Goal: Task Accomplishment & Management: Manage account settings

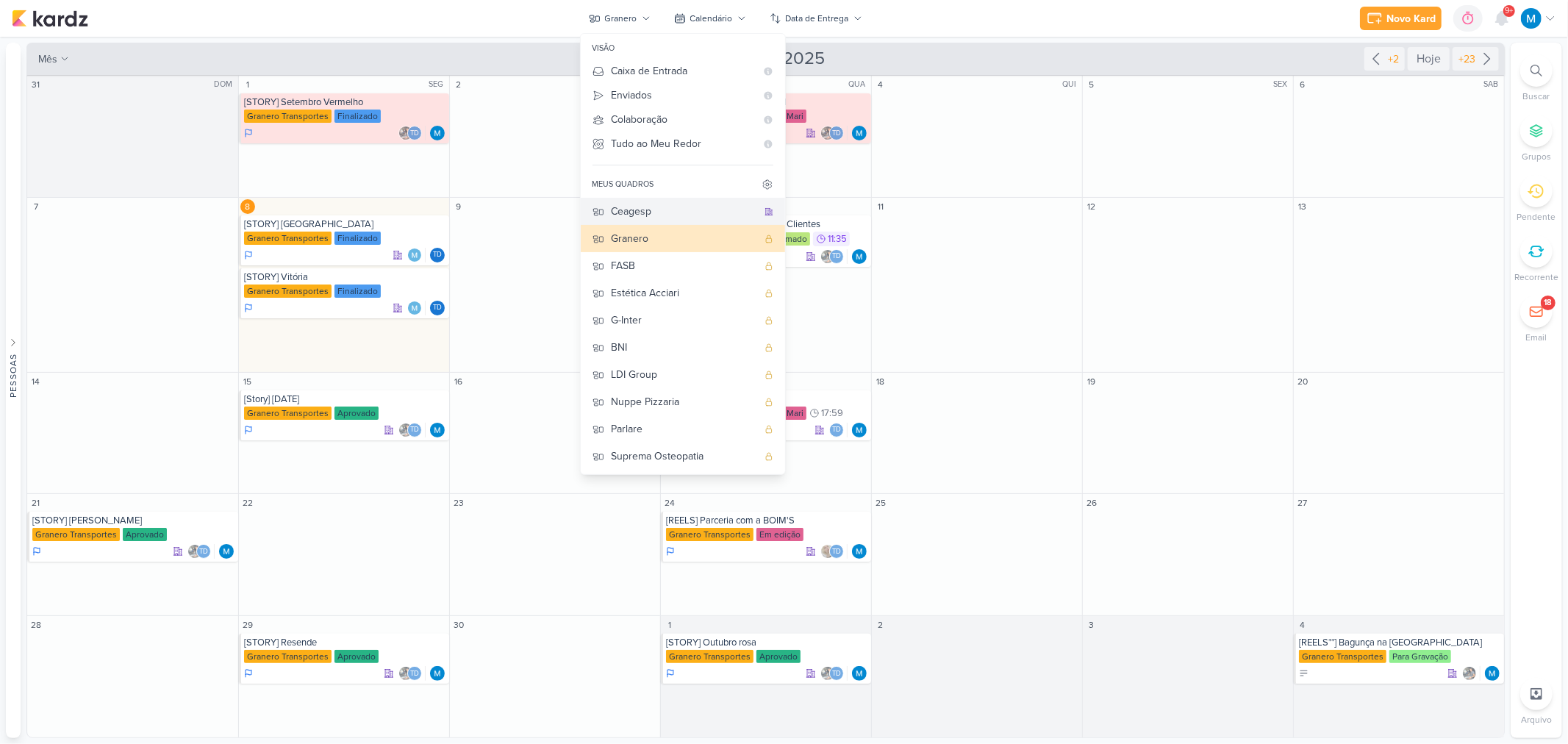
click at [642, 212] on div "Ceagesp" at bounding box center [684, 212] width 145 height 16
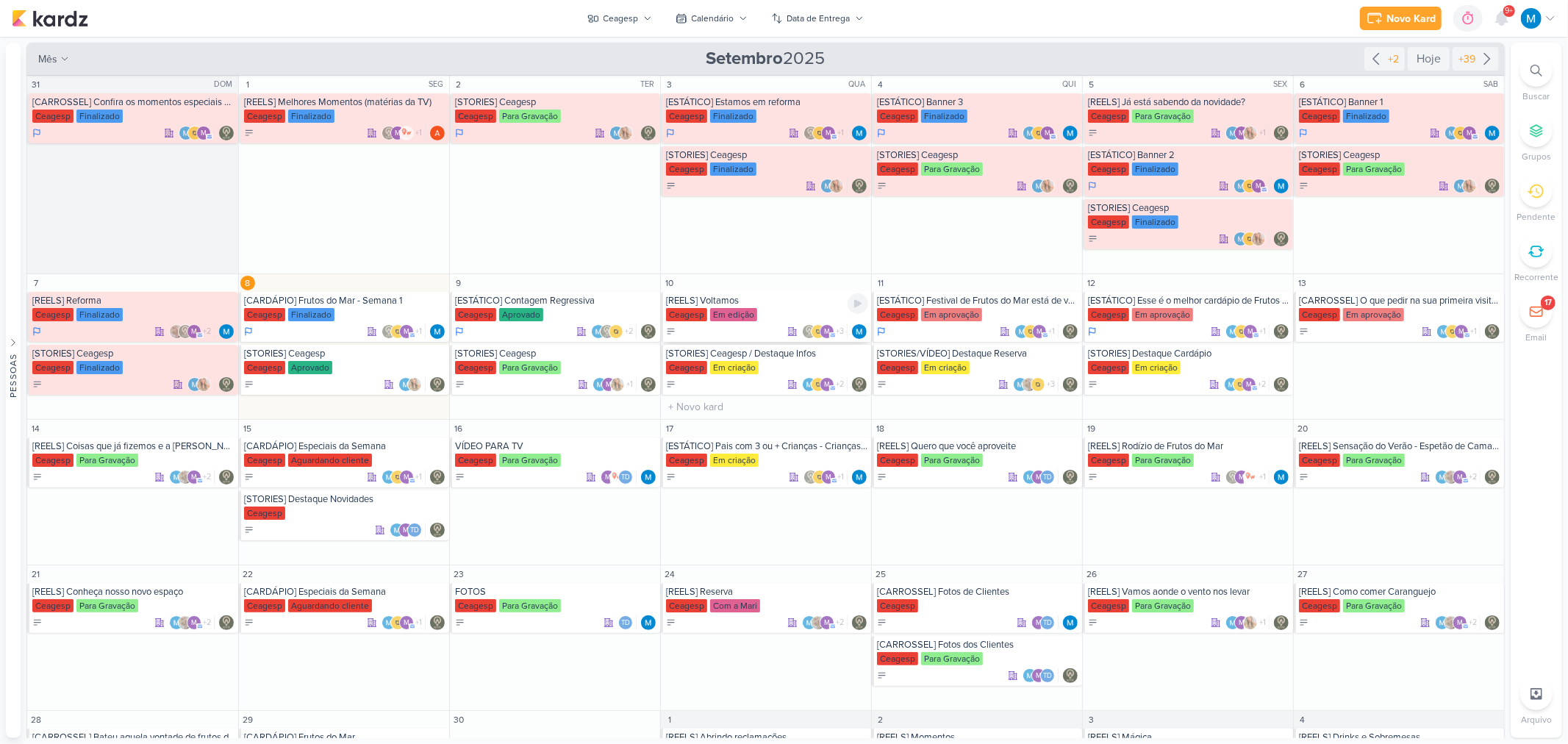
click at [728, 299] on div "[REELS] Voltamos" at bounding box center [766, 301] width 202 height 12
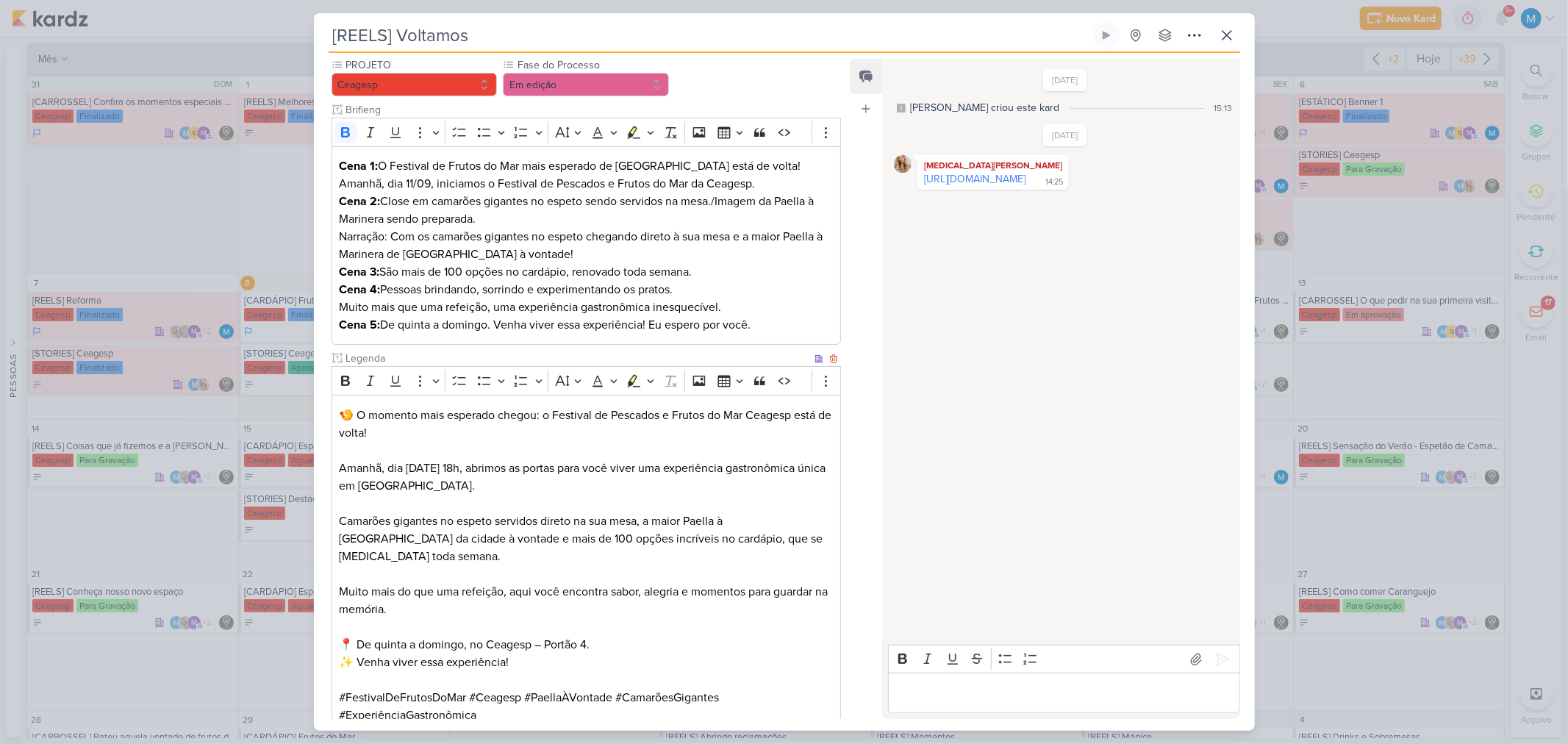
scroll to position [327, 0]
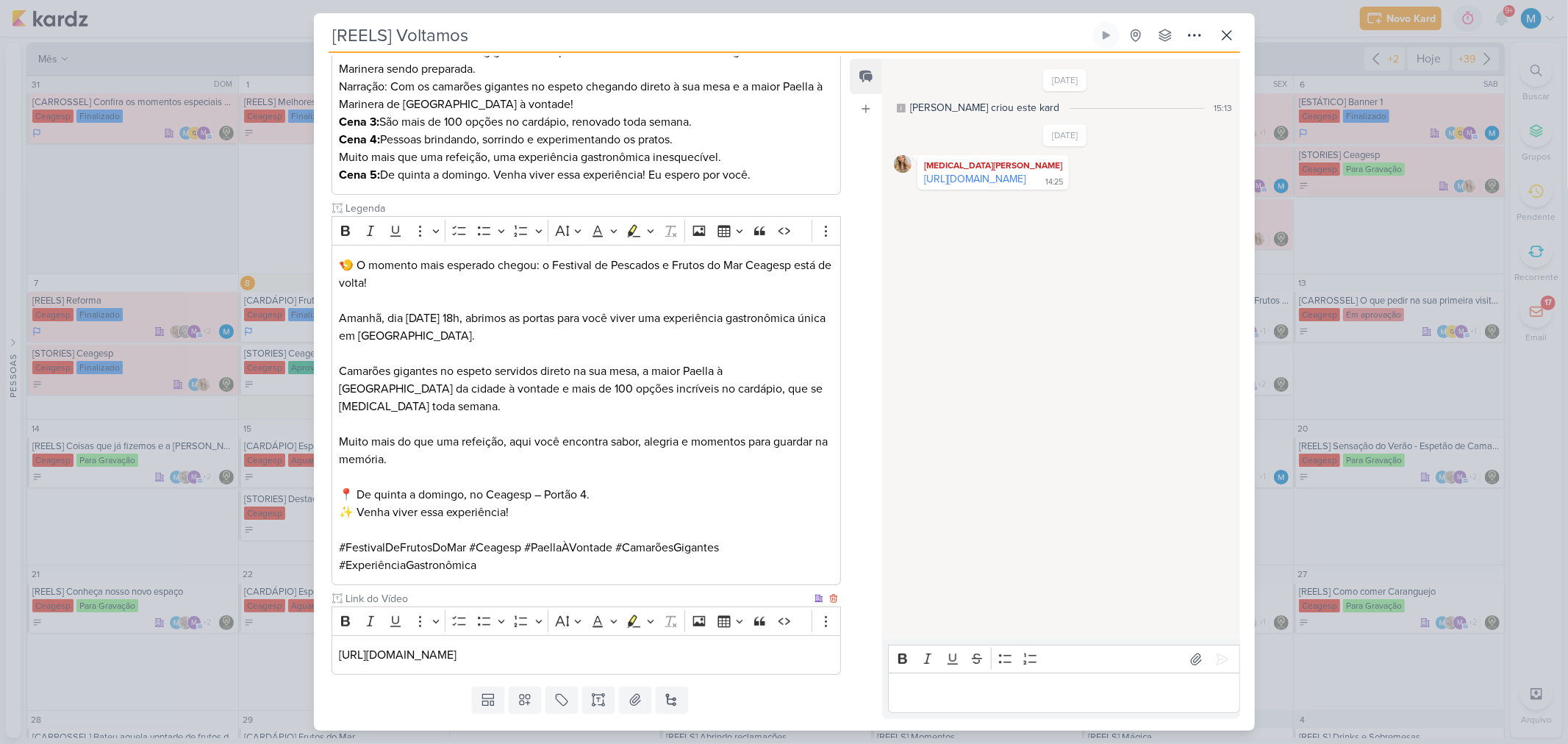
click at [819, 646] on p "[URL][DOMAIN_NAME]" at bounding box center [585, 655] width 494 height 18
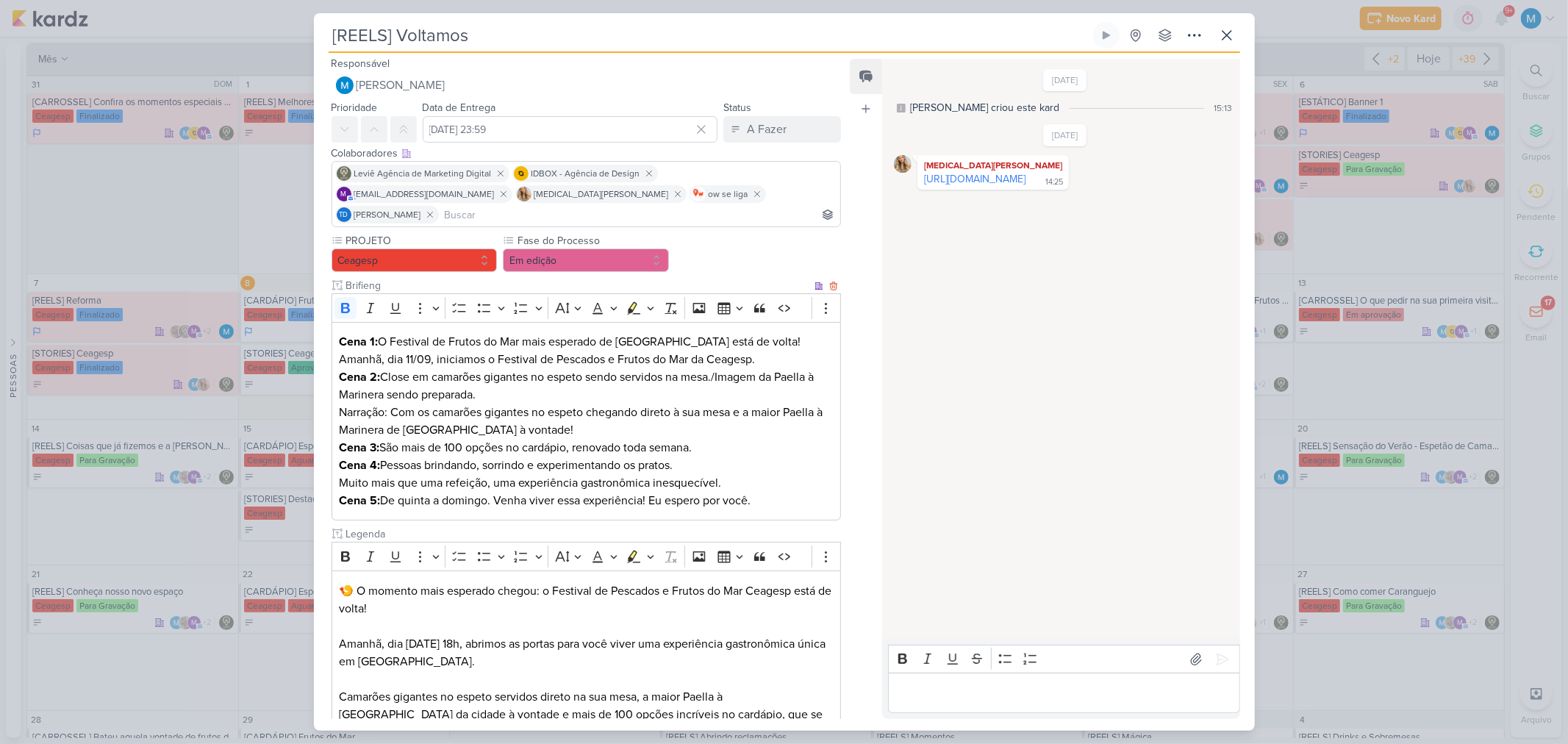
scroll to position [0, 0]
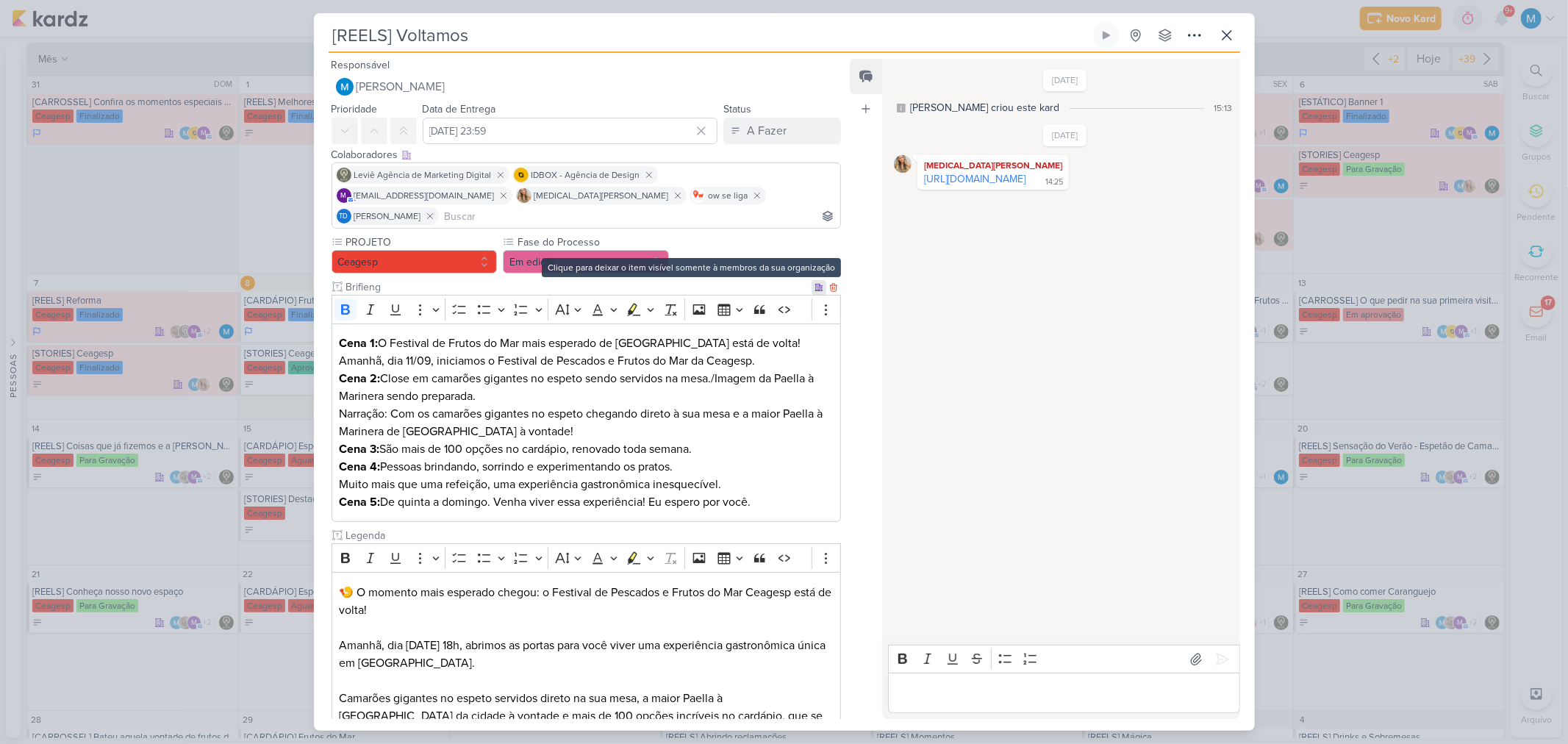
click at [815, 283] on icon at bounding box center [818, 287] width 7 height 6
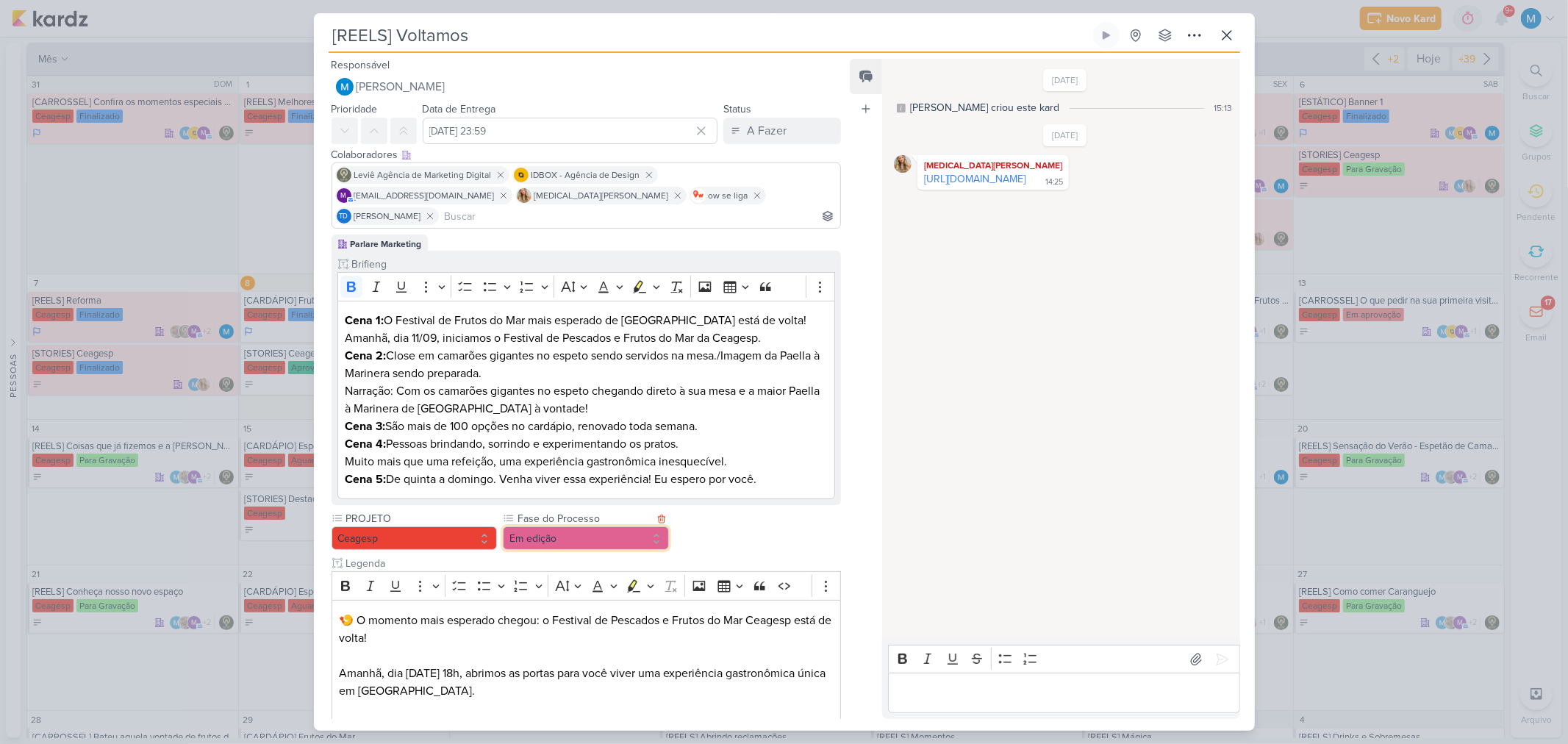
click at [630, 526] on button "Em edição" at bounding box center [585, 538] width 166 height 23
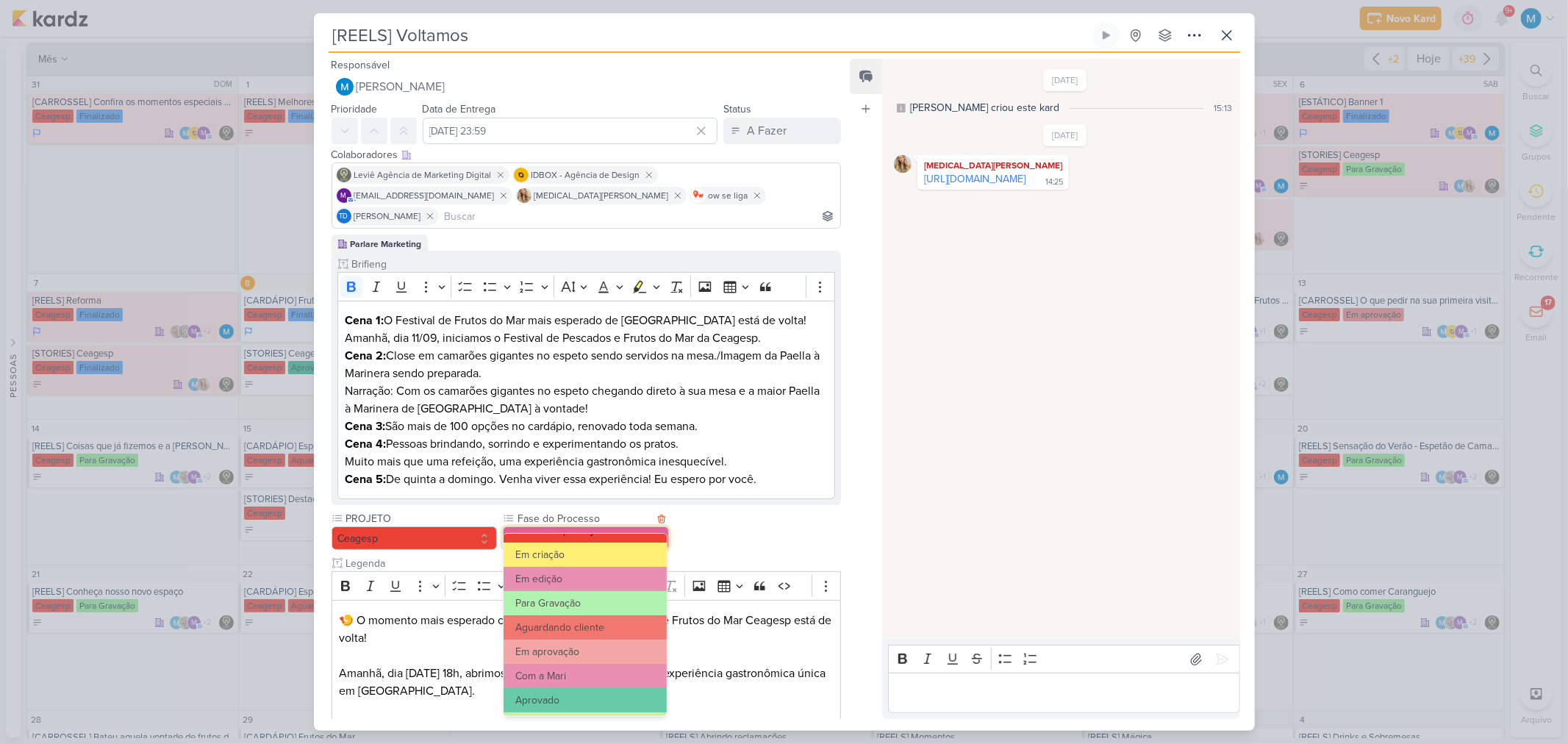
scroll to position [142, 0]
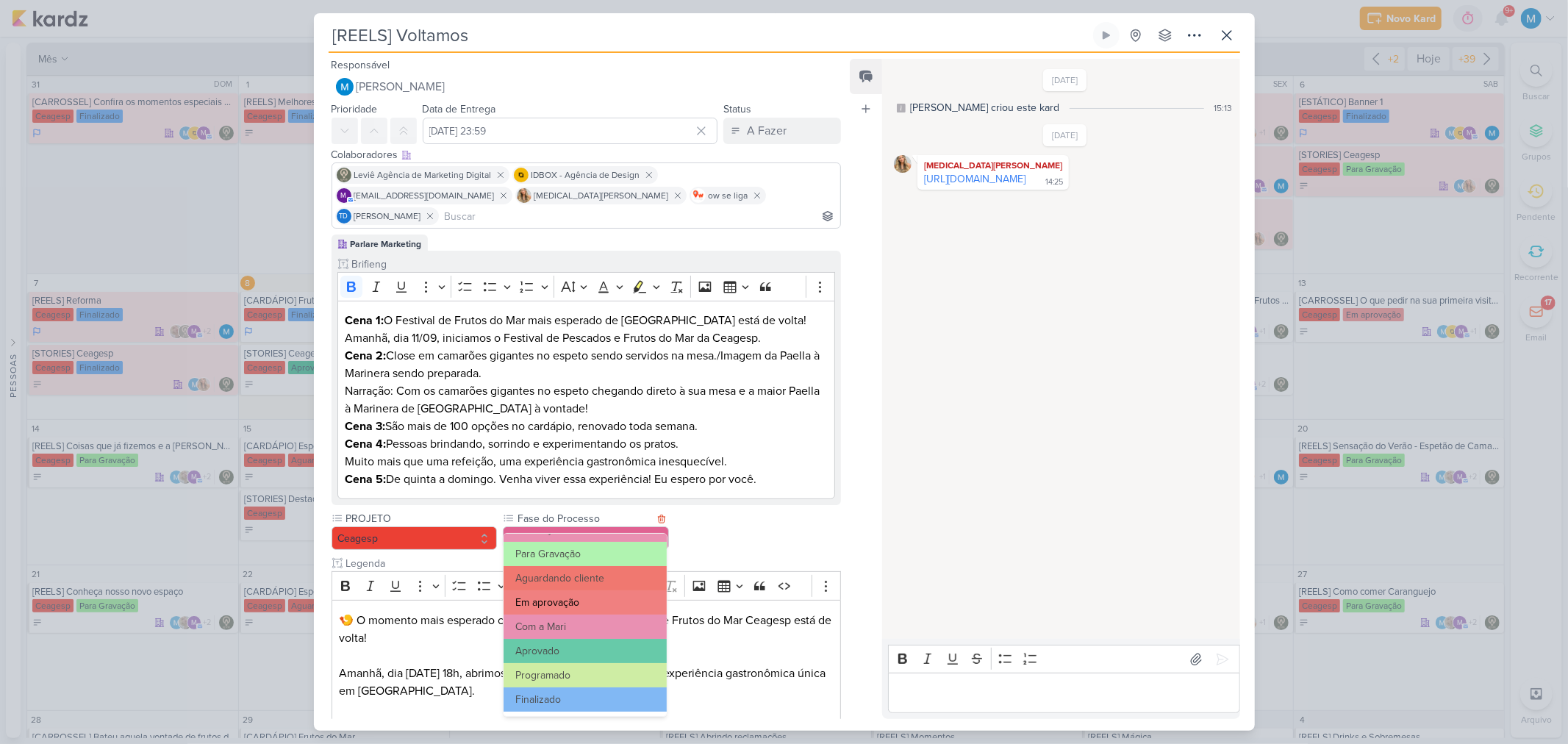
click at [585, 600] on button "Em aprovação" at bounding box center [585, 602] width 162 height 24
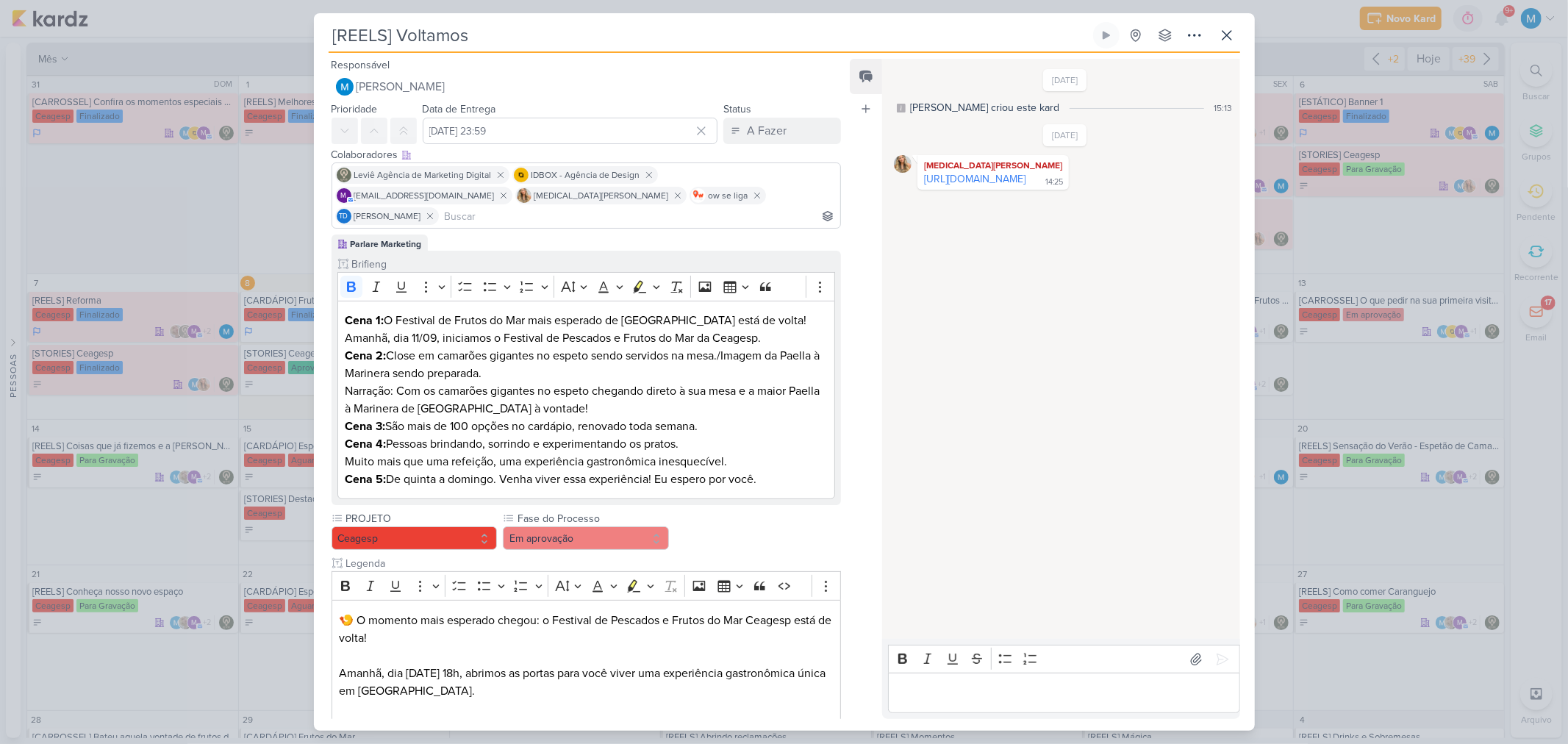
click at [958, 699] on p "Editor editing area: main" at bounding box center [1064, 693] width 336 height 18
click at [973, 682] on div "[PERSON_NAME], gentileza aprovação" at bounding box center [1064, 693] width 351 height 41
click at [773, 130] on div "A Fazer" at bounding box center [766, 130] width 40 height 18
click at [780, 212] on div "Em Andamento" at bounding box center [770, 213] width 69 height 16
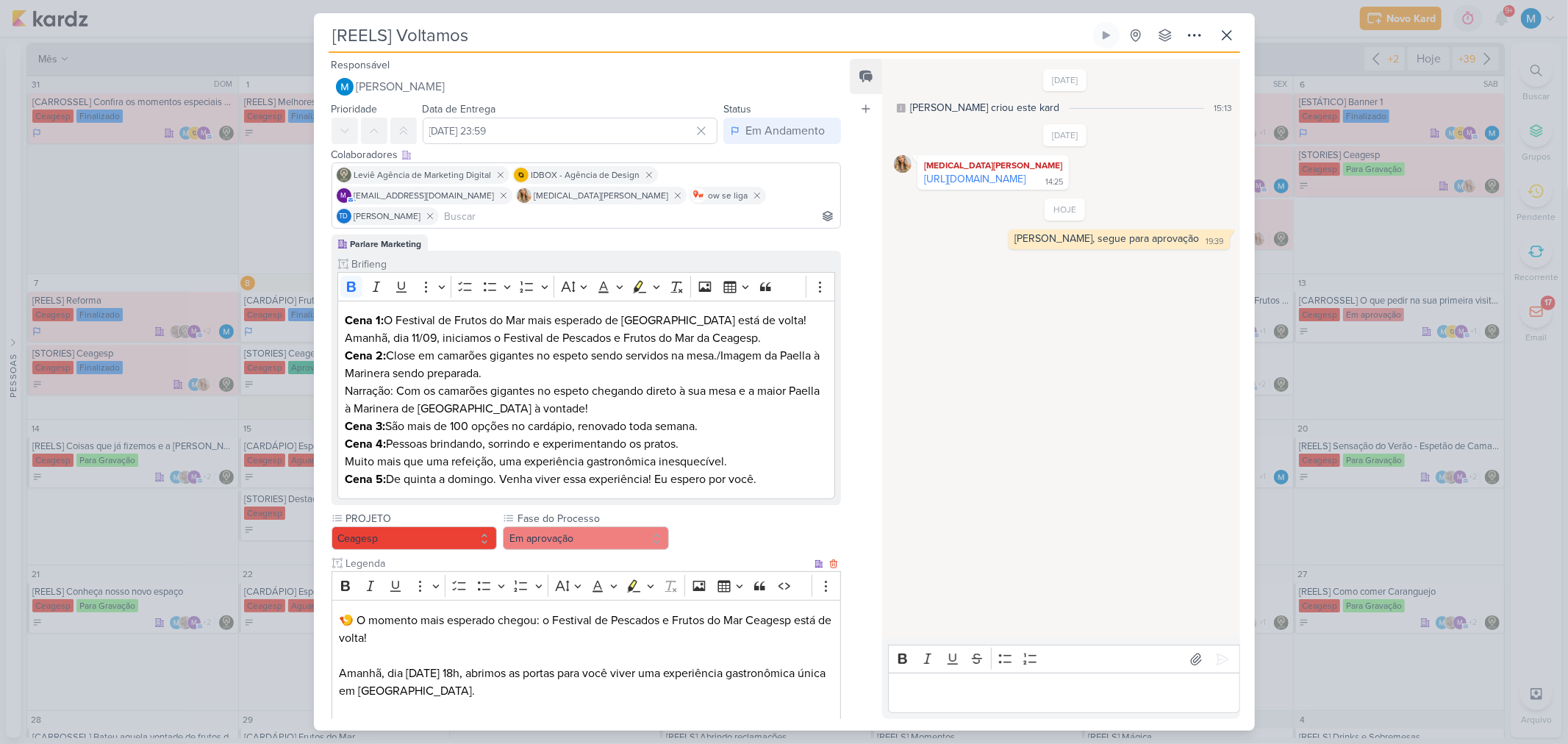
scroll to position [408, 0]
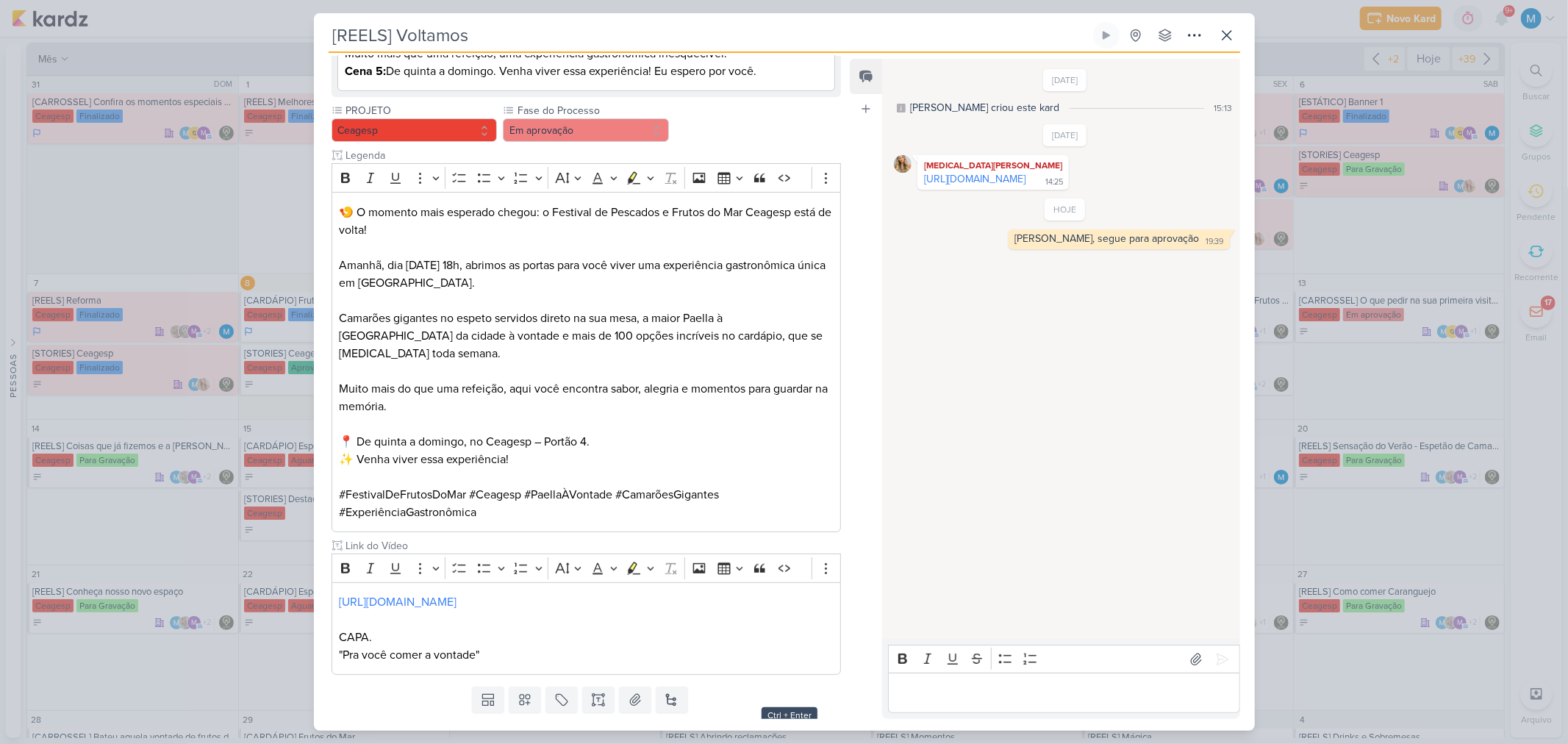
click at [795, 725] on button "Salvar e Fechar" at bounding box center [789, 739] width 103 height 27
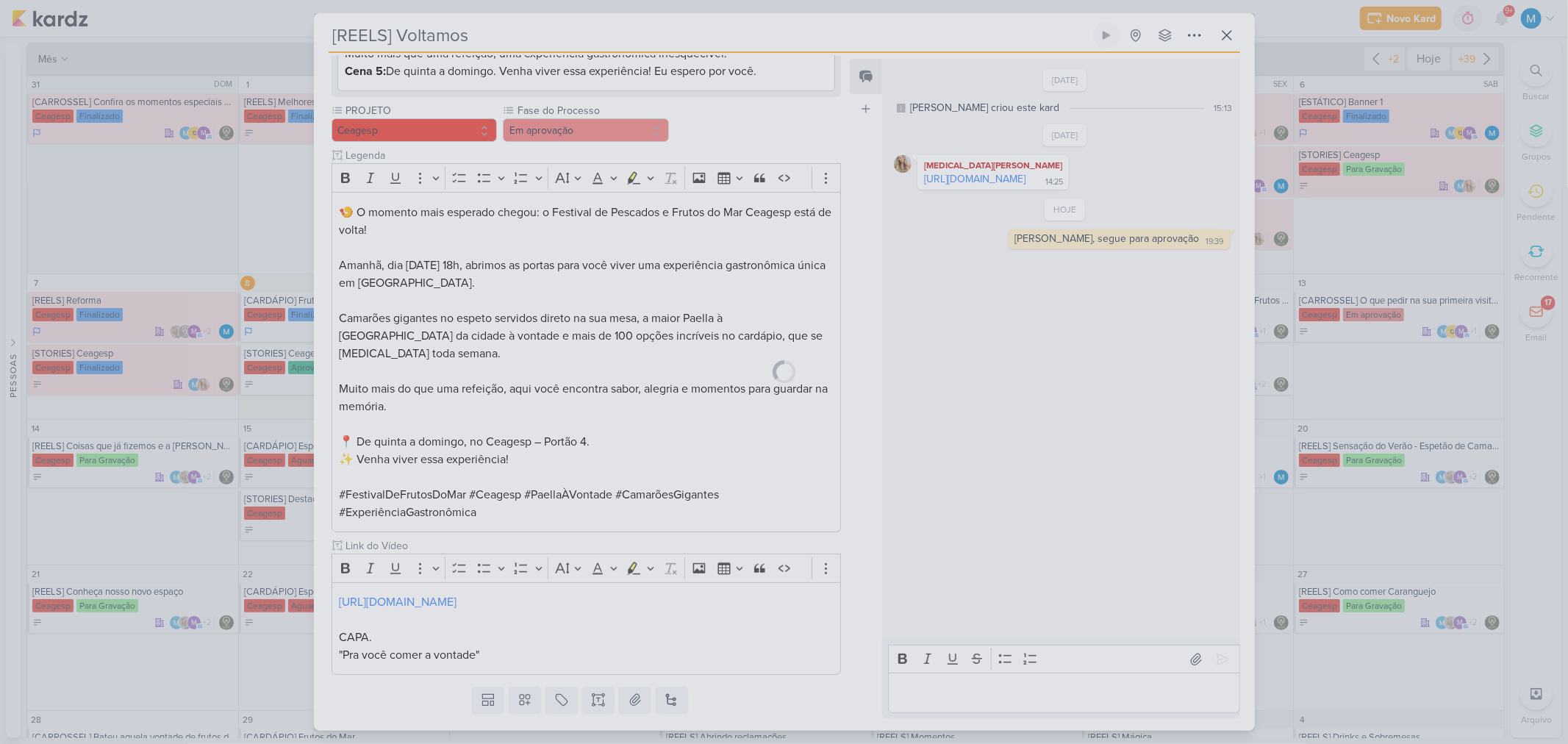
scroll to position [407, 0]
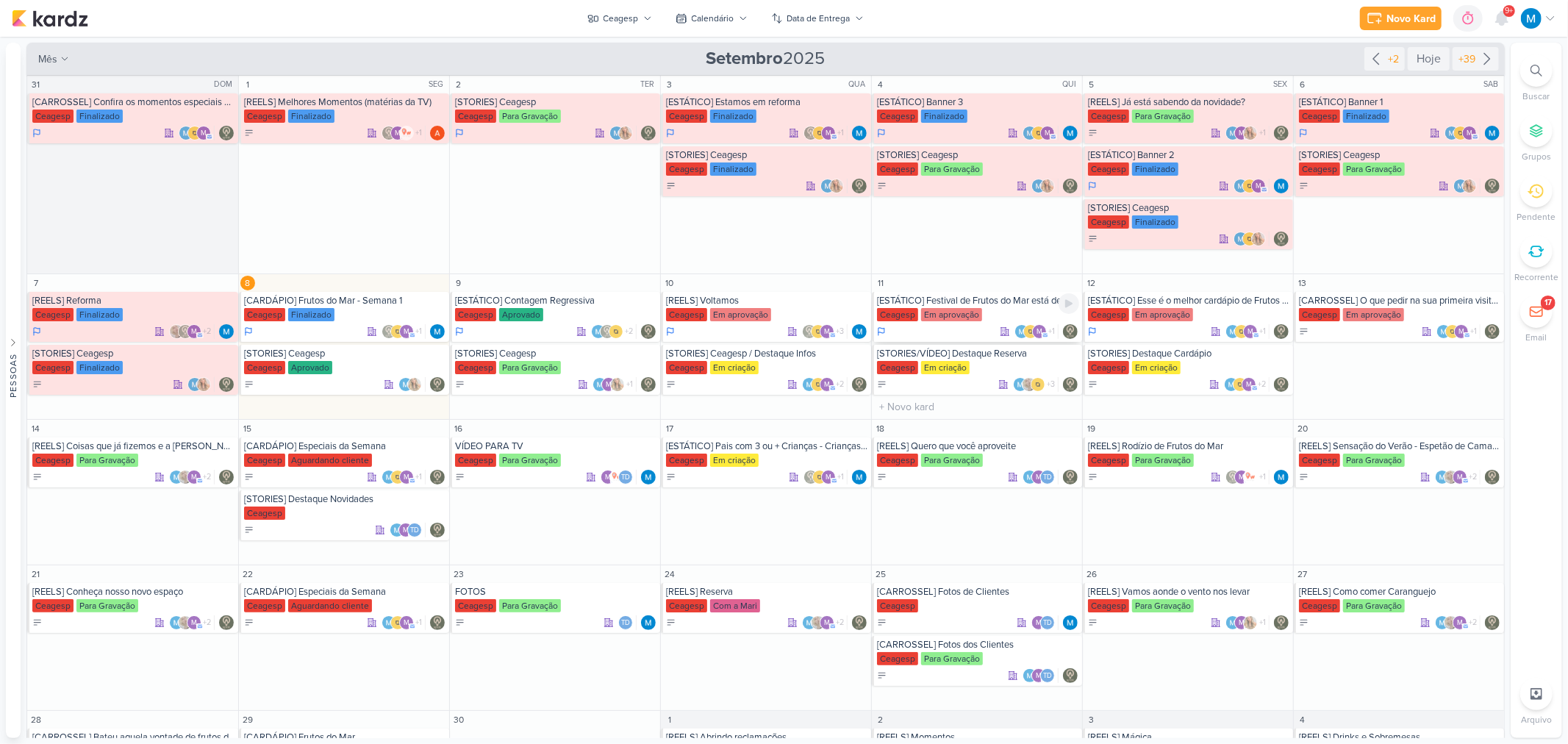
click at [1029, 304] on div "[ESTÁTICO] Festival de Frutos do Mar está de volta!" at bounding box center [977, 301] width 202 height 12
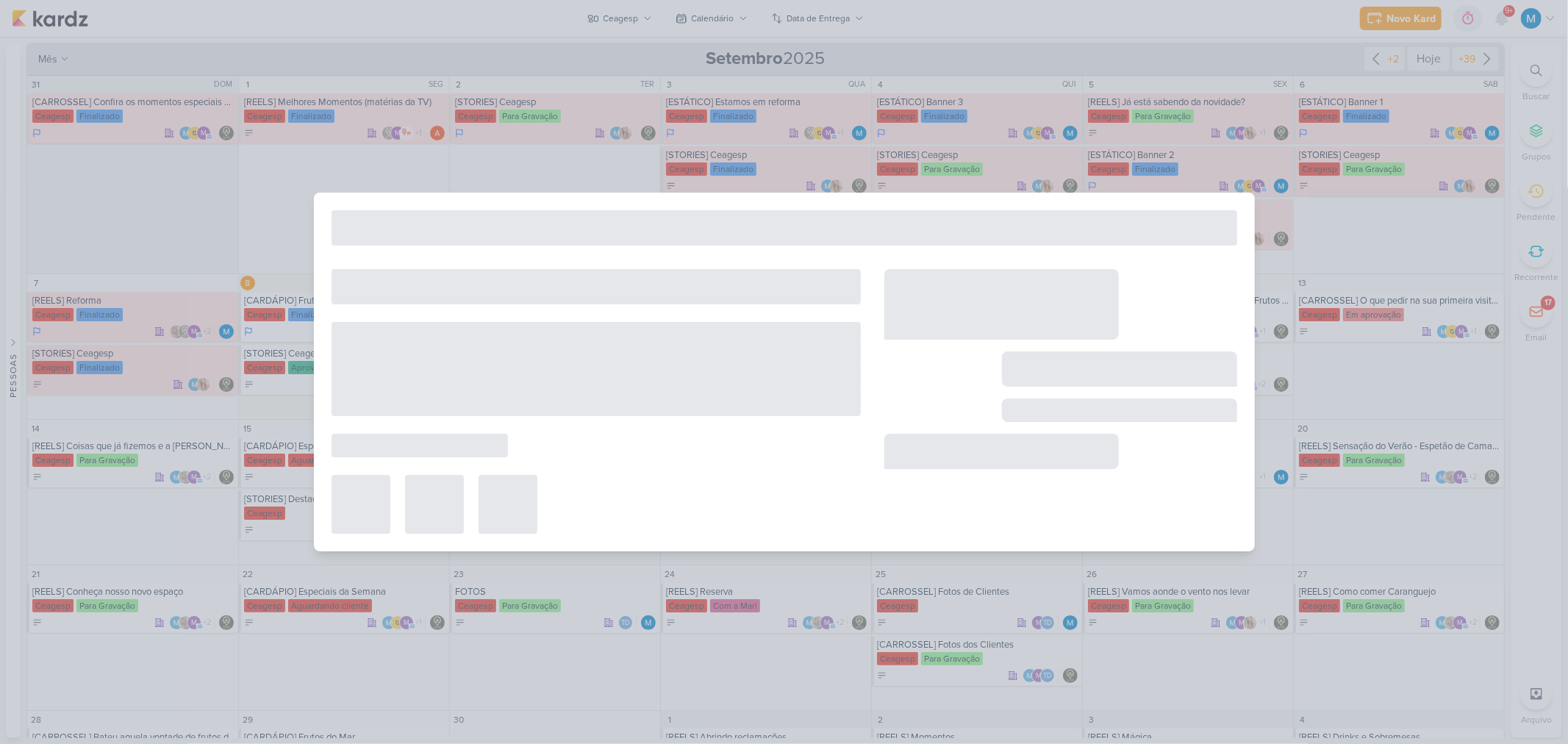
type input "[ESTÁTICO] Festival de Frutos do Mar está de volta!"
type input "11 de setembro de 2025 às 23:59"
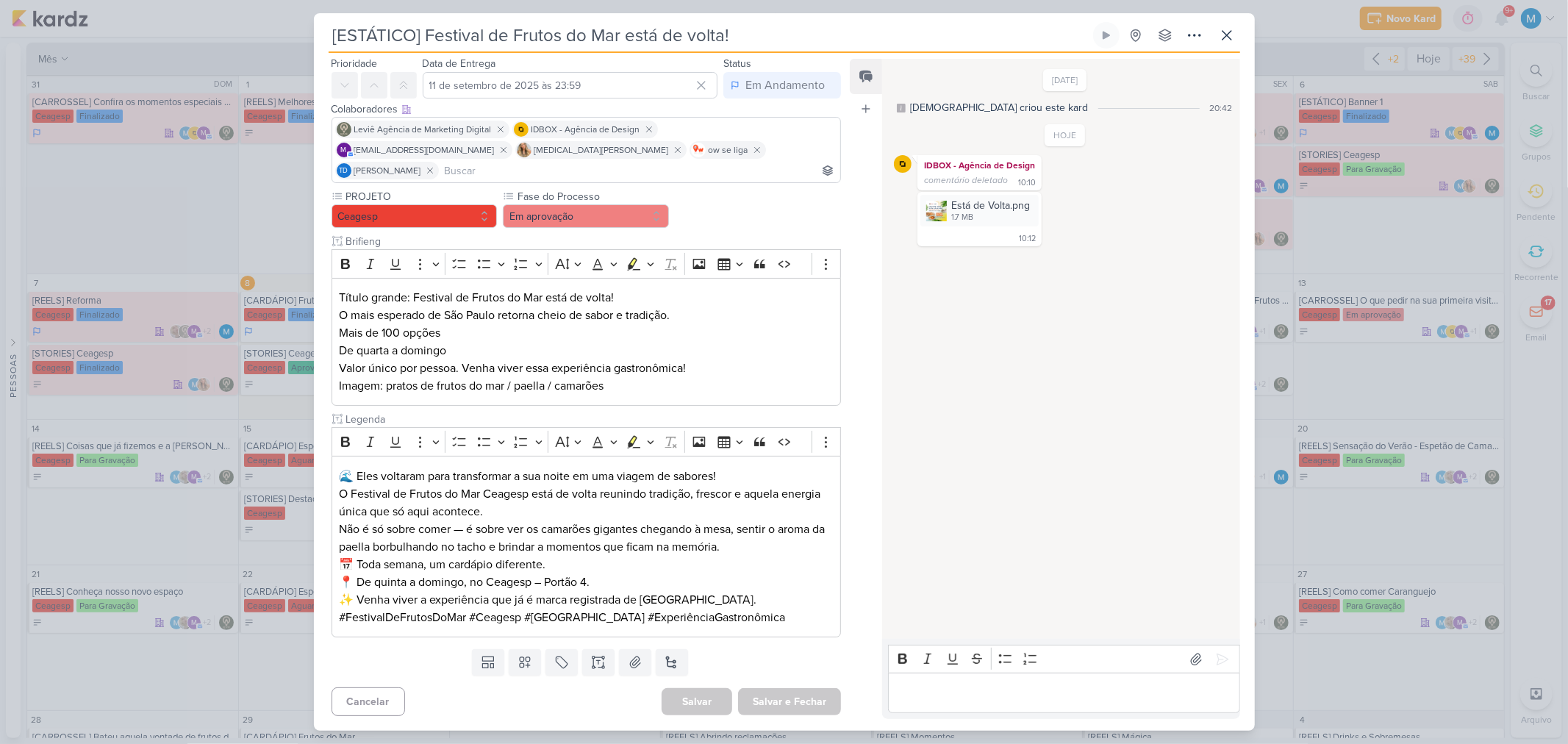
scroll to position [0, 0]
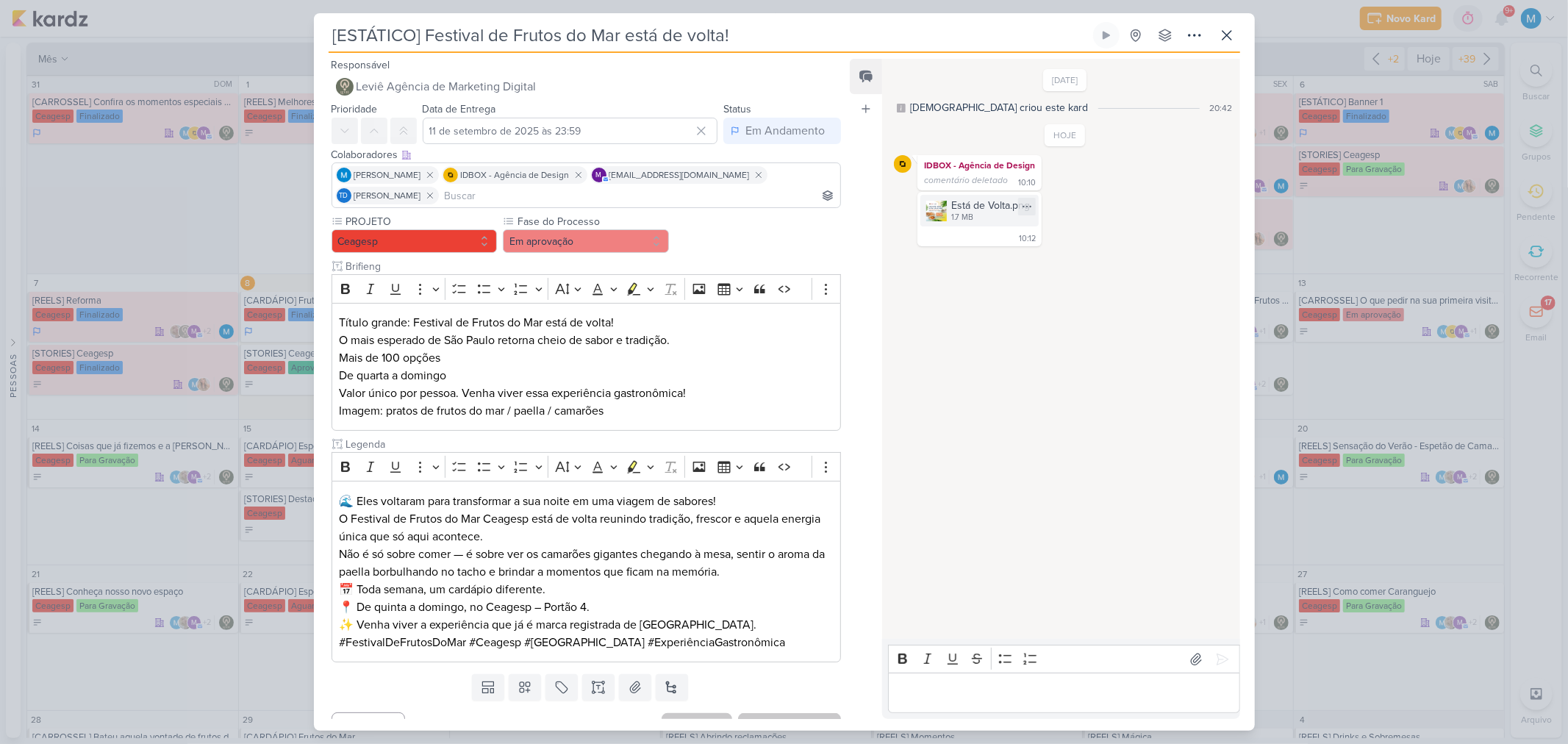
click at [938, 211] on img at bounding box center [936, 211] width 20 height 20
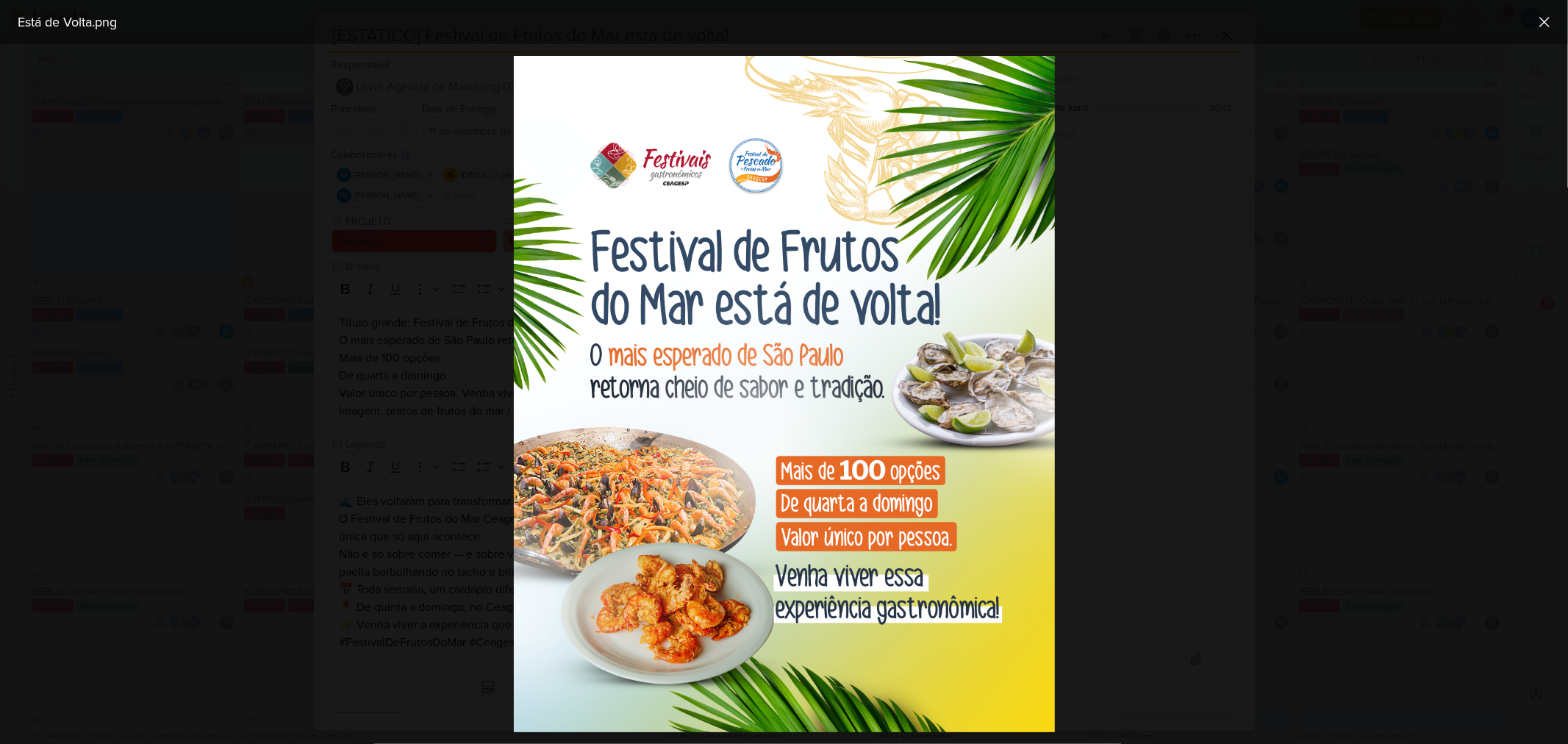
click at [1225, 498] on div at bounding box center [784, 393] width 1568 height 700
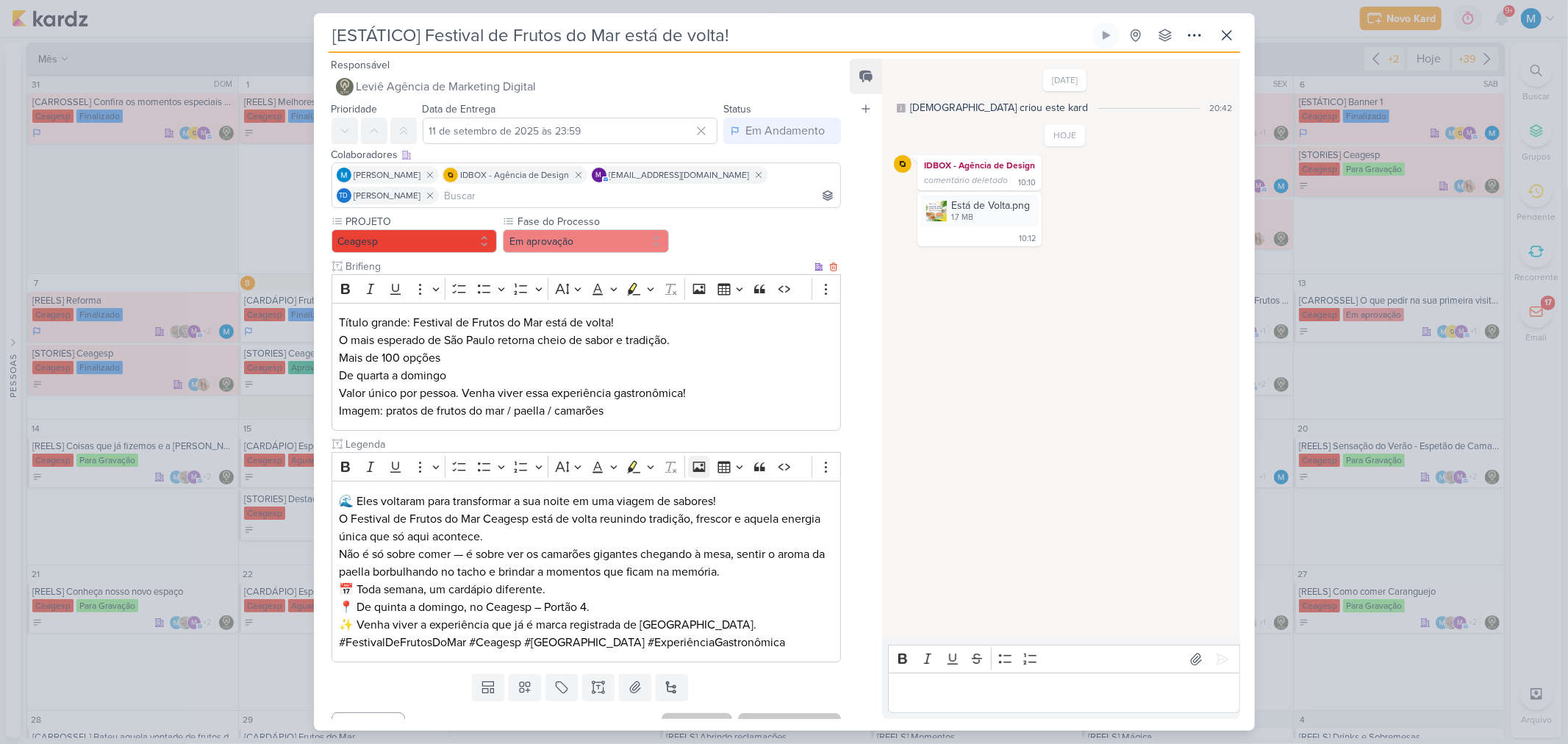
scroll to position [25, 0]
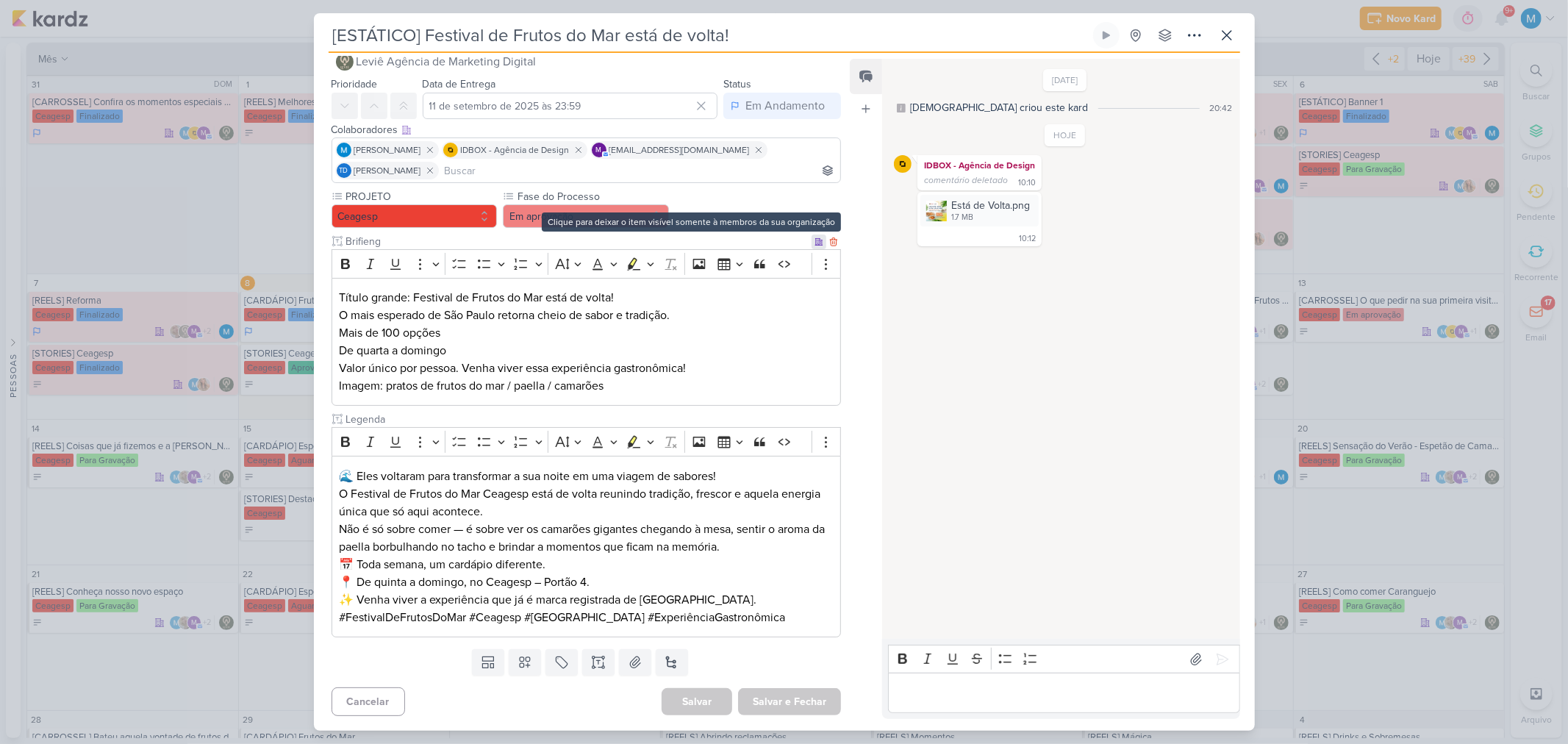
click at [815, 243] on icon at bounding box center [818, 241] width 7 height 6
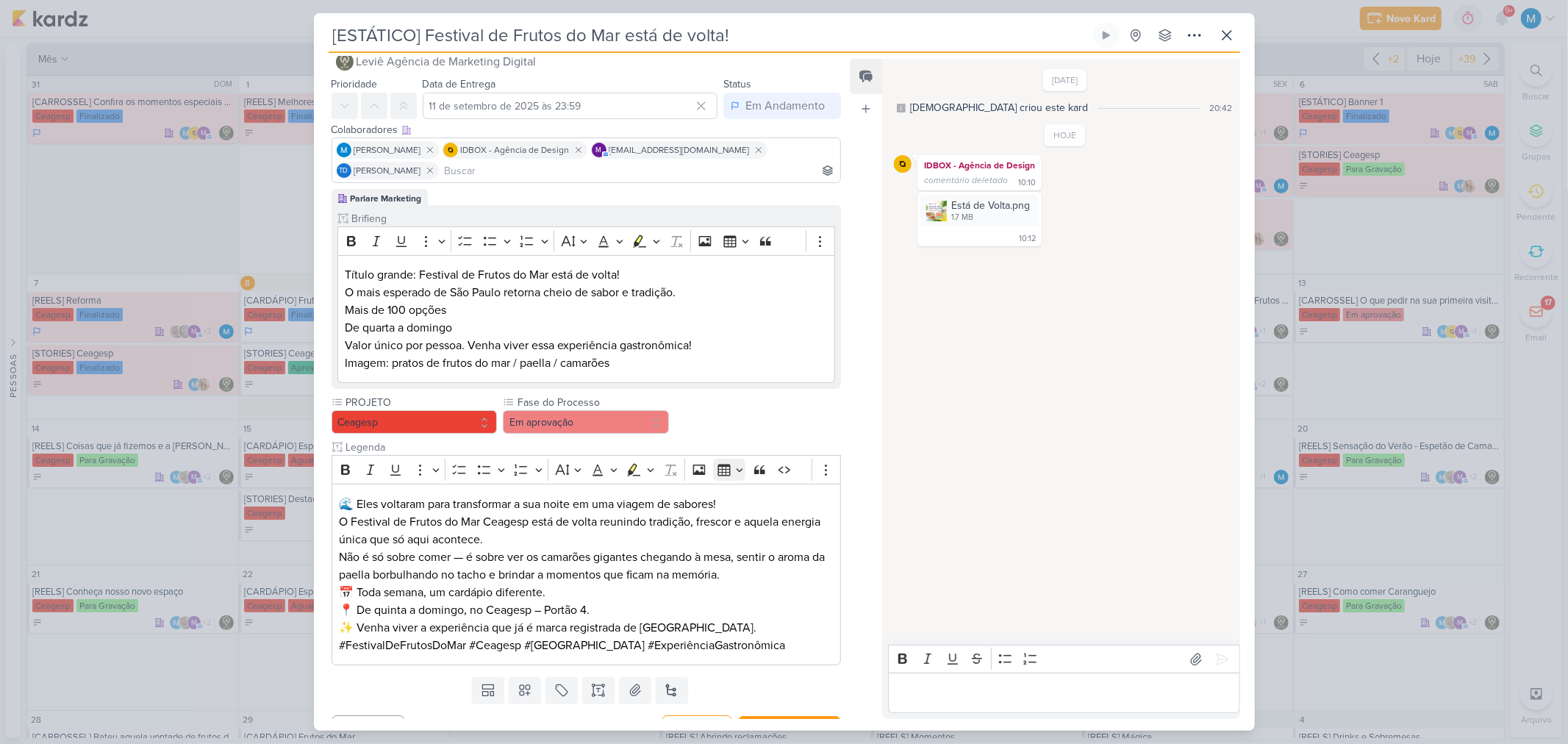
scroll to position [53, 0]
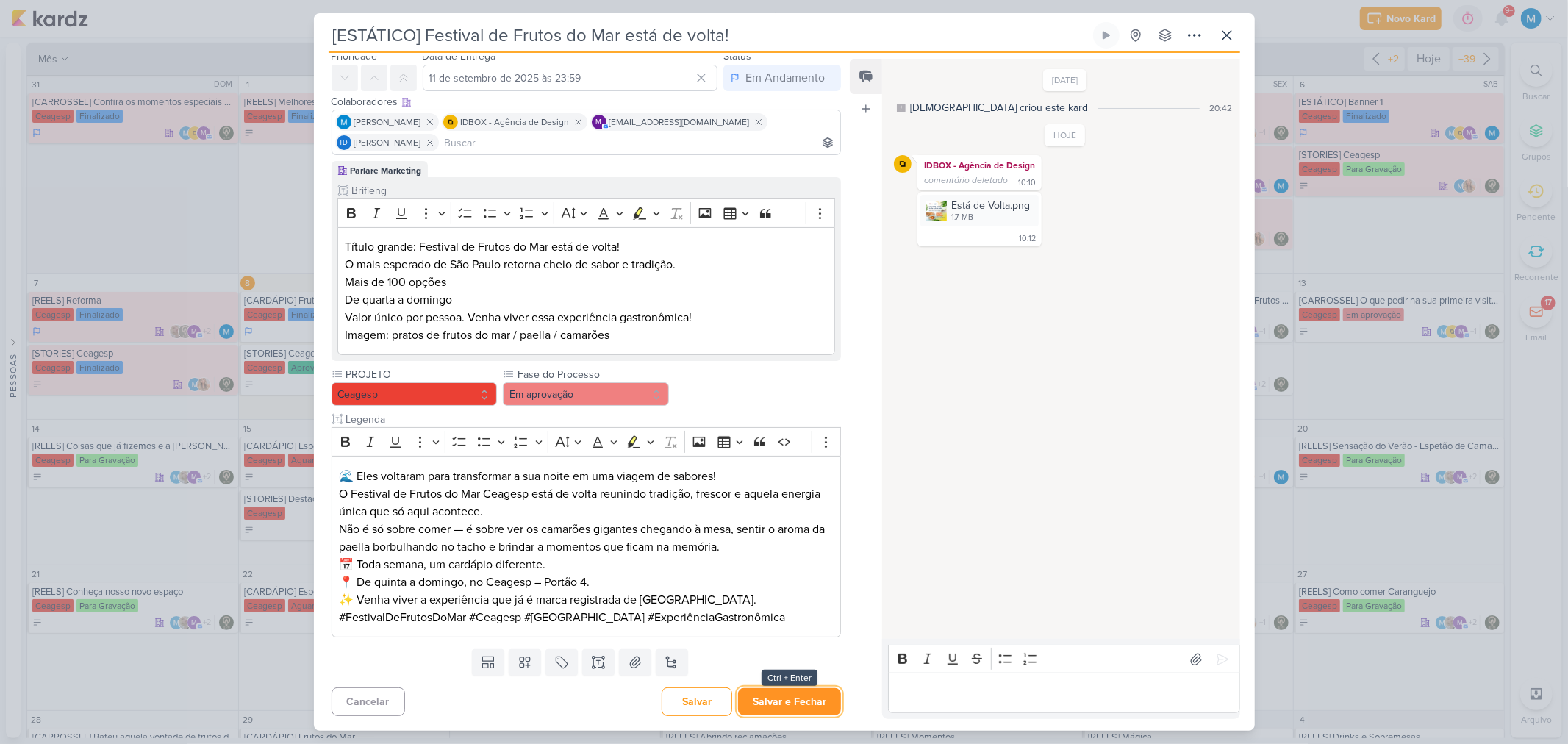
click at [796, 703] on button "Salvar e Fechar" at bounding box center [789, 701] width 103 height 27
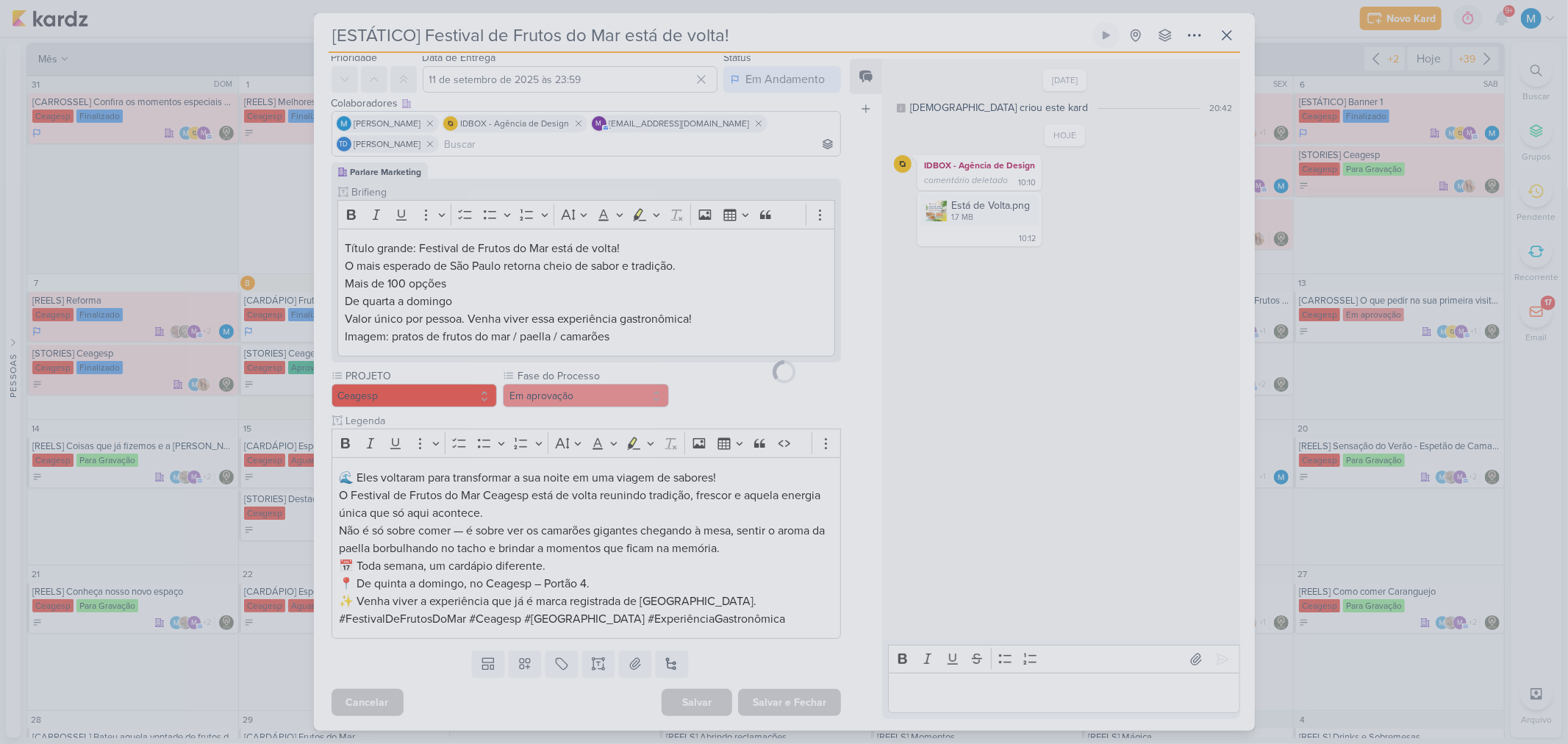
scroll to position [52, 0]
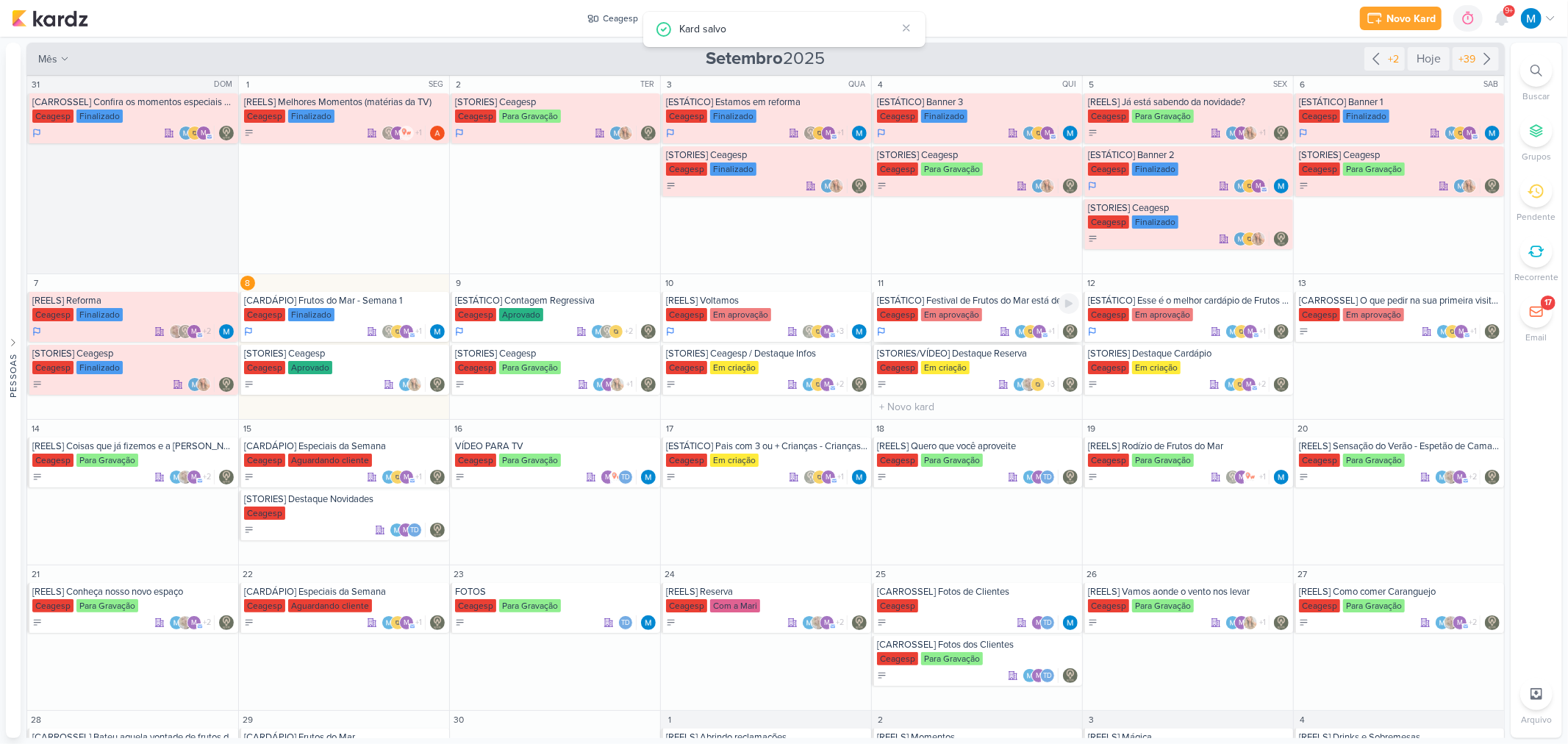
click at [1026, 304] on div "[ESTÁTICO] Festival de Frutos do Mar está de volta!" at bounding box center [977, 301] width 202 height 12
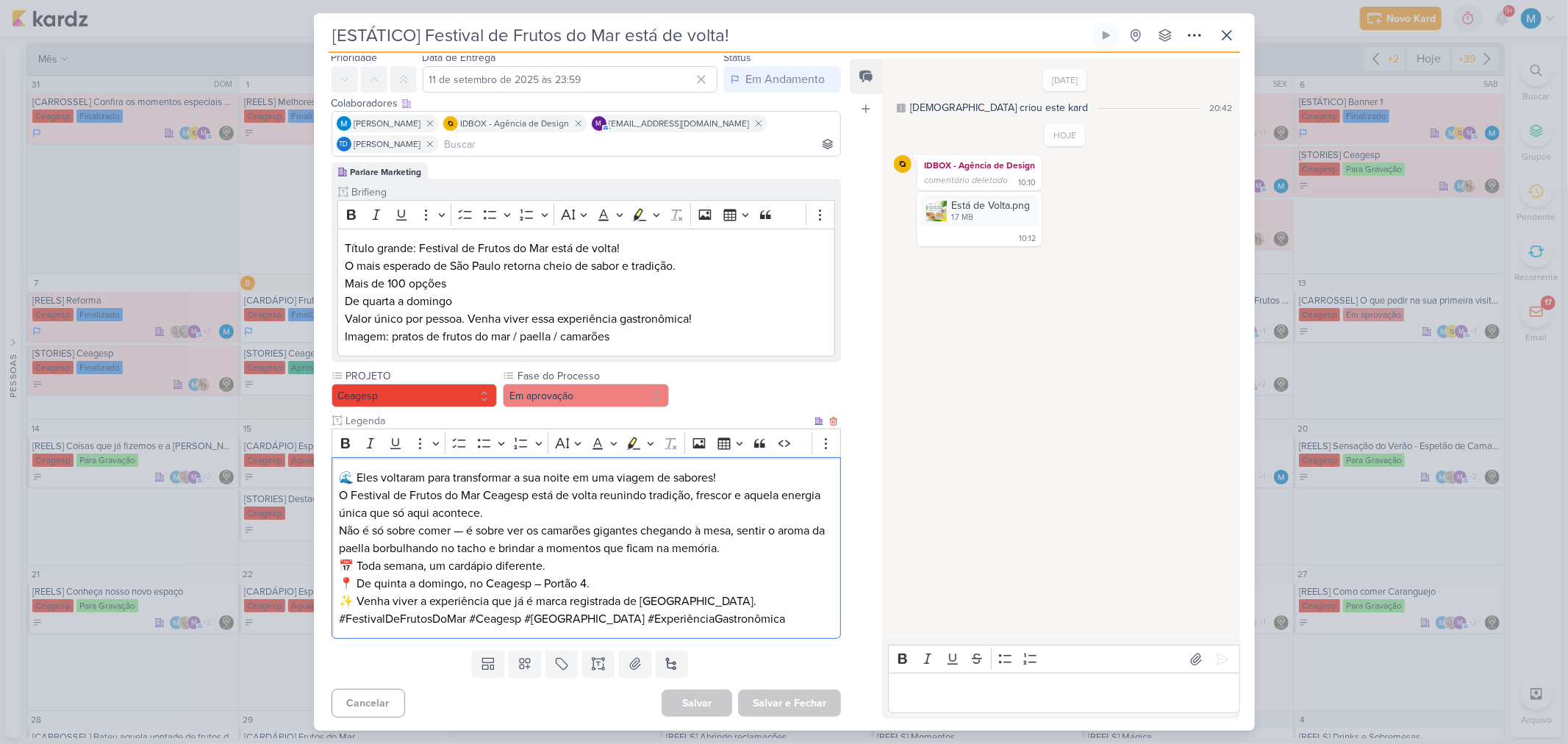
click at [772, 546] on p "Não é só sobre comer — é sobre ver os camarões gigantes chegando à mesa, sentir…" at bounding box center [585, 539] width 494 height 35
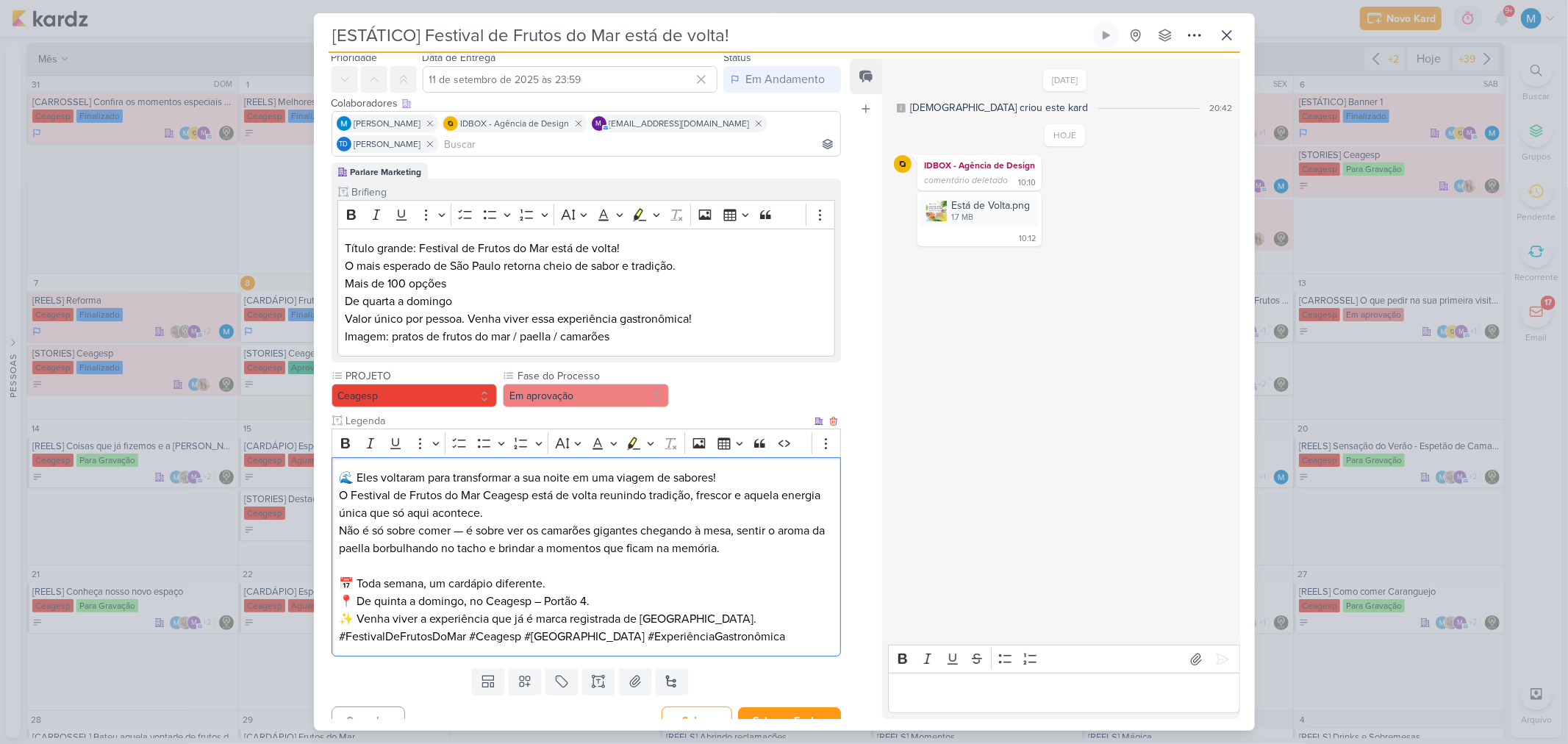
click at [575, 589] on p "📅 Toda semana, um cardápio diferente. 📍 De quinta a domingo, no [GEOGRAPHIC_DAT…" at bounding box center [585, 592] width 494 height 35
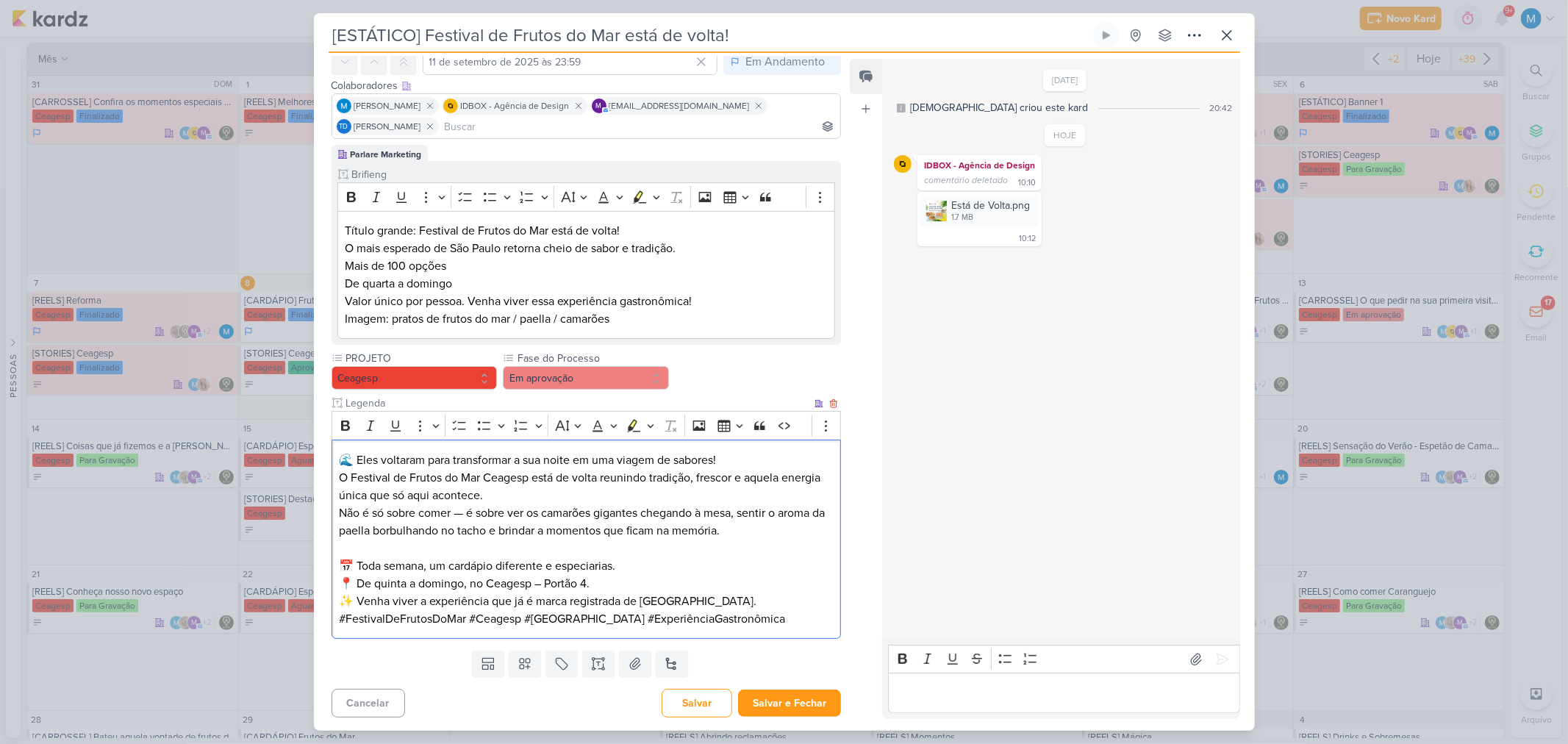
scroll to position [70, 0]
click at [706, 597] on p "✨ Venha viver a experiência que já é marca registrada de [GEOGRAPHIC_DATA]." at bounding box center [585, 600] width 494 height 18
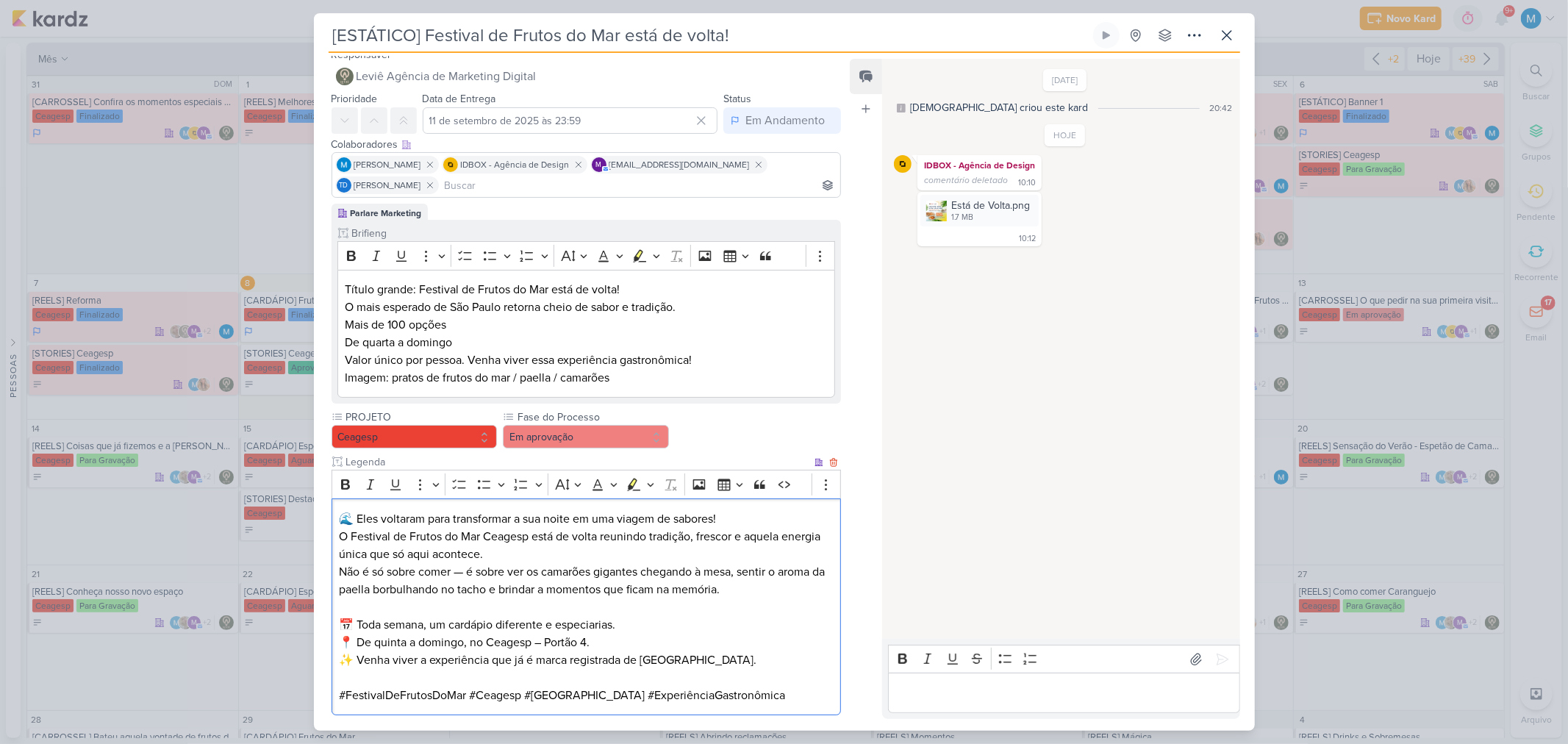
scroll to position [0, 0]
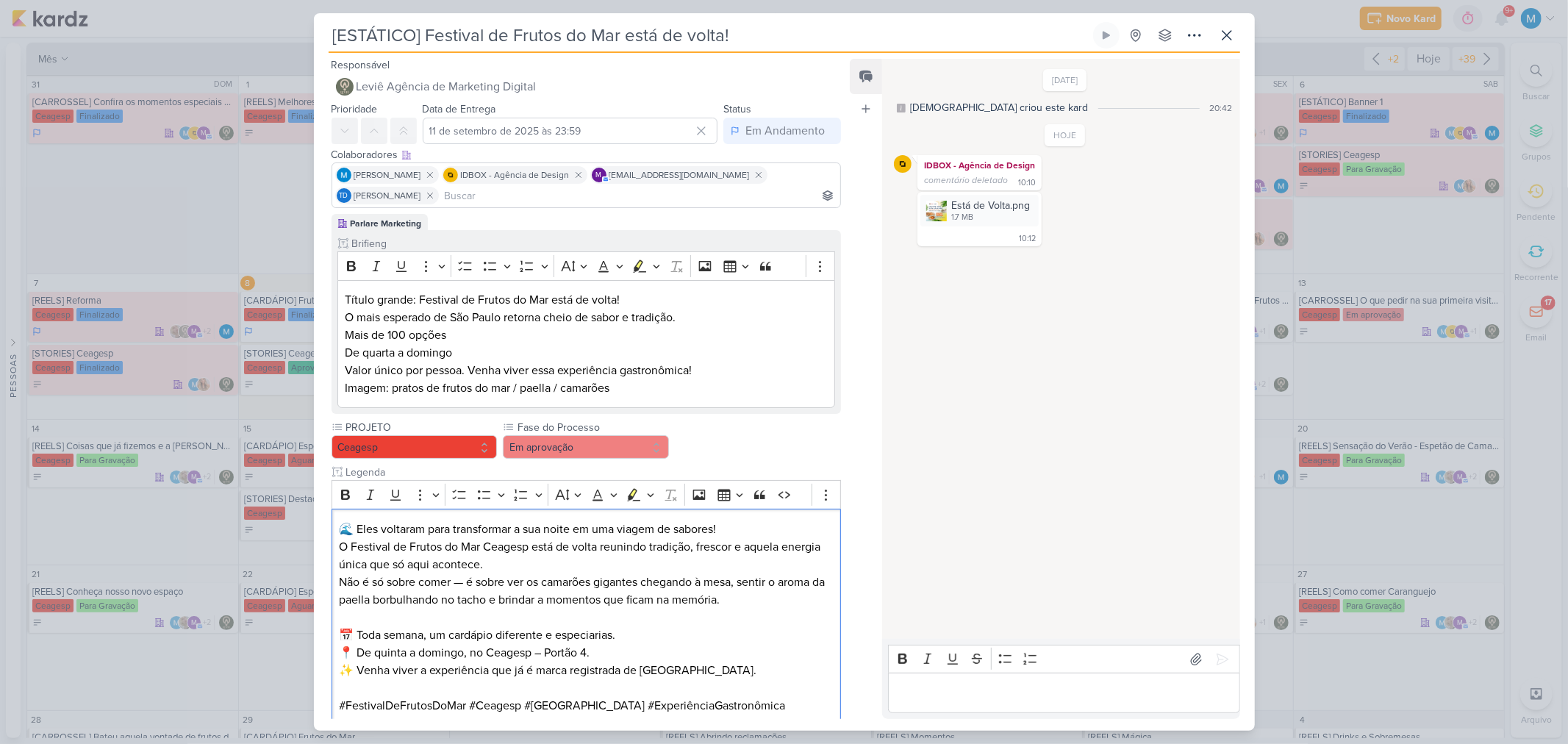
click at [956, 687] on p "Editor editing area: main" at bounding box center [1064, 693] width 336 height 18
drag, startPoint x: 1027, startPoint y: 695, endPoint x: 887, endPoint y: 686, distance: 140.3
click at [888, 686] on div "Segue para aprovação." at bounding box center [1064, 693] width 351 height 41
copy p "Segue para aprovação."
click at [1221, 654] on icon at bounding box center [1222, 659] width 15 height 15
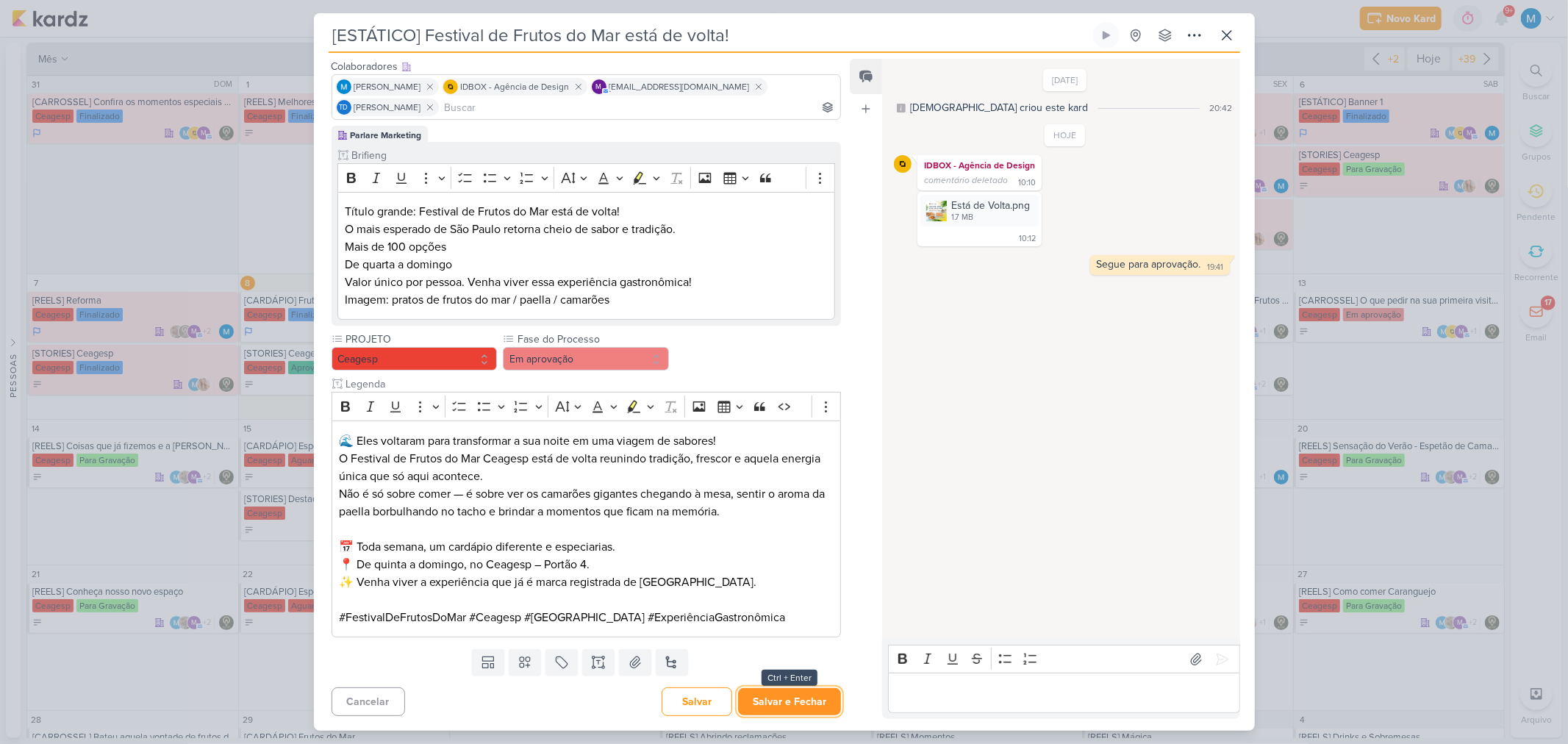
click at [790, 707] on button "Salvar e Fechar" at bounding box center [789, 701] width 103 height 27
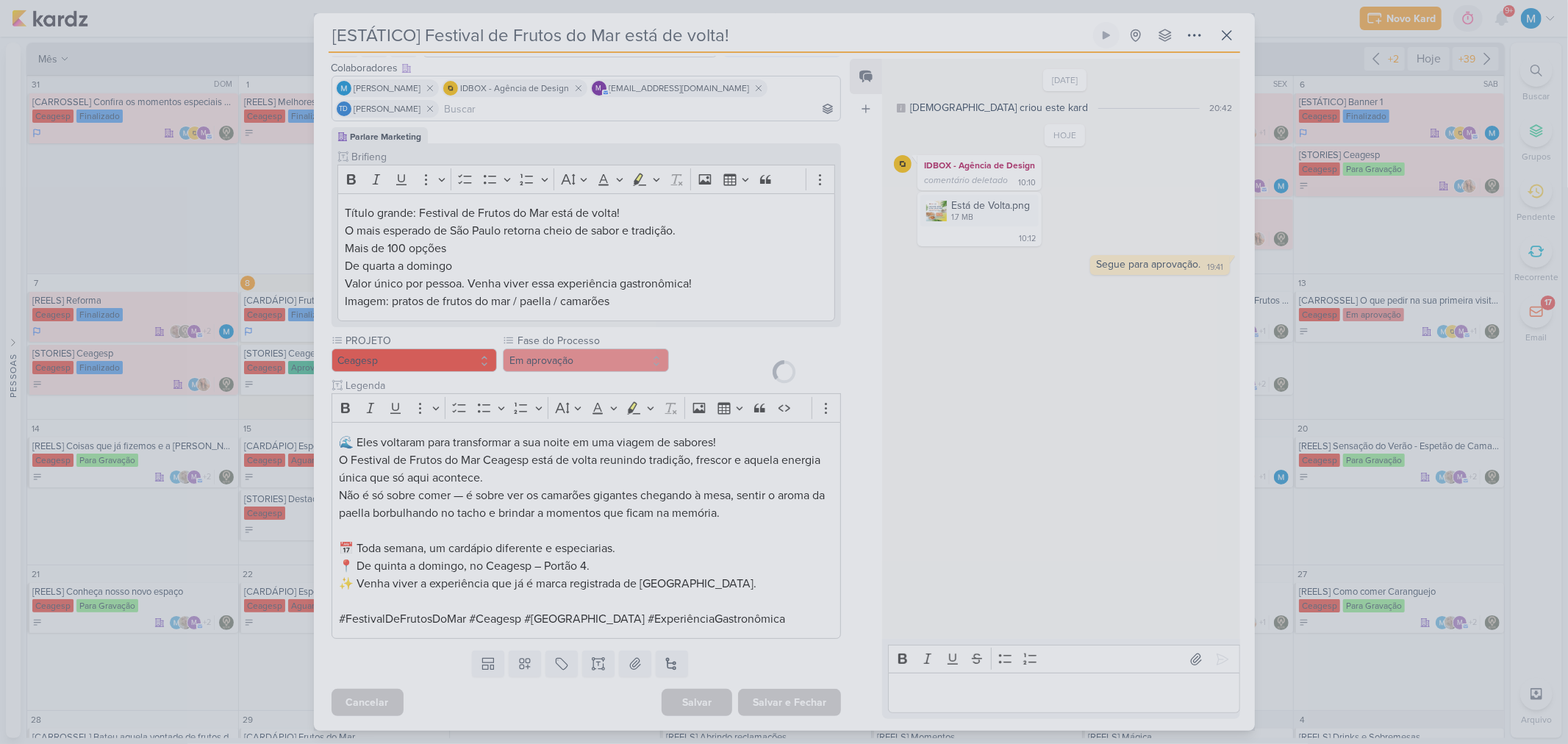
scroll to position [87, 0]
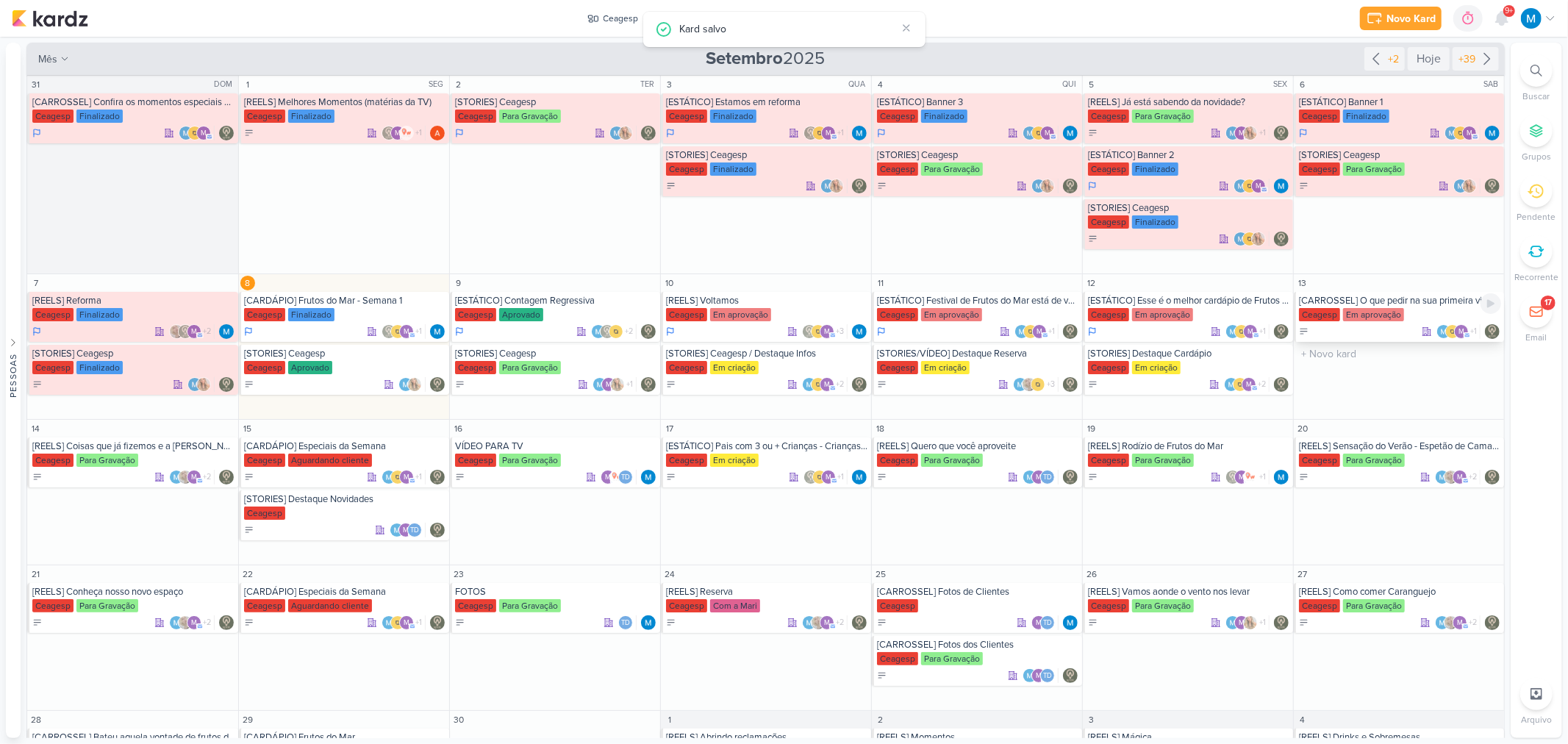
click at [1407, 306] on div "[CARROSSEL] O que pedir na sua primeira visita ao Festivais Ceagesp" at bounding box center [1399, 301] width 202 height 12
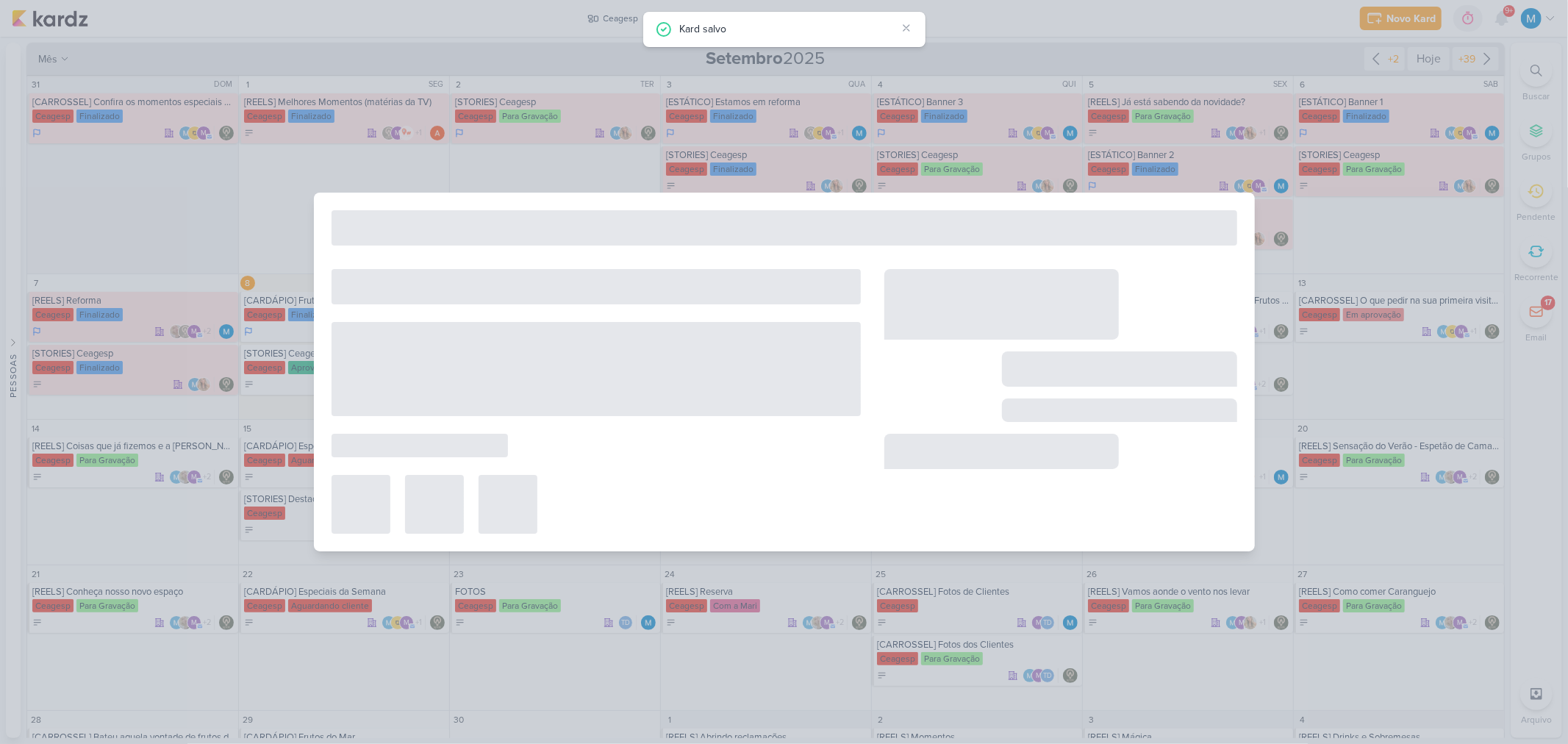
type input "[CARROSSEL] O que pedir na sua primeira visita ao Festivais Ceagesp"
type input "[DATE] 23:59"
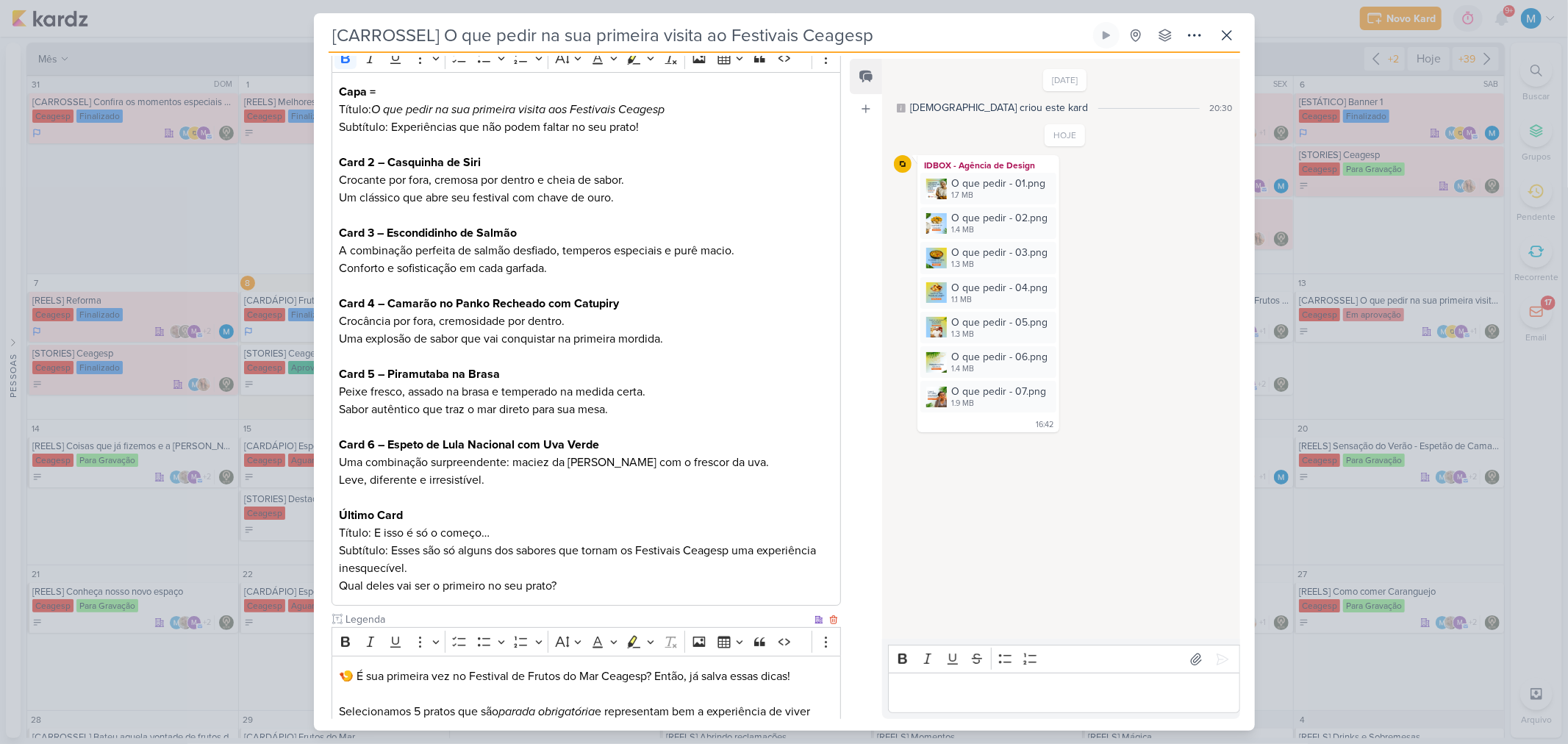
scroll to position [0, 0]
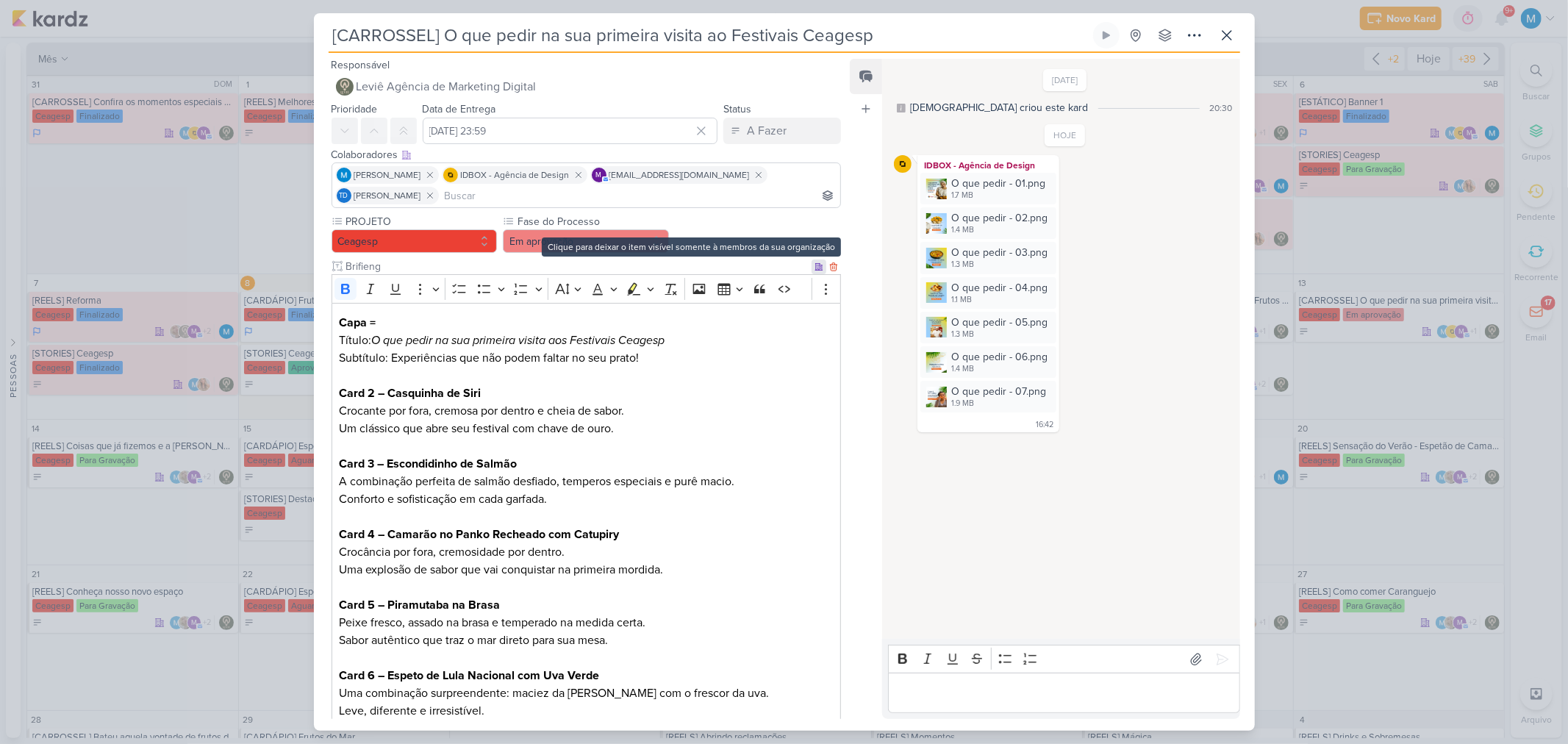
click at [814, 265] on icon at bounding box center [818, 266] width 9 height 9
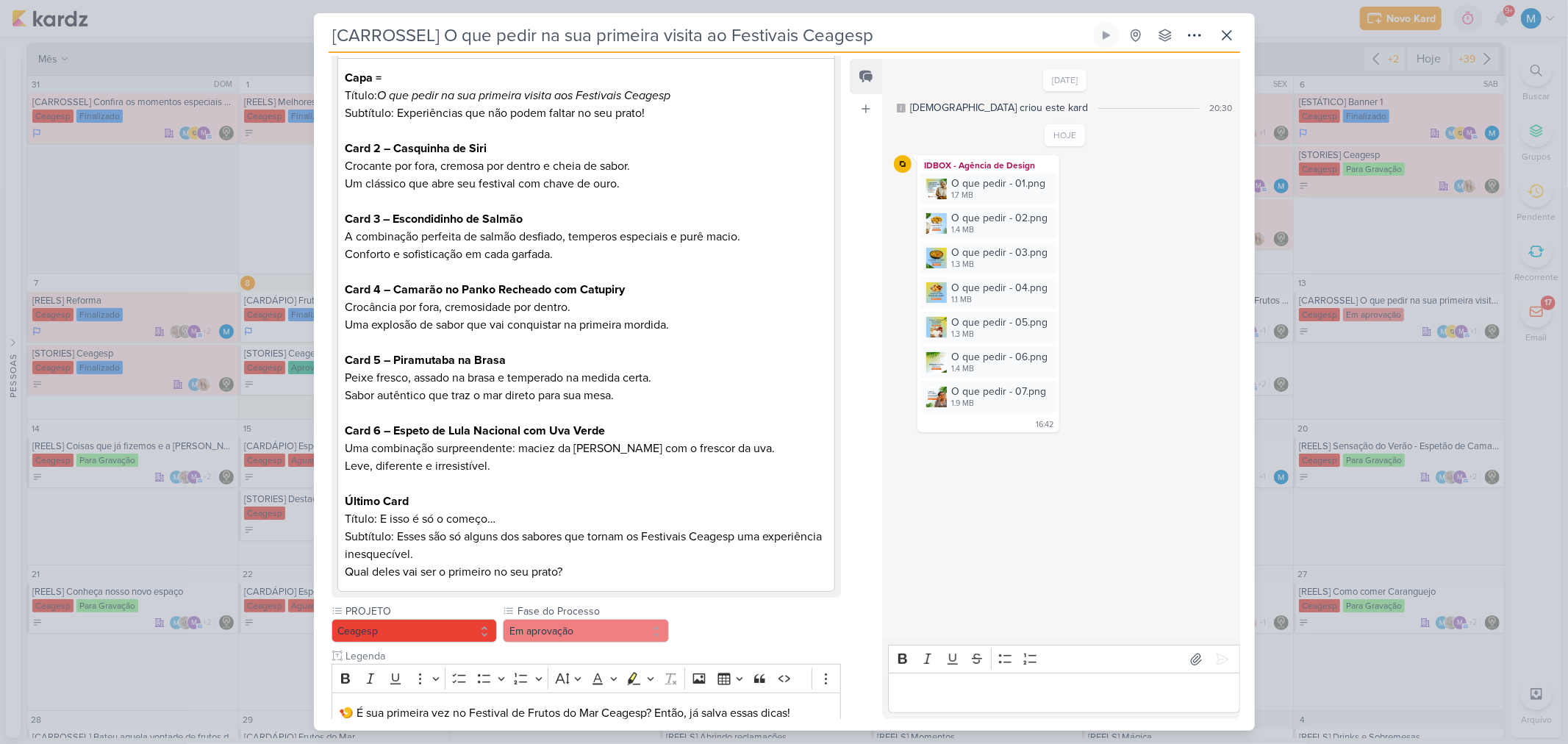
scroll to position [495, 0]
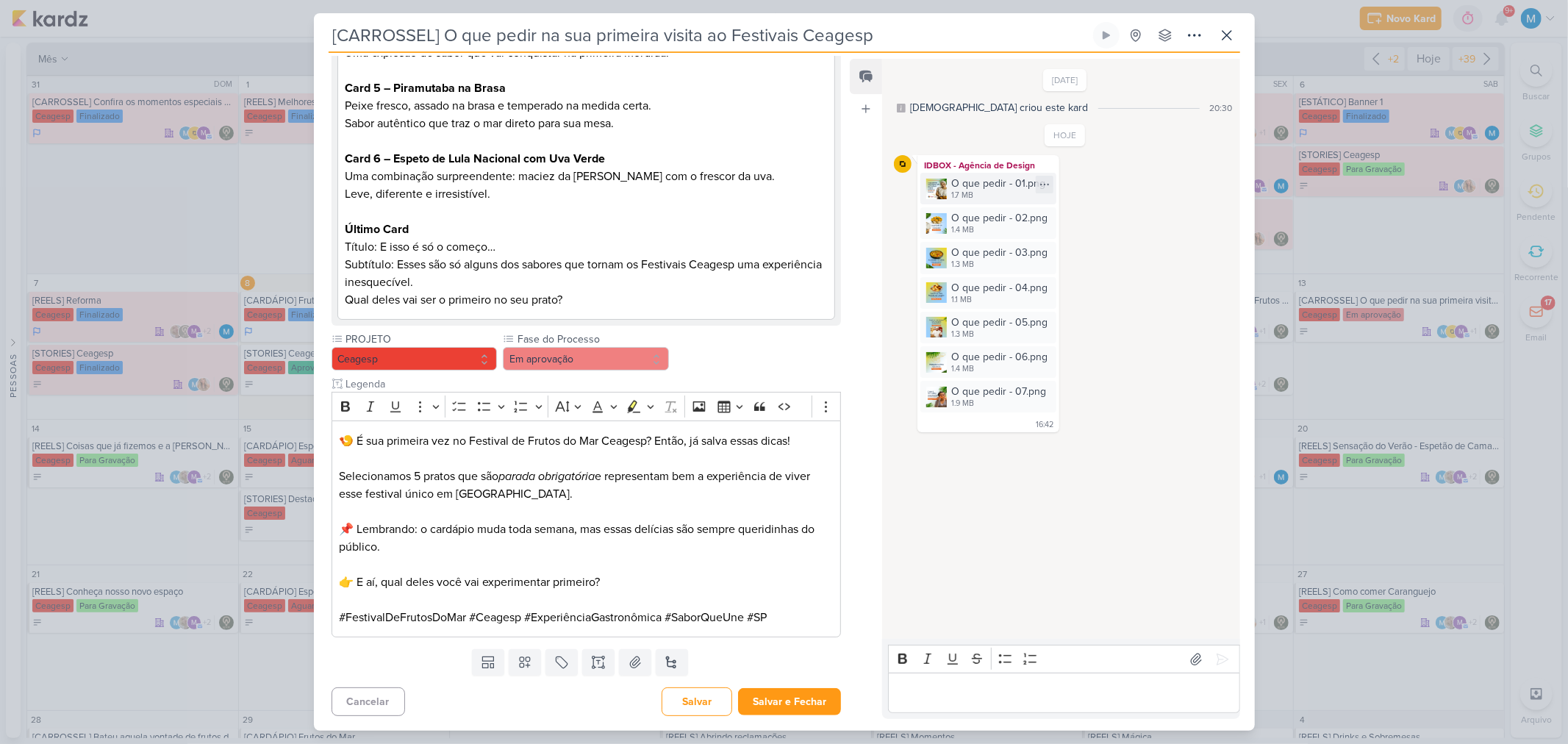
click at [938, 185] on img at bounding box center [936, 189] width 20 height 20
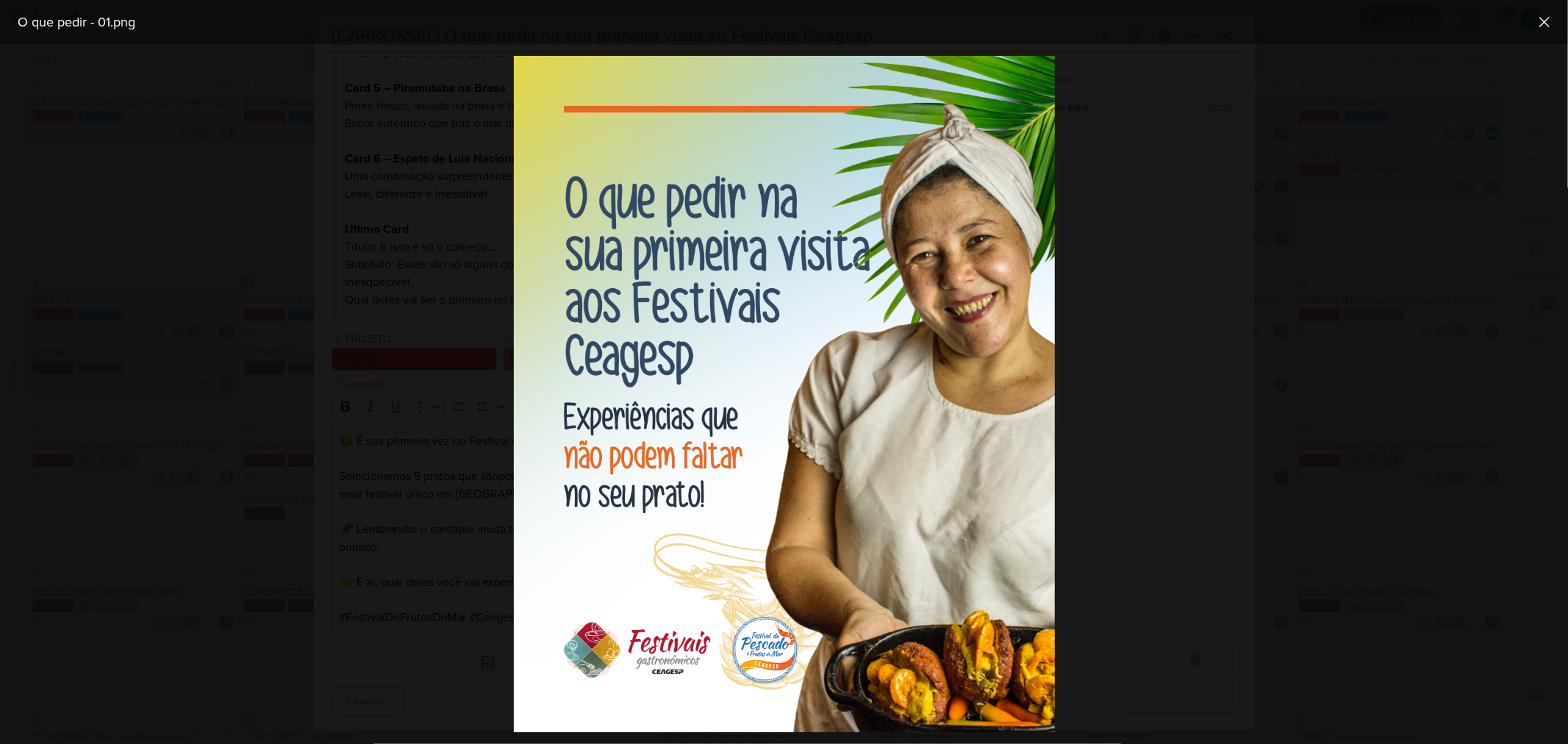
click at [1200, 394] on div at bounding box center [784, 393] width 1568 height 700
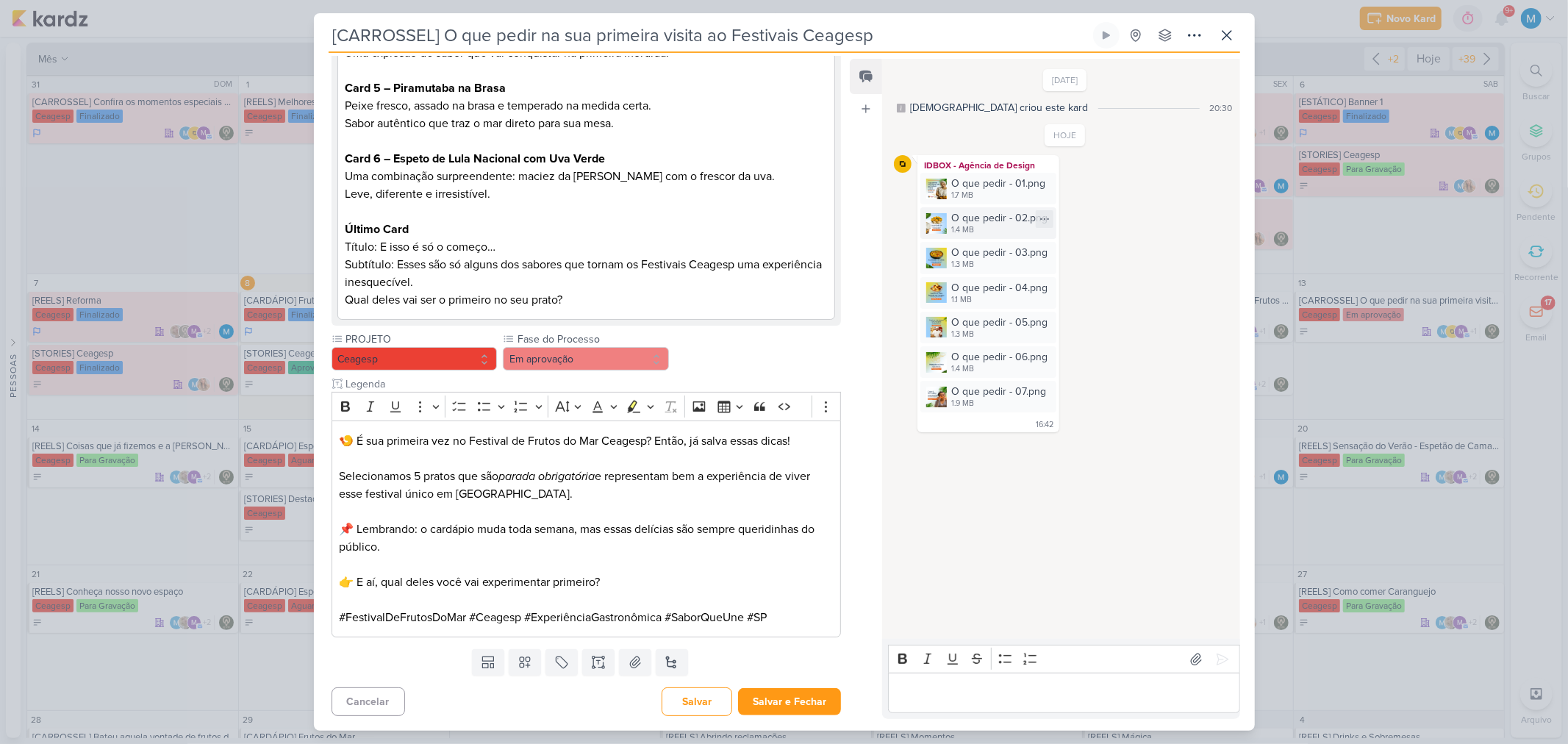
click at [938, 223] on img at bounding box center [936, 223] width 20 height 20
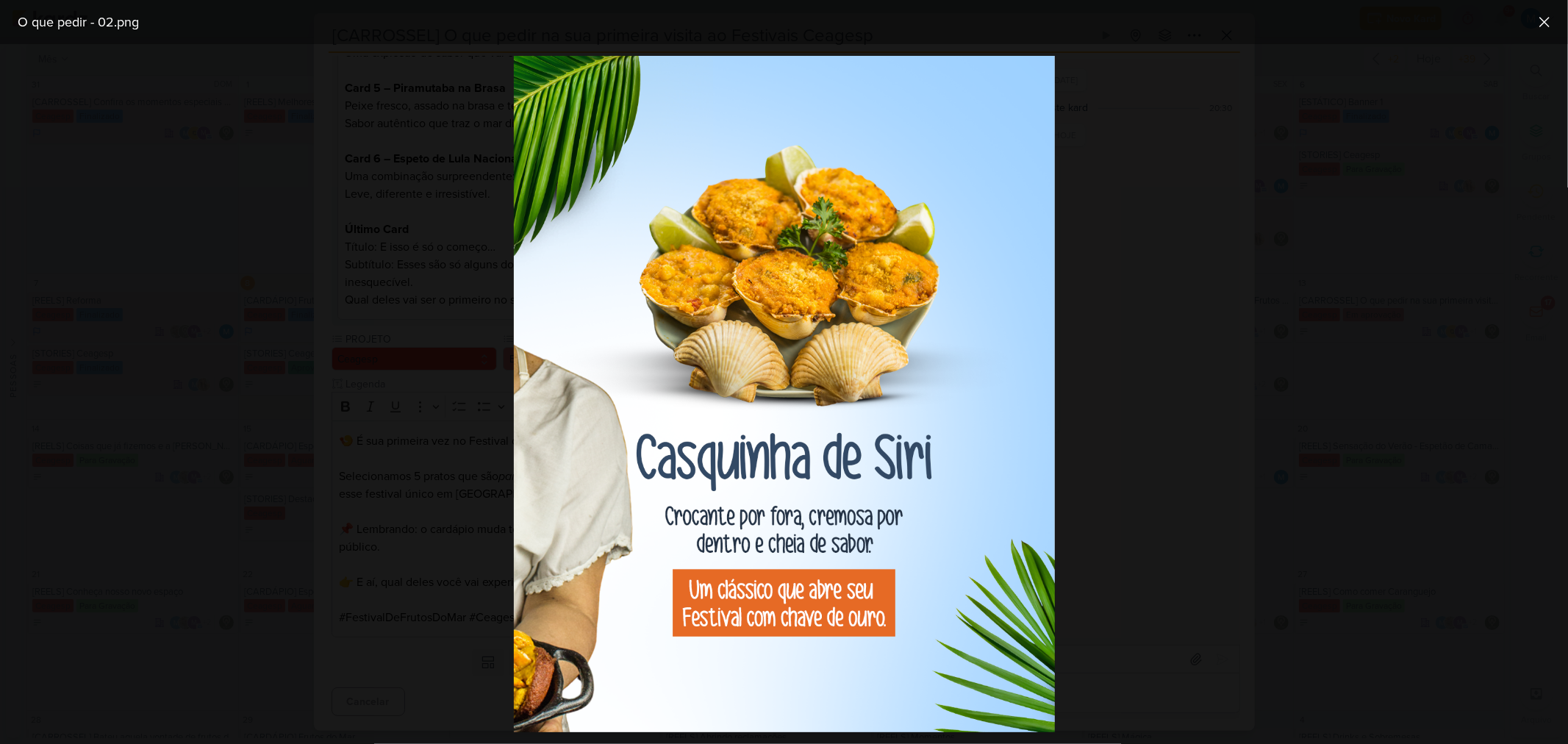
click at [1134, 368] on div at bounding box center [784, 393] width 1568 height 700
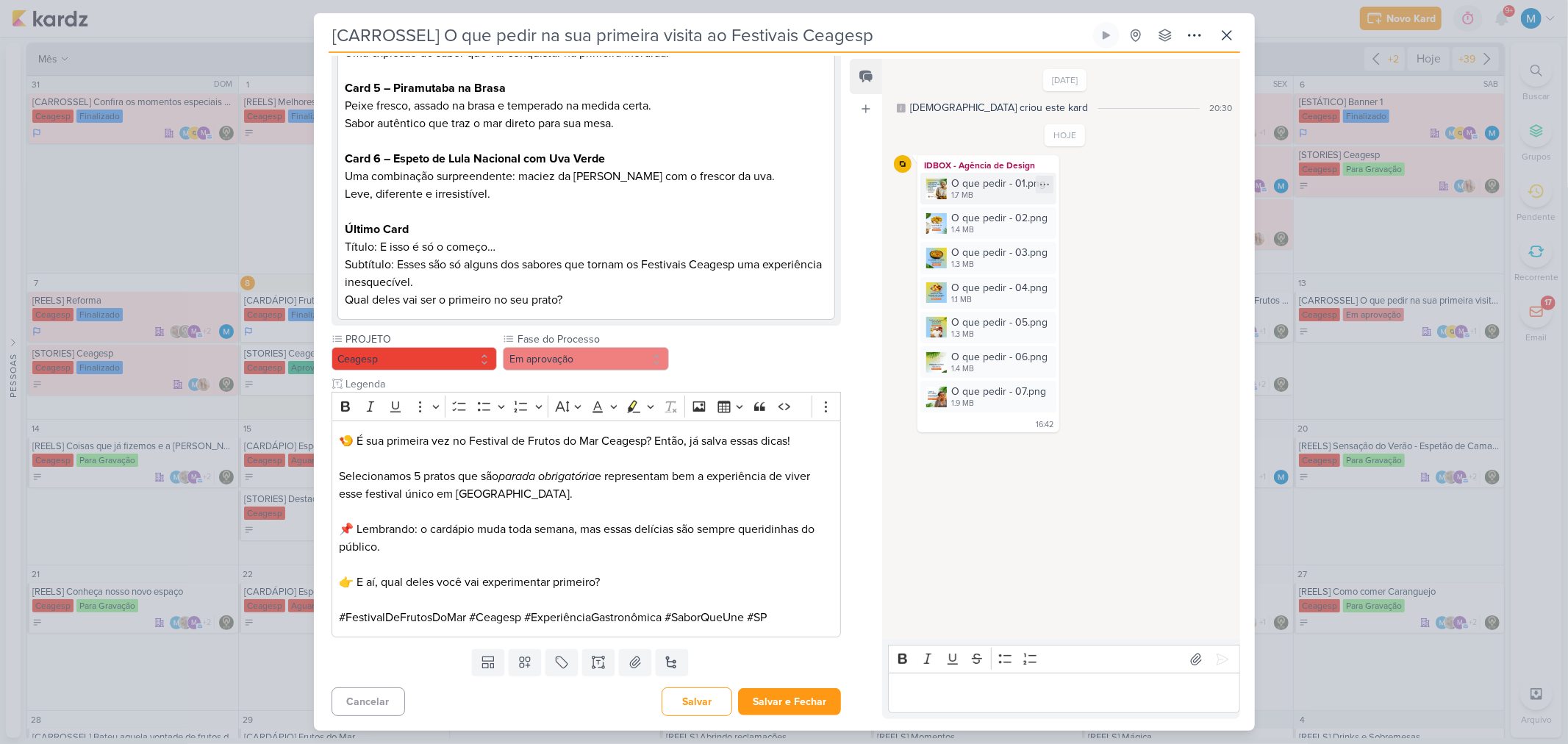
click at [939, 184] on img at bounding box center [936, 189] width 20 height 20
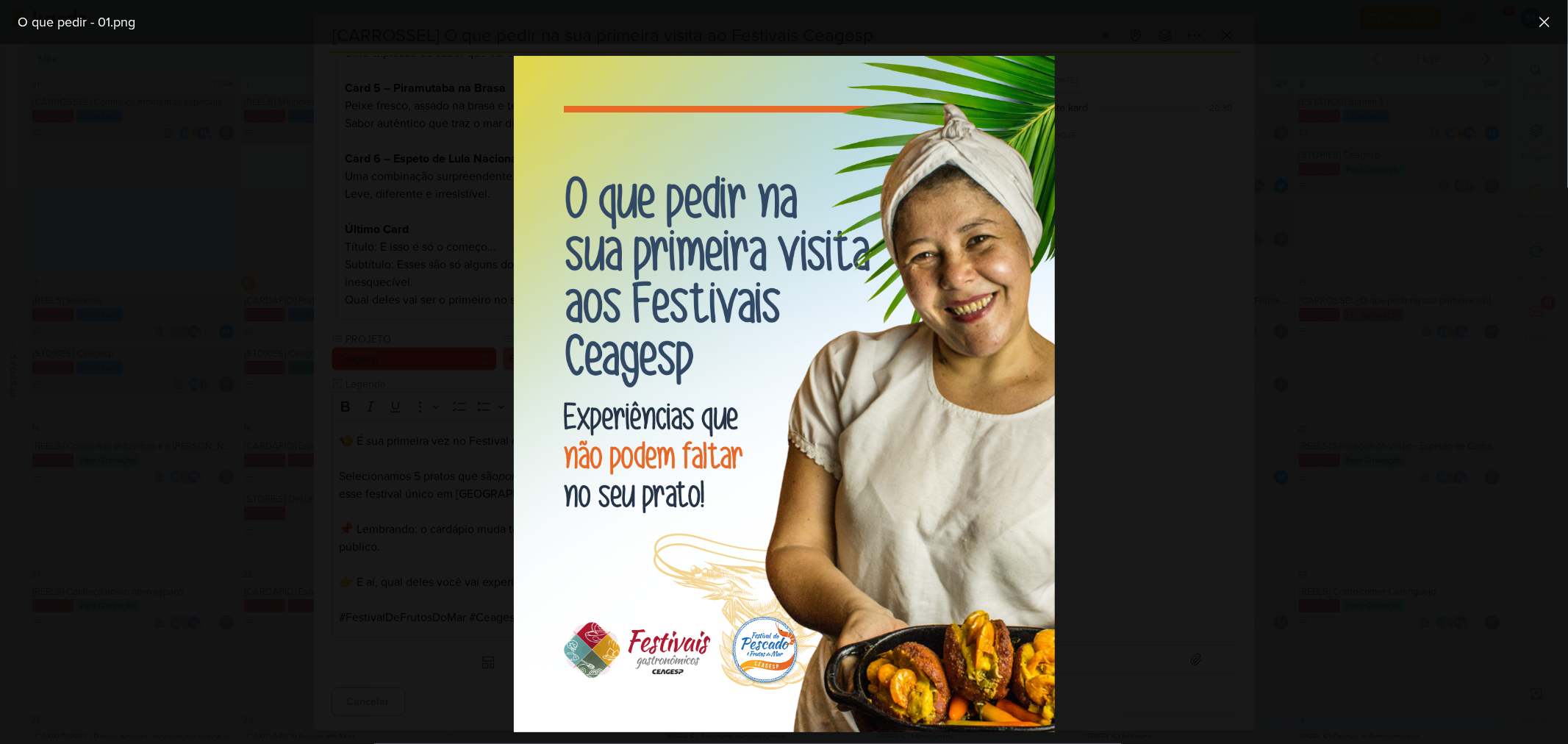
click at [1090, 341] on div at bounding box center [784, 393] width 1568 height 700
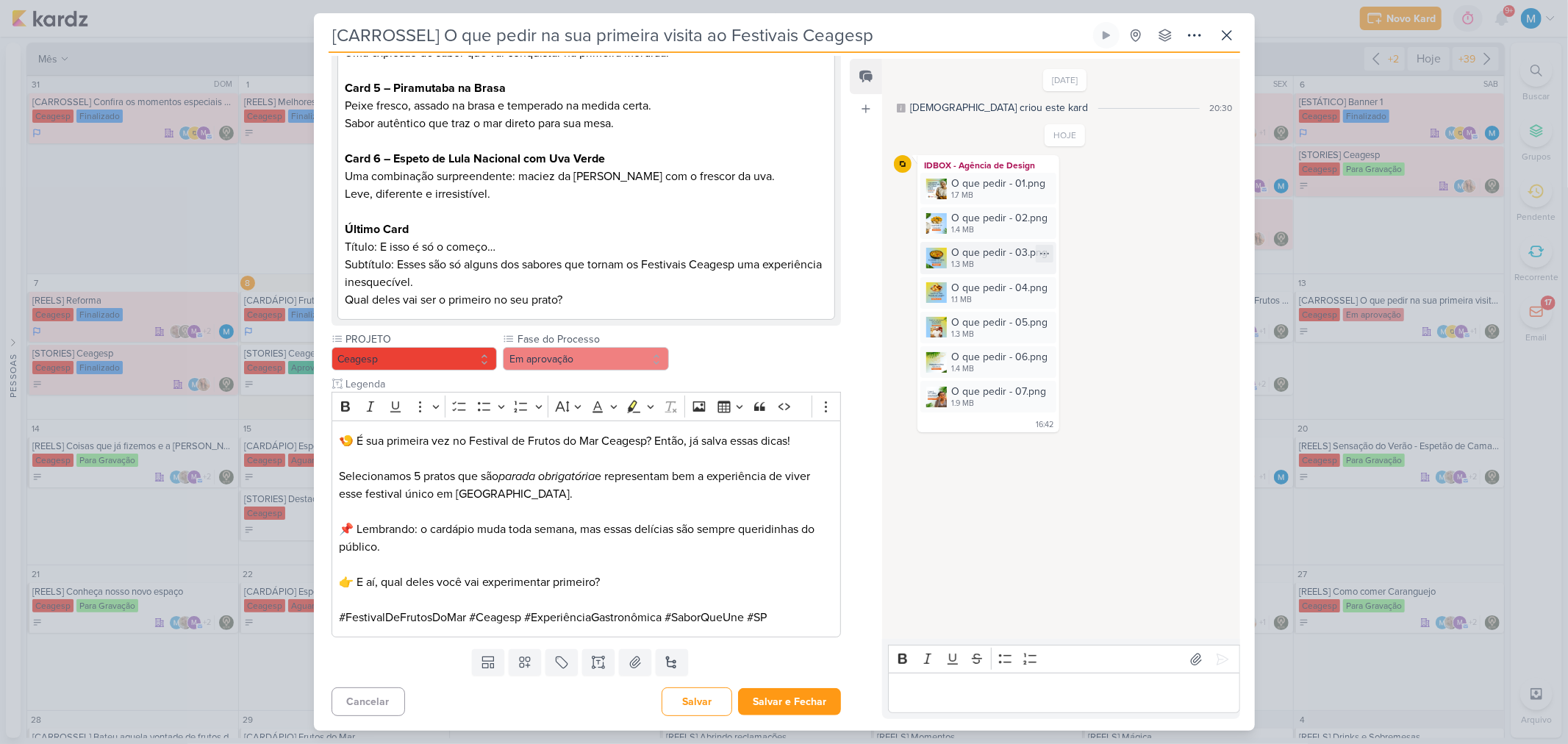
click at [935, 262] on img at bounding box center [936, 258] width 20 height 20
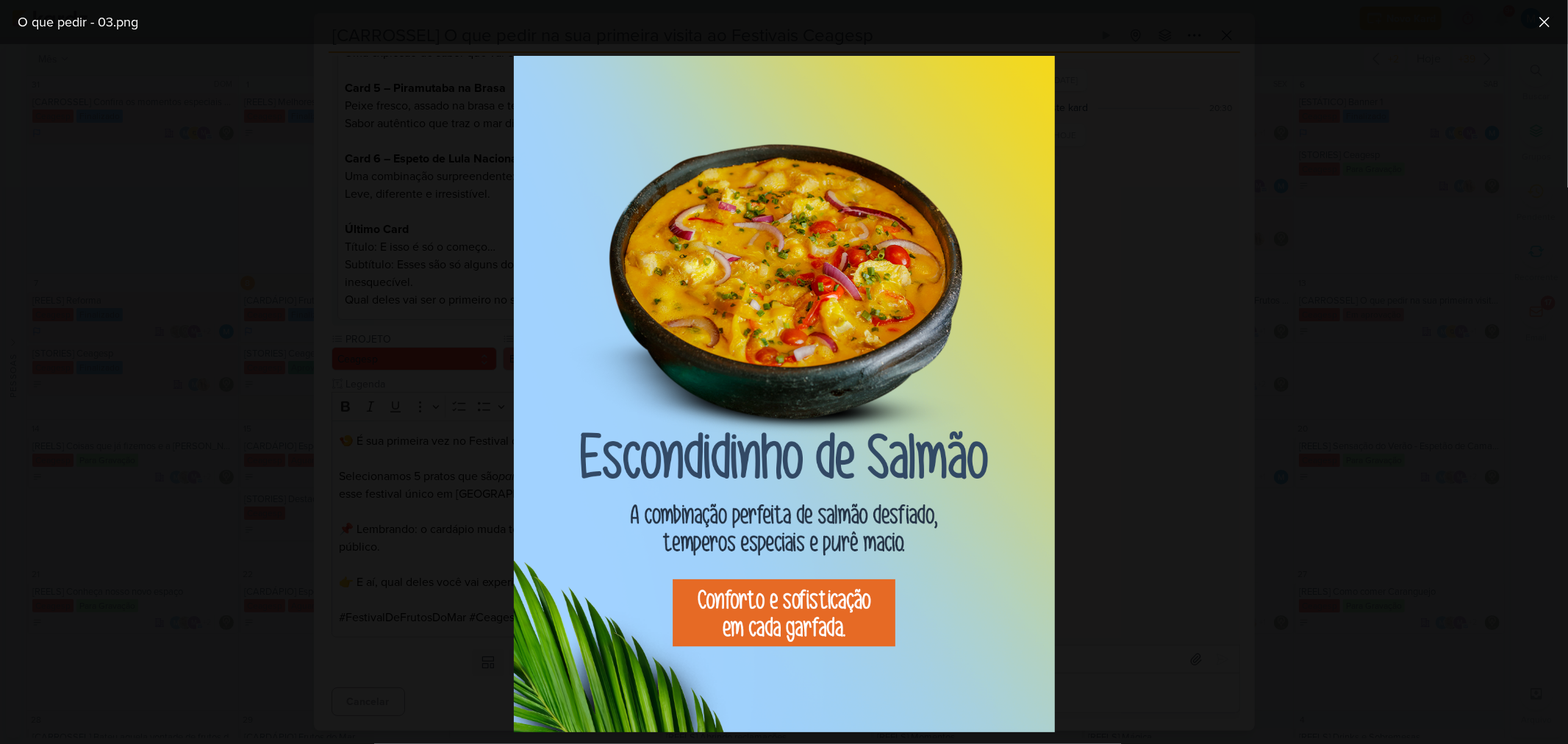
click at [1129, 348] on div at bounding box center [784, 393] width 1568 height 700
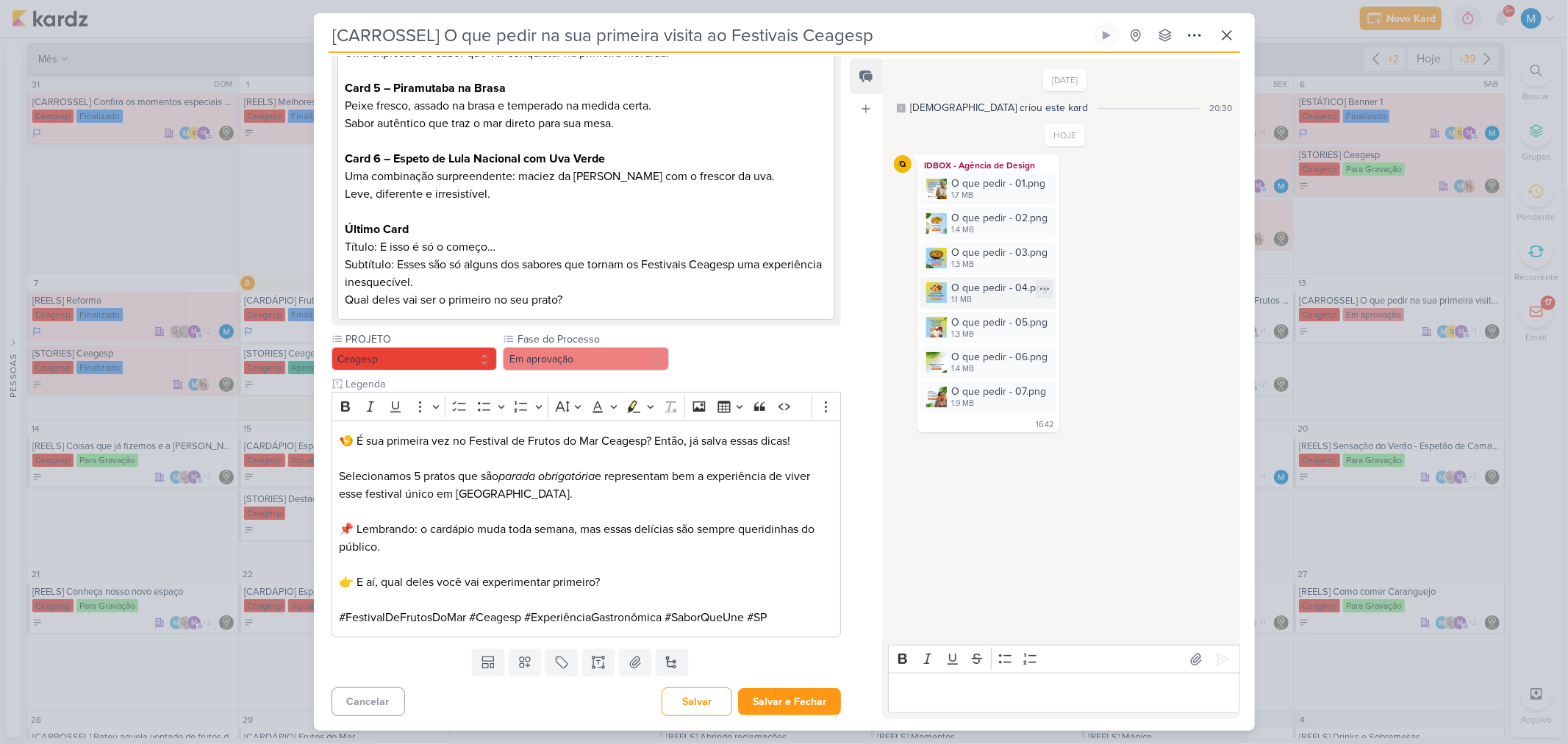
click at [935, 295] on img at bounding box center [936, 293] width 20 height 20
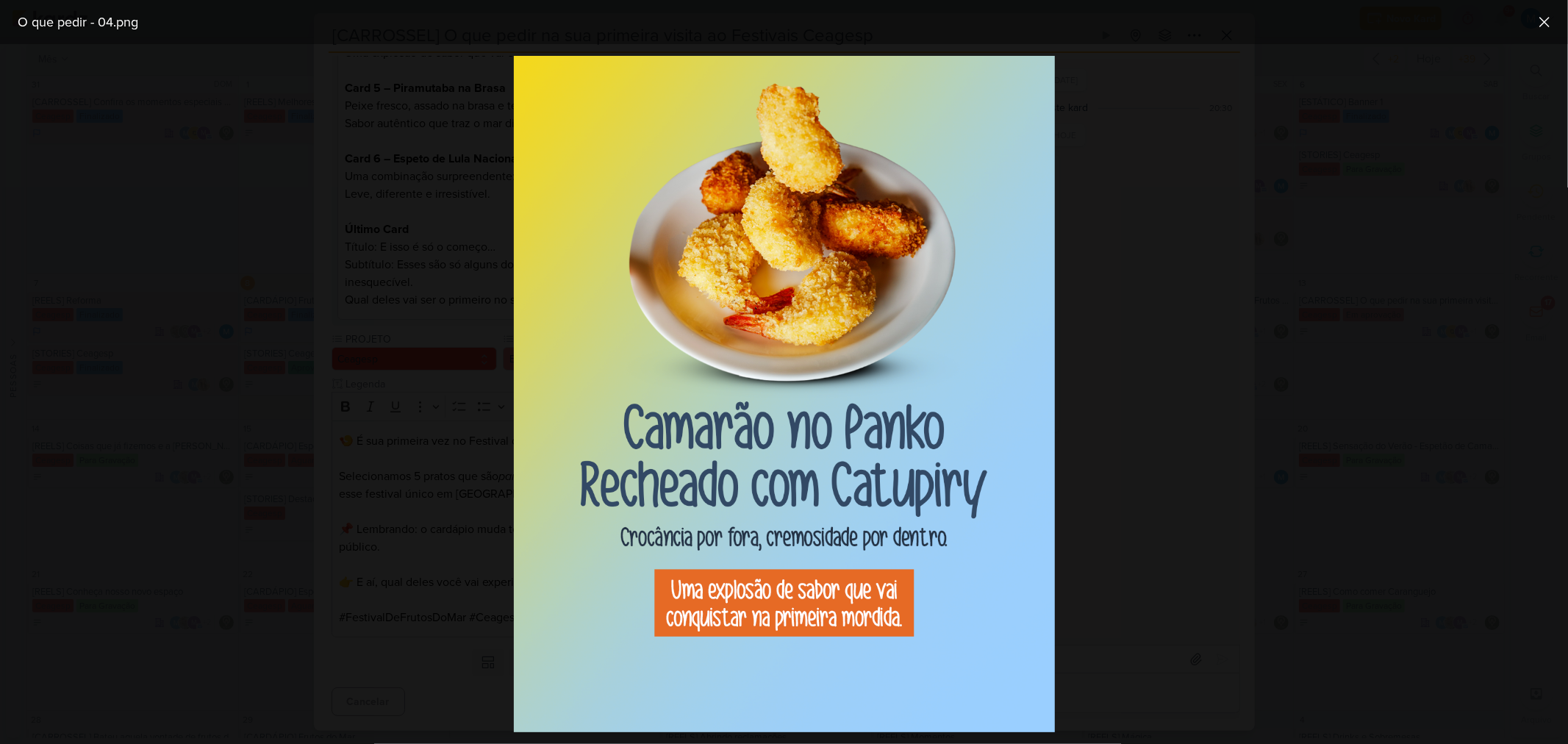
click at [1132, 401] on div at bounding box center [784, 393] width 1568 height 700
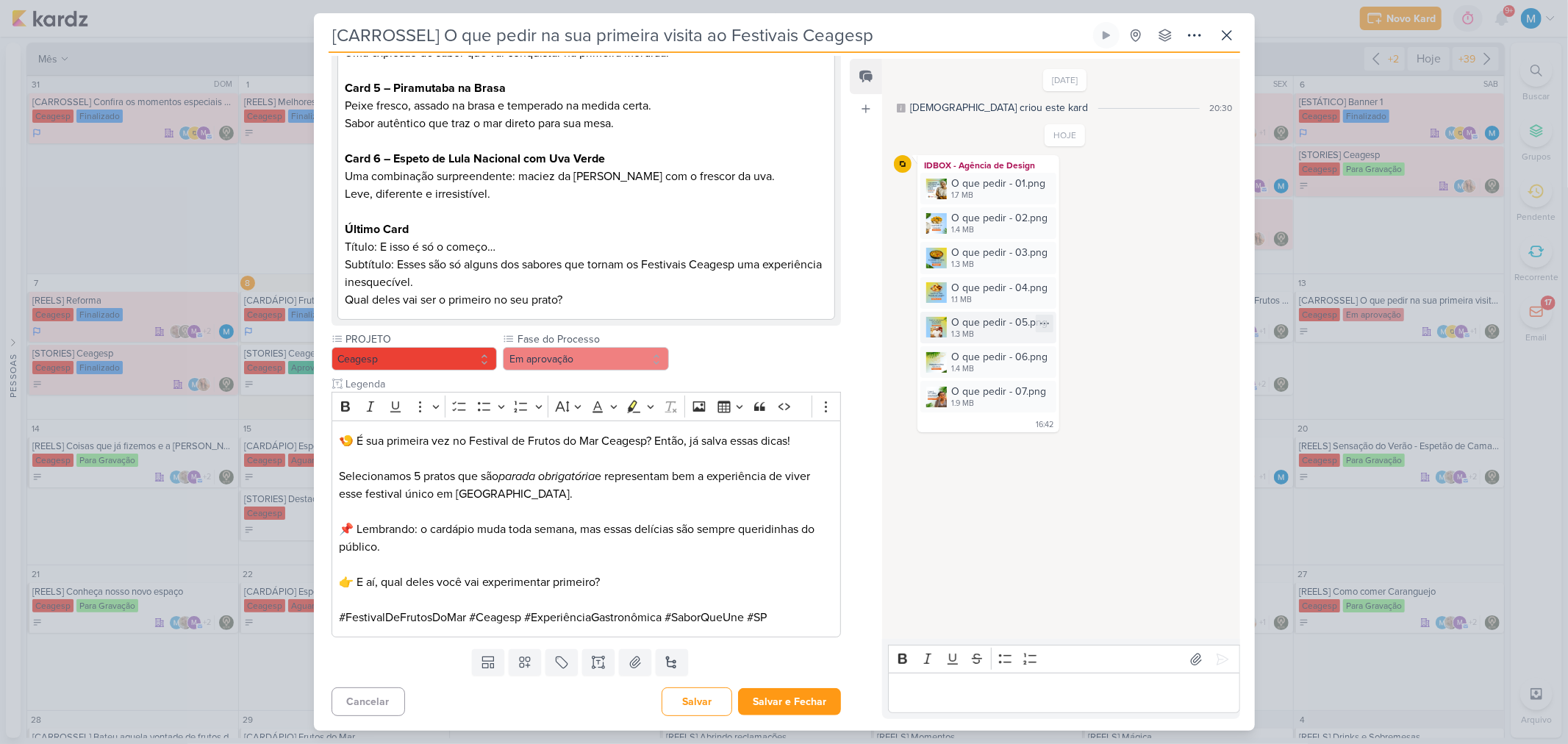
click at [940, 329] on img at bounding box center [936, 327] width 20 height 20
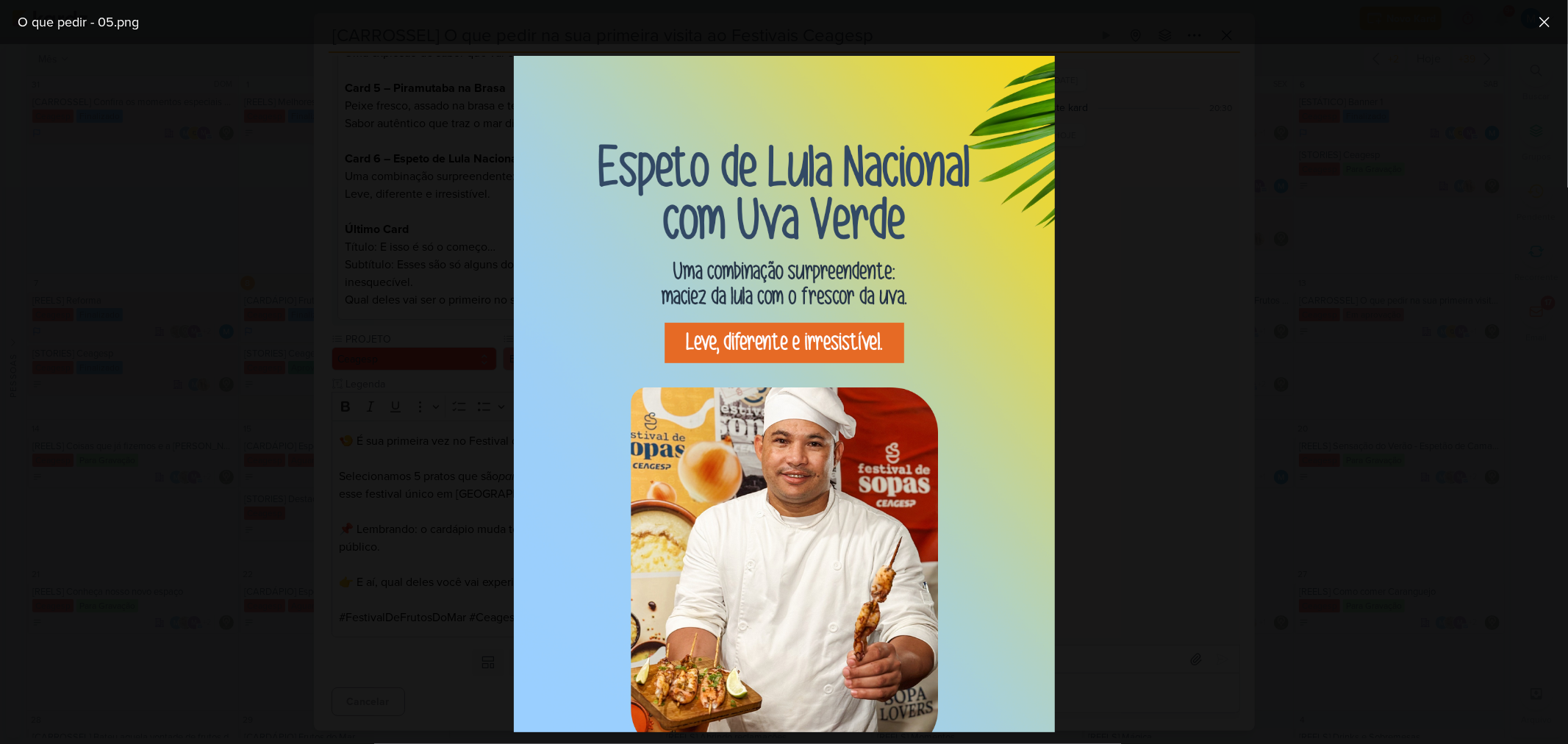
drag, startPoint x: 1142, startPoint y: 493, endPoint x: 1099, endPoint y: 482, distance: 44.4
click at [1142, 490] on div at bounding box center [784, 393] width 1568 height 700
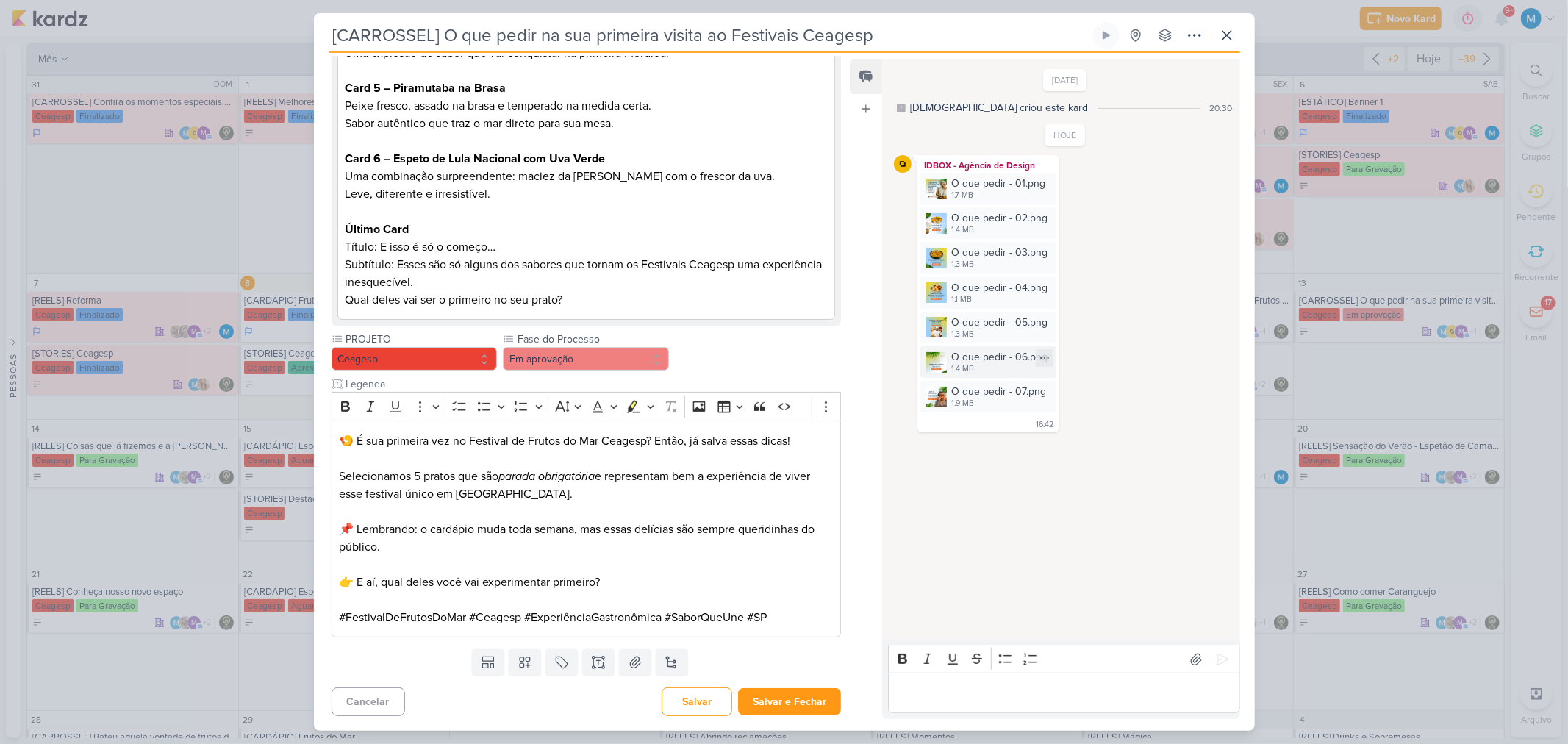
click at [936, 368] on img at bounding box center [936, 362] width 20 height 20
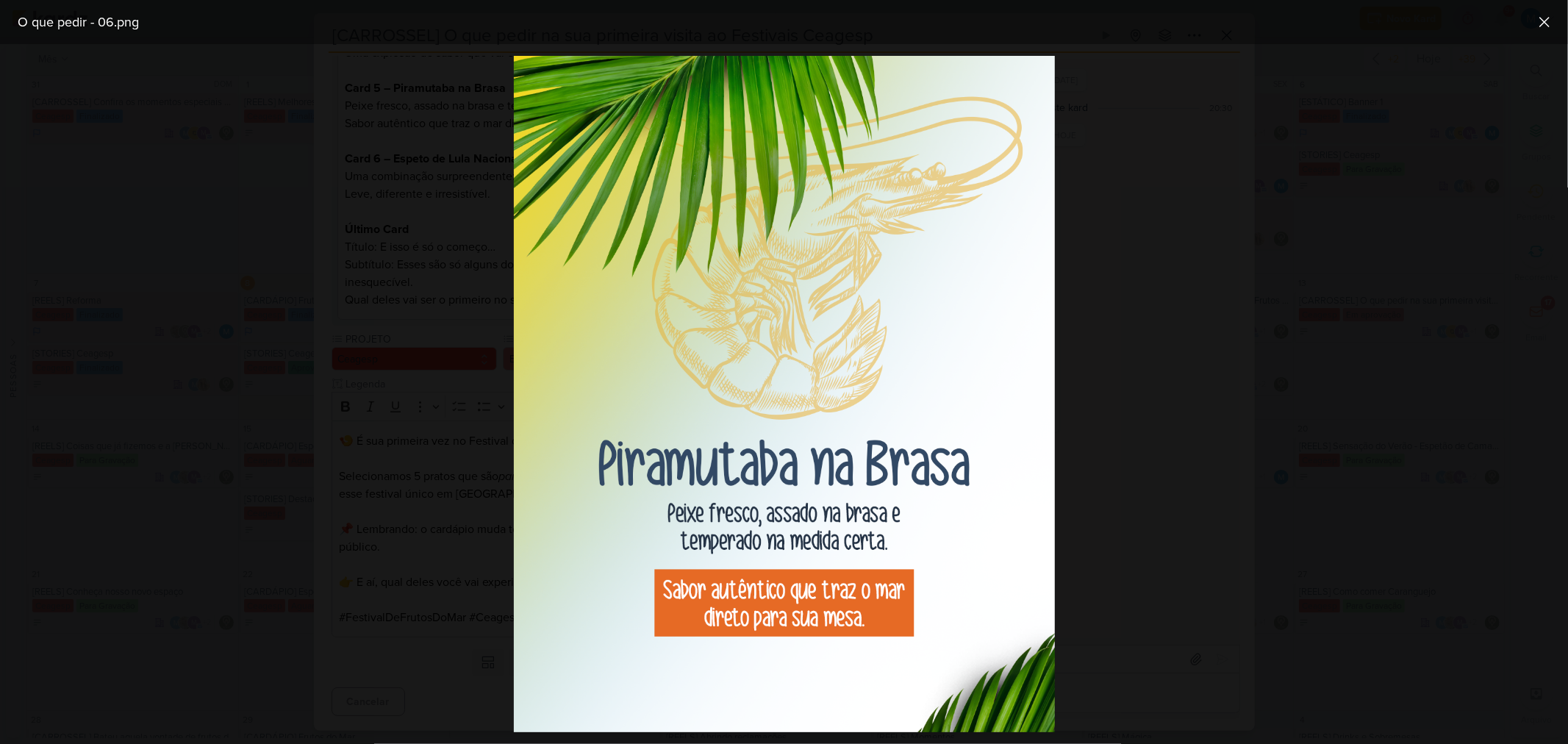
click at [1110, 467] on div at bounding box center [784, 393] width 1568 height 700
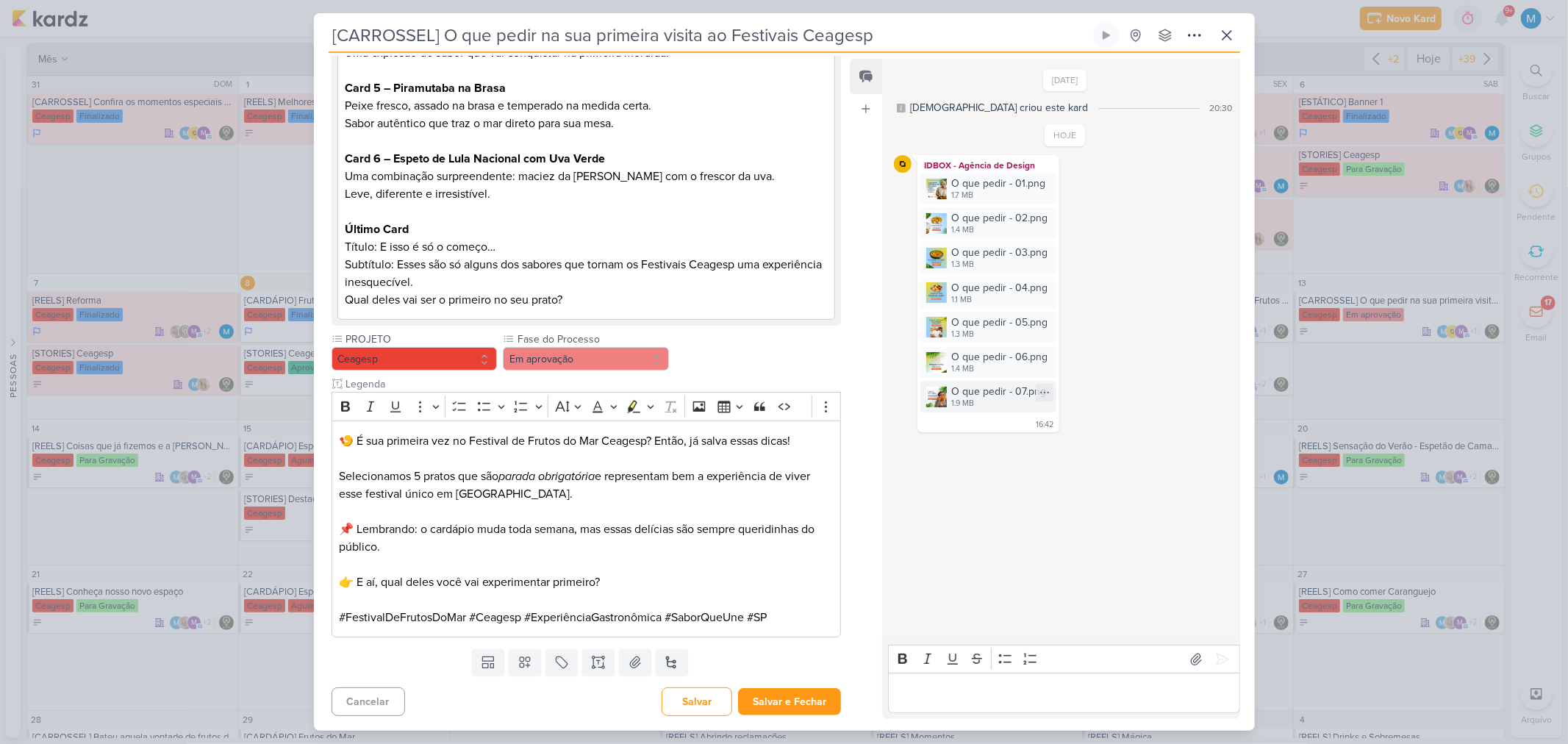
click at [940, 399] on img at bounding box center [936, 397] width 20 height 20
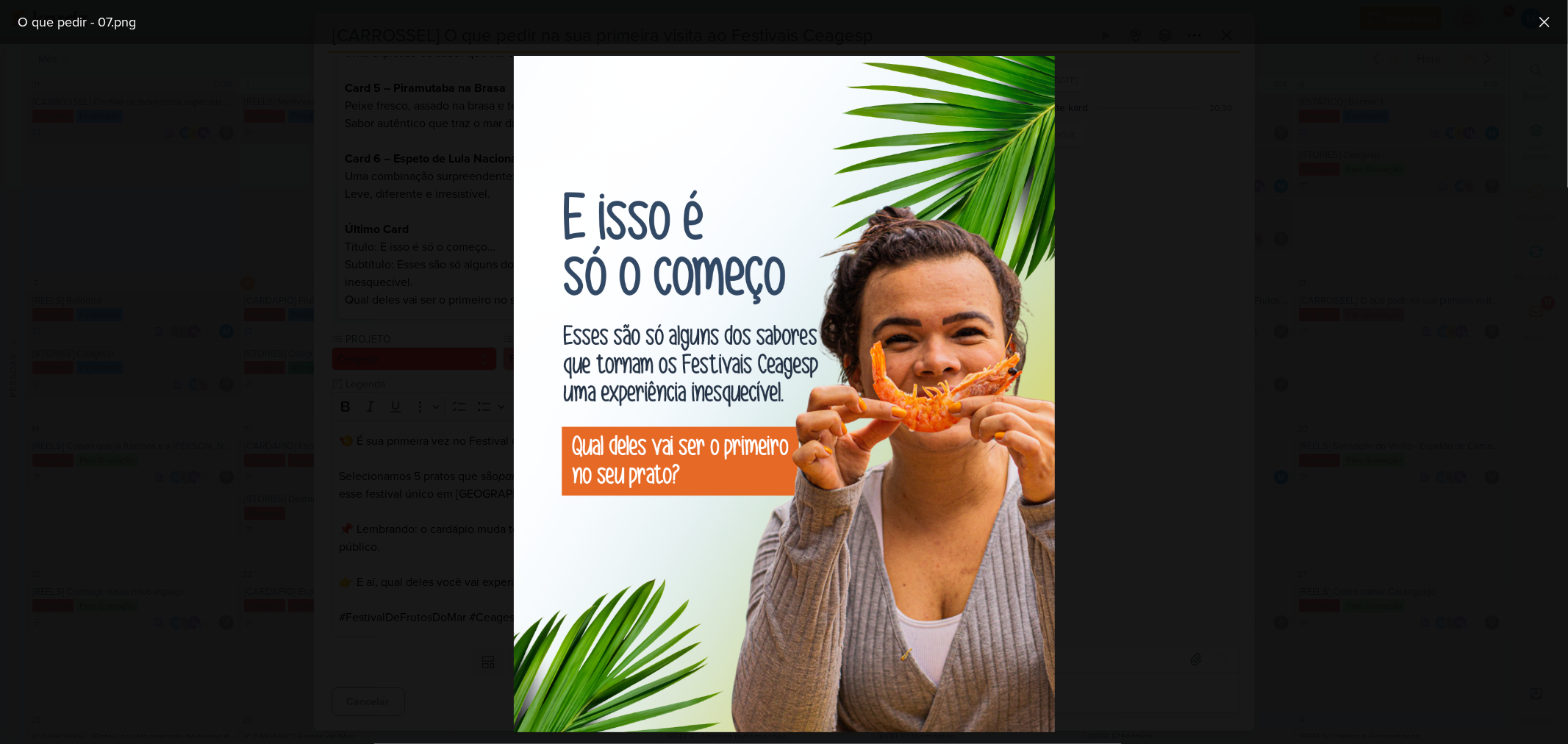
click at [1064, 464] on div at bounding box center [784, 393] width 1568 height 700
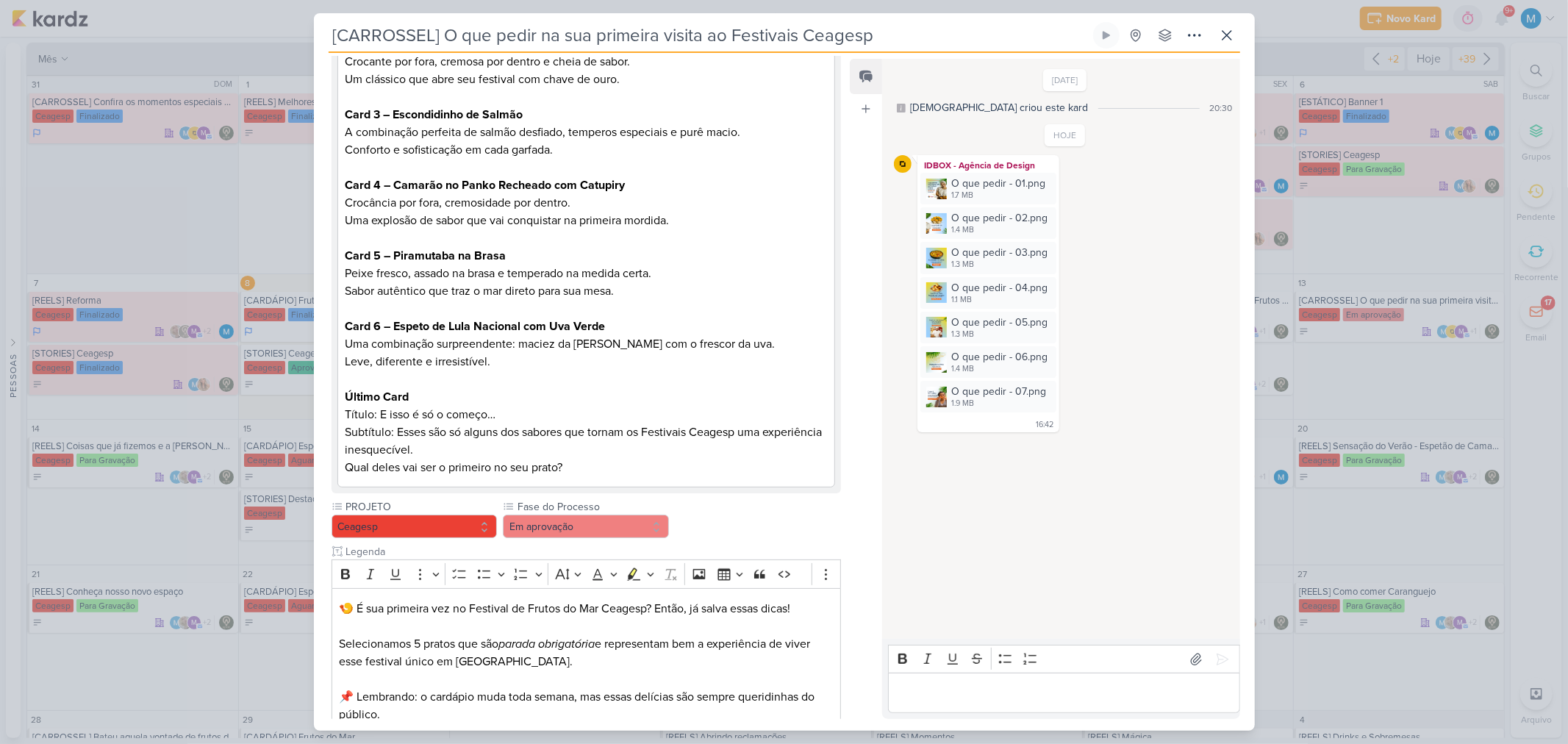
scroll to position [489, 0]
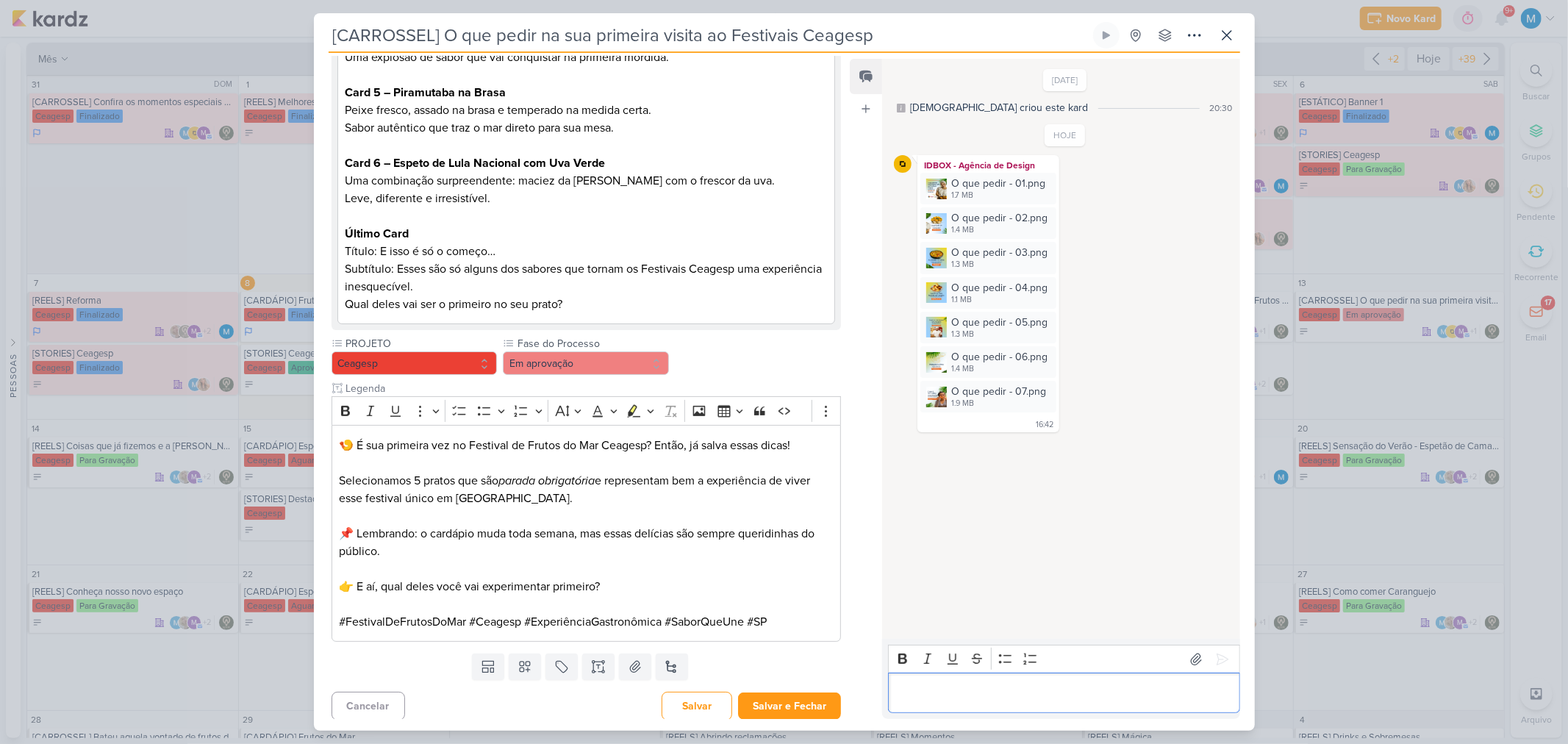
click at [926, 685] on p "Editor editing area: main" at bounding box center [1064, 693] width 336 height 18
click at [1226, 659] on button at bounding box center [1222, 660] width 23 height 23
click at [785, 708] on button "Salvar e Fechar" at bounding box center [789, 706] width 103 height 27
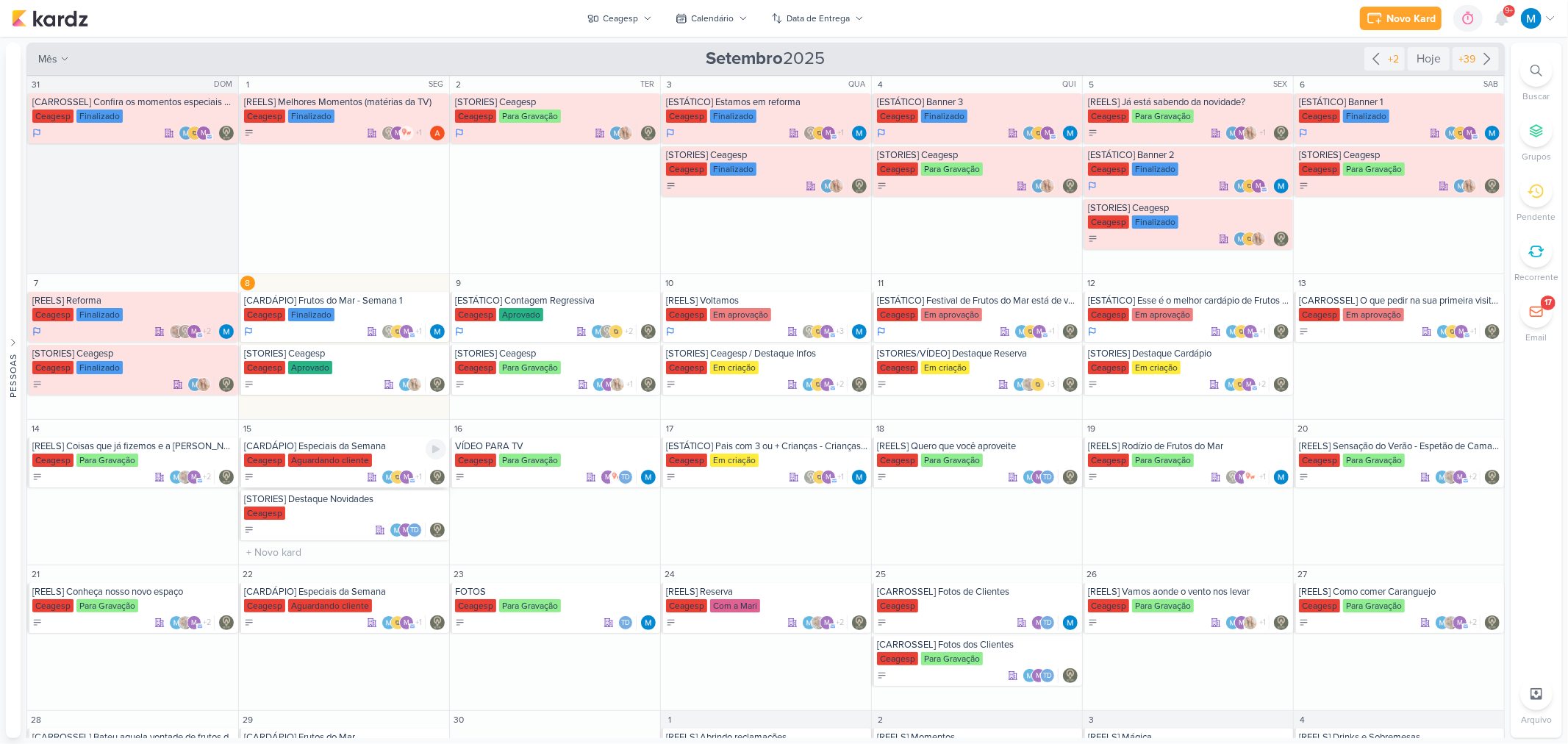
click at [400, 457] on div "Ceagesp Aguardando cliente" at bounding box center [345, 461] width 202 height 15
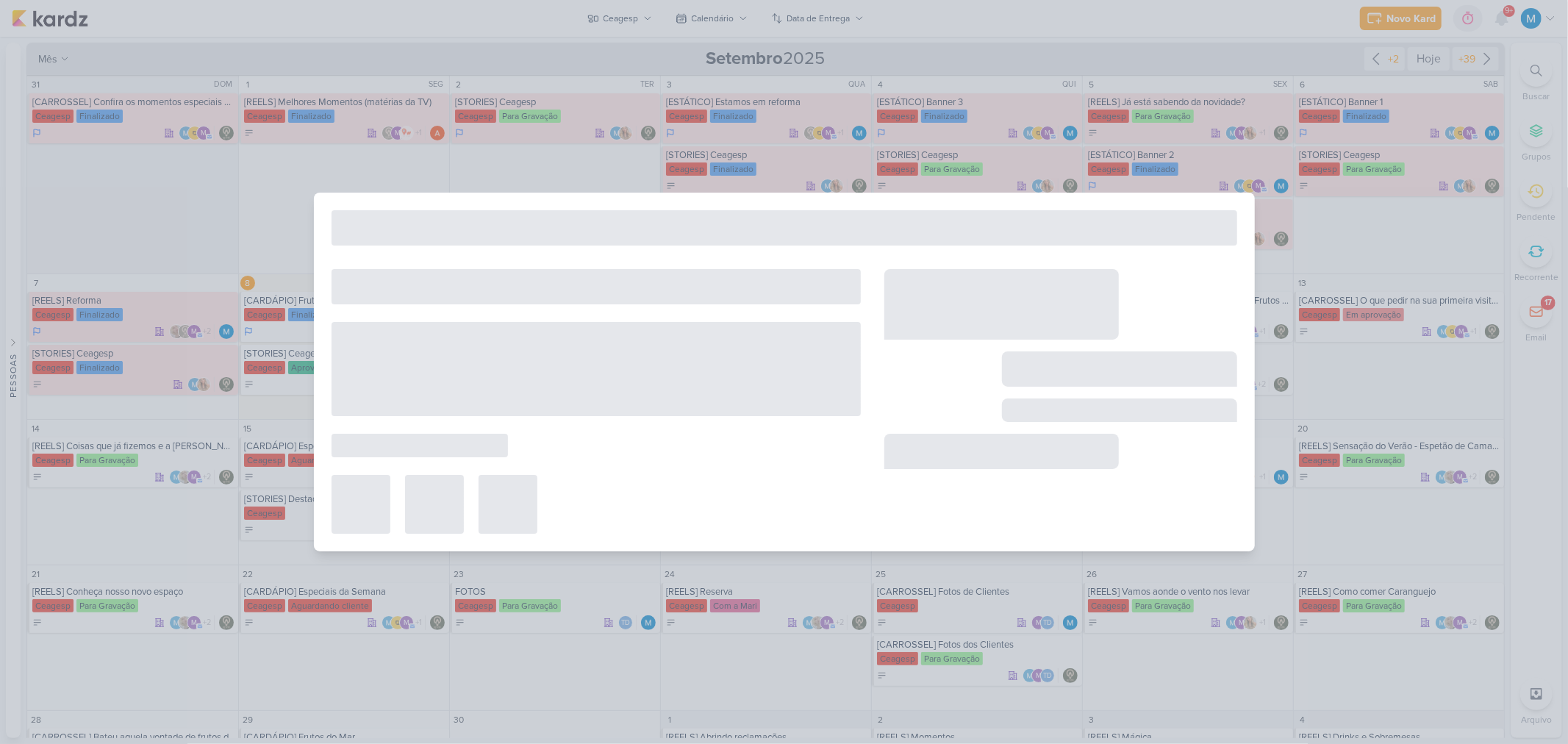
type input "[CARDÁPIO] Especiais da Semana"
type input "15 de setembro de 2025 às 23:59"
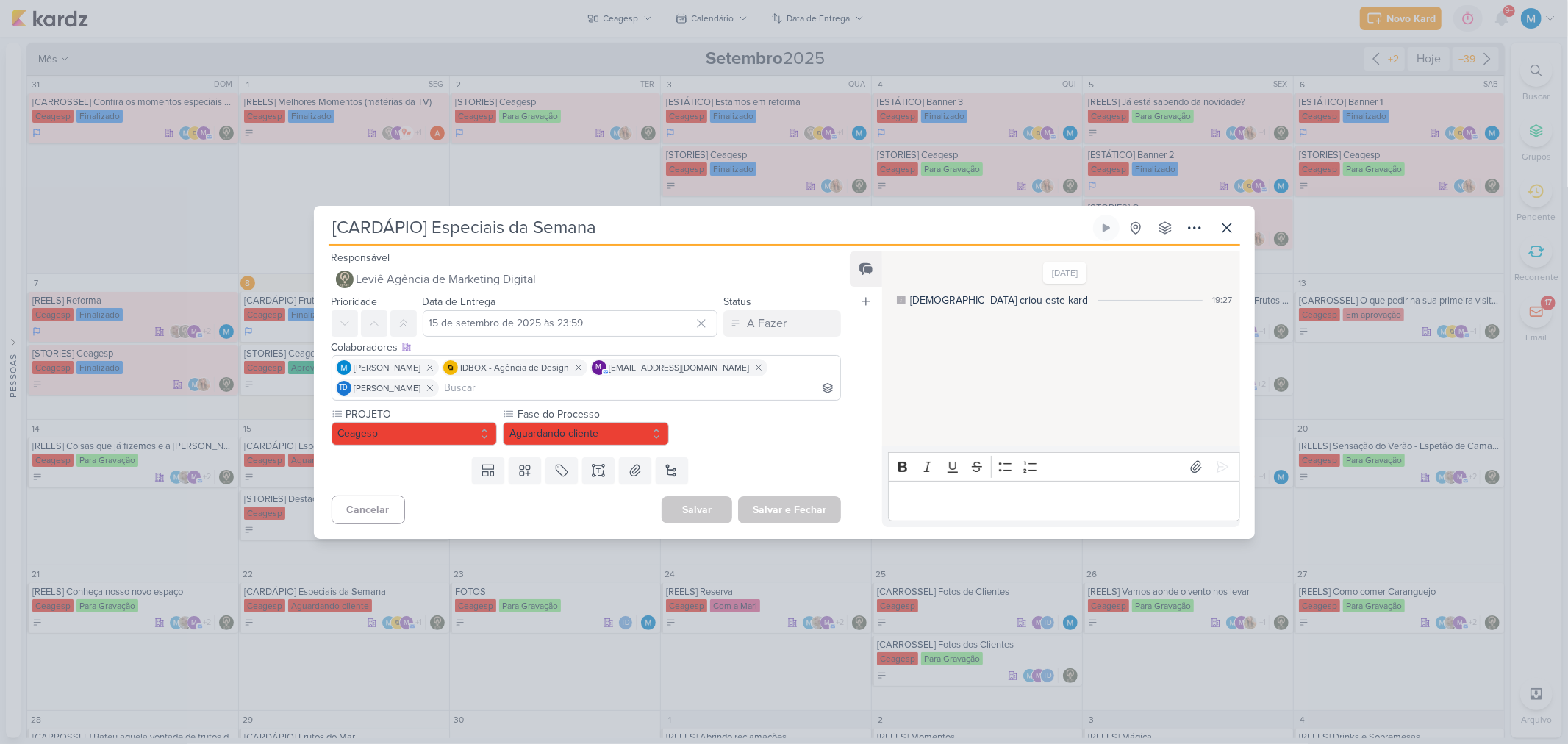
scroll to position [0, 0]
click at [1229, 228] on icon at bounding box center [1226, 228] width 18 height 18
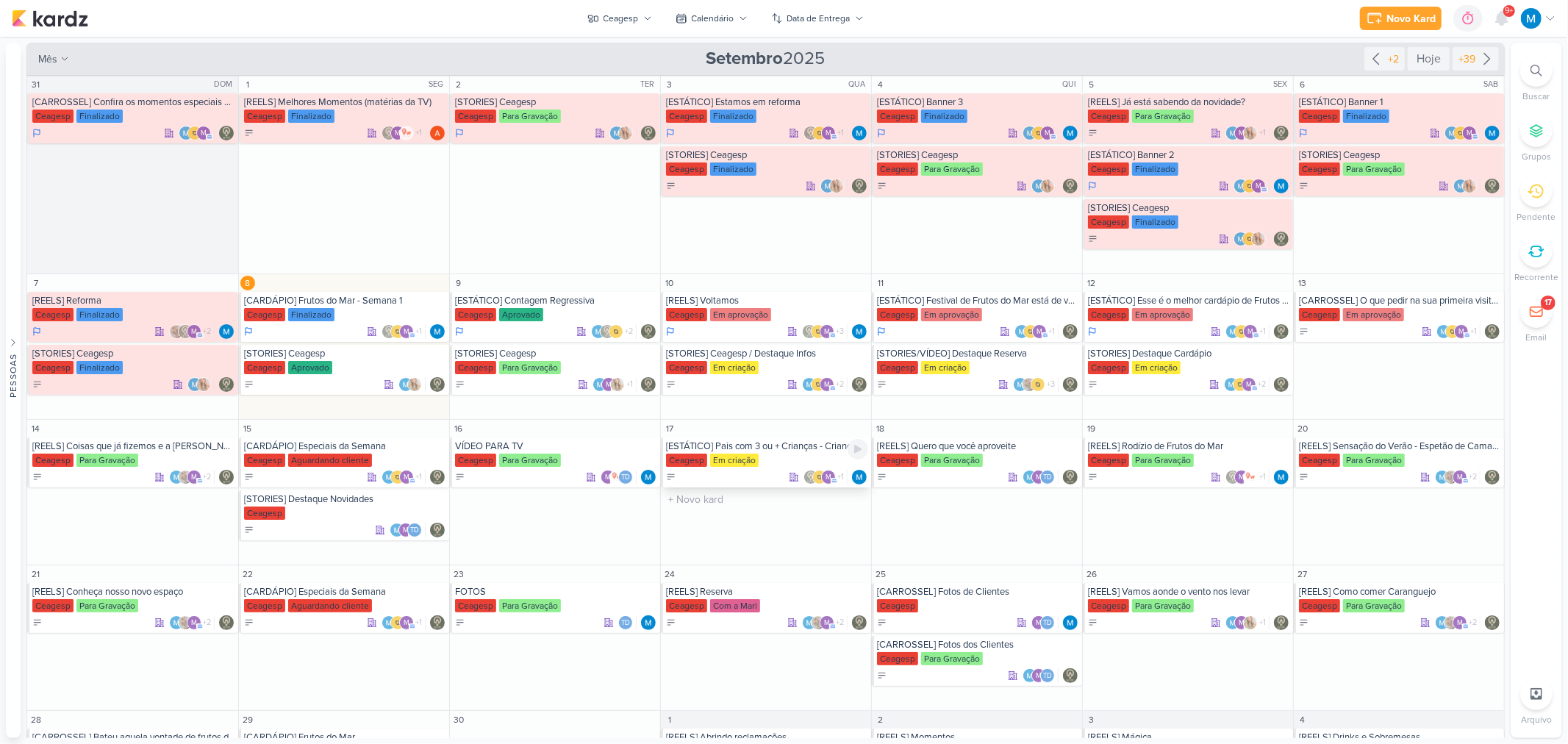
click at [788, 452] on div "[ESTÁTICO] Pais com 3 ou + Crianças - Crianças VIP [GEOGRAPHIC_DATA] Em criação…" at bounding box center [766, 462] width 210 height 50
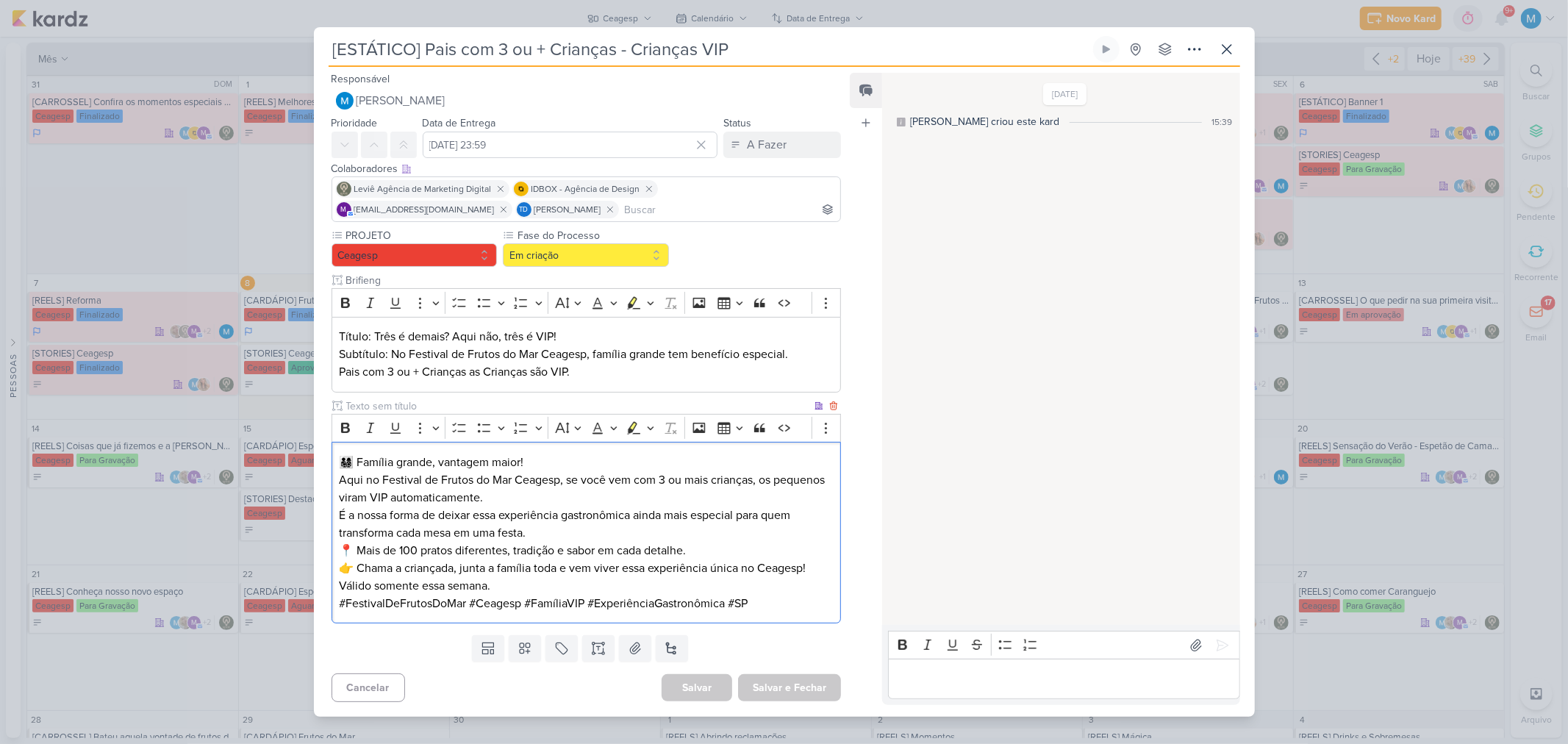
click at [559, 533] on p "É a nossa forma de deixar essa experiência gastronômica ainda mais especial par…" at bounding box center [585, 524] width 494 height 35
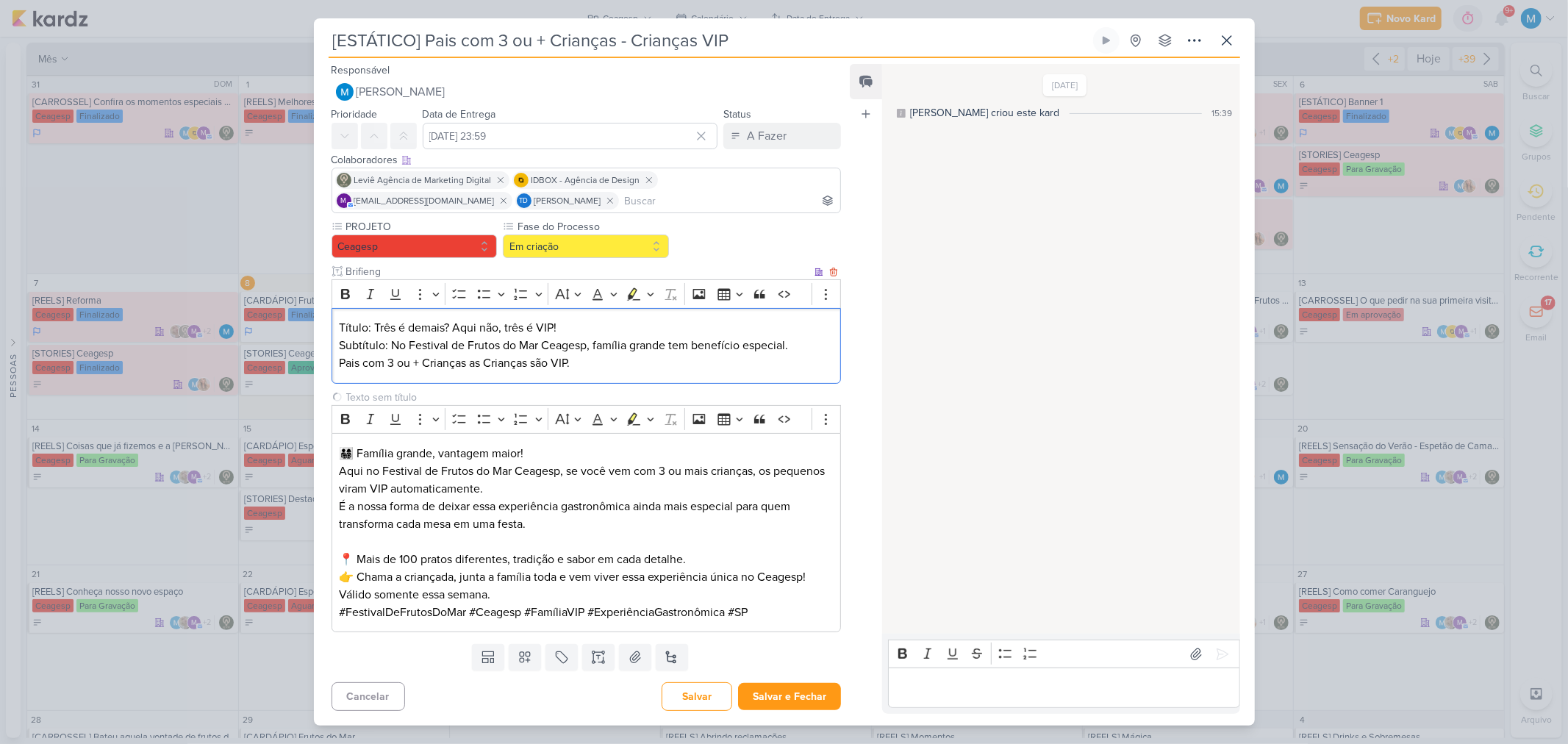
click at [606, 361] on p "Subtítulo: No Festival de Frutos do Mar Ceagesp, família grande tem benefício e…" at bounding box center [585, 354] width 494 height 35
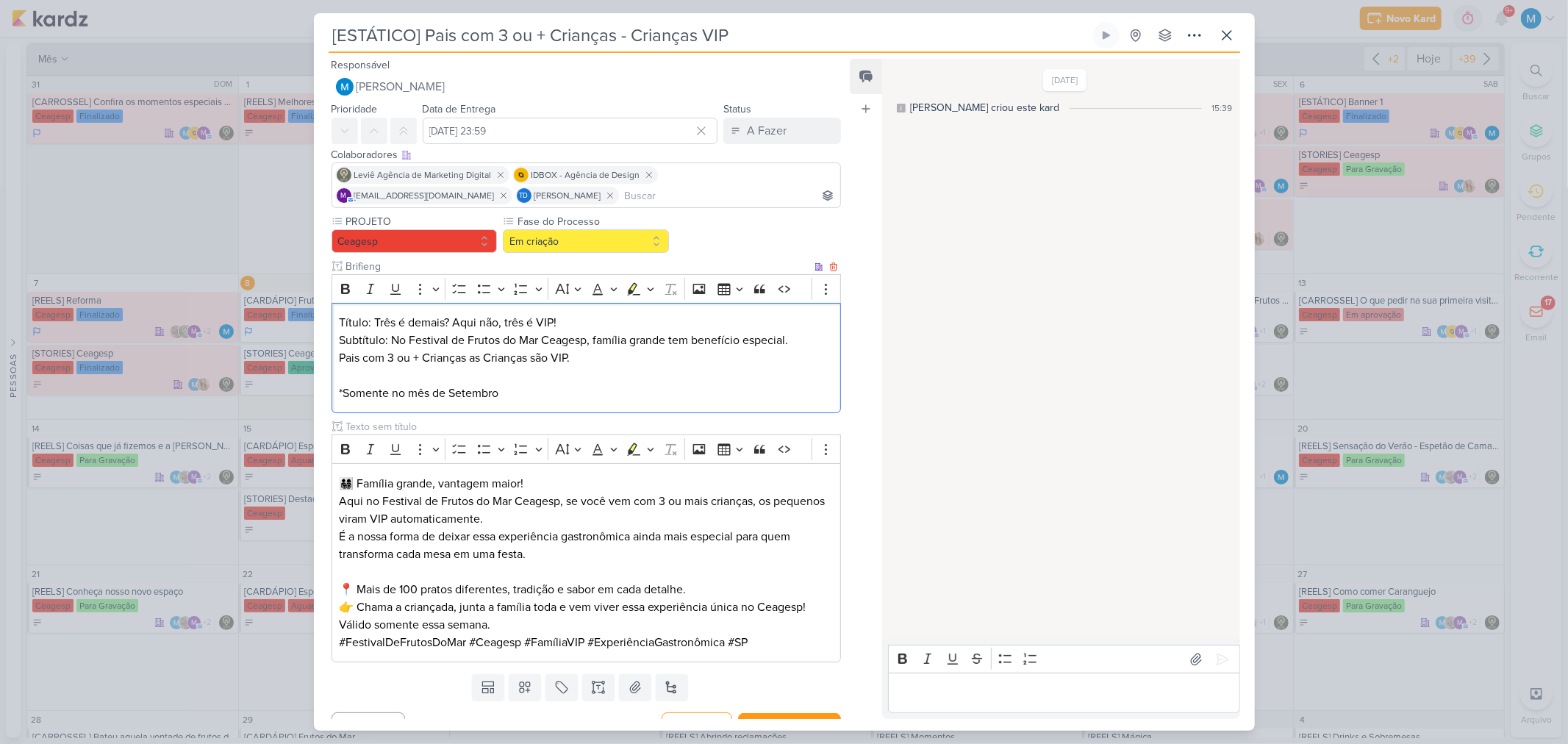
click at [593, 340] on p "Subtítulo: No Festival de Frutos do Mar Ceagesp, família grande tem benefício e…" at bounding box center [585, 367] width 494 height 70
drag, startPoint x: 400, startPoint y: 394, endPoint x: 340, endPoint y: 388, distance: 60.3
click at [340, 388] on p "Subtítulo: No Festival de Frutos do Mar Ceagesp, família grande tem benefício e…" at bounding box center [585, 367] width 494 height 70
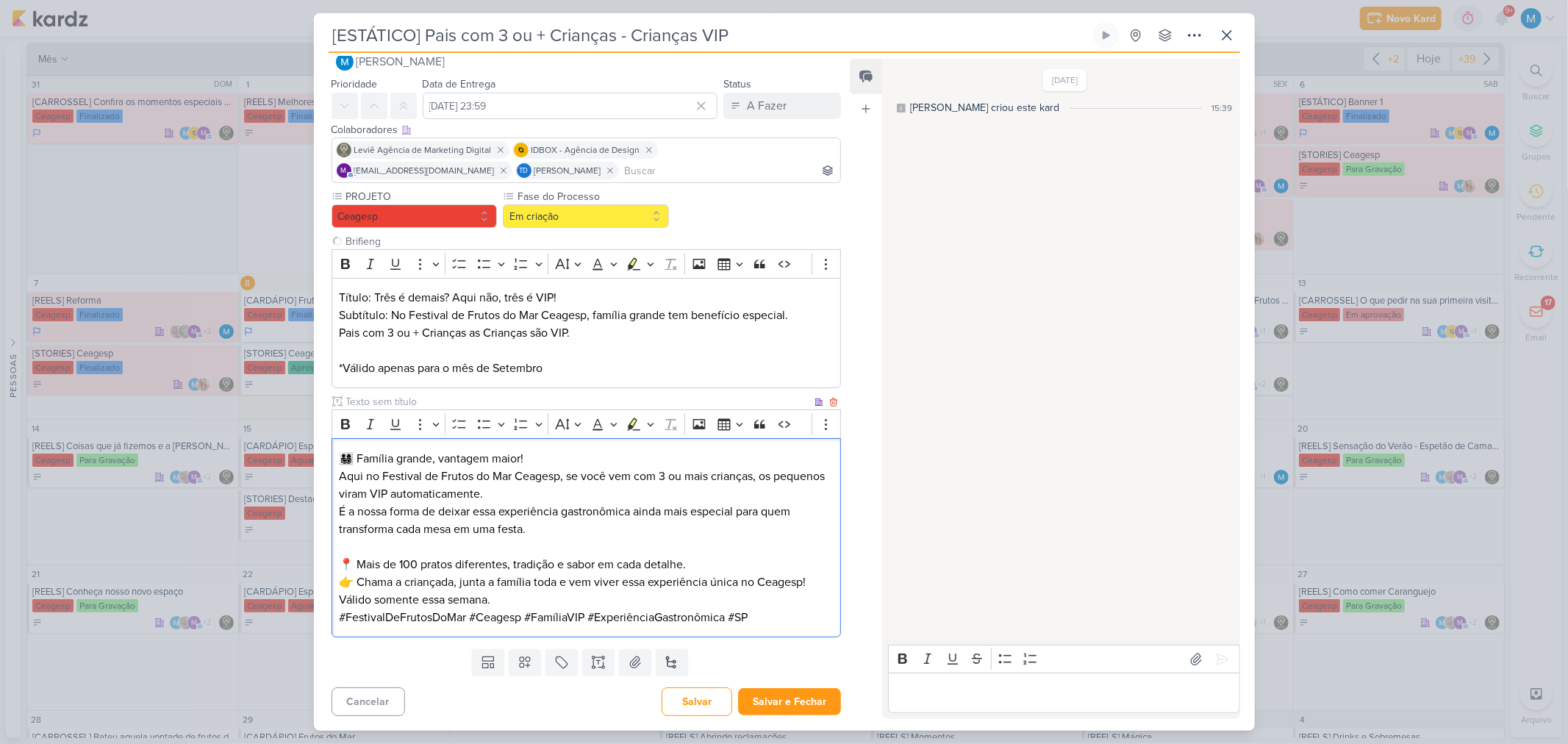
click at [542, 594] on p "👉 Chama a criançada, junta a família toda e vem viver essa experiência única no…" at bounding box center [585, 590] width 494 height 35
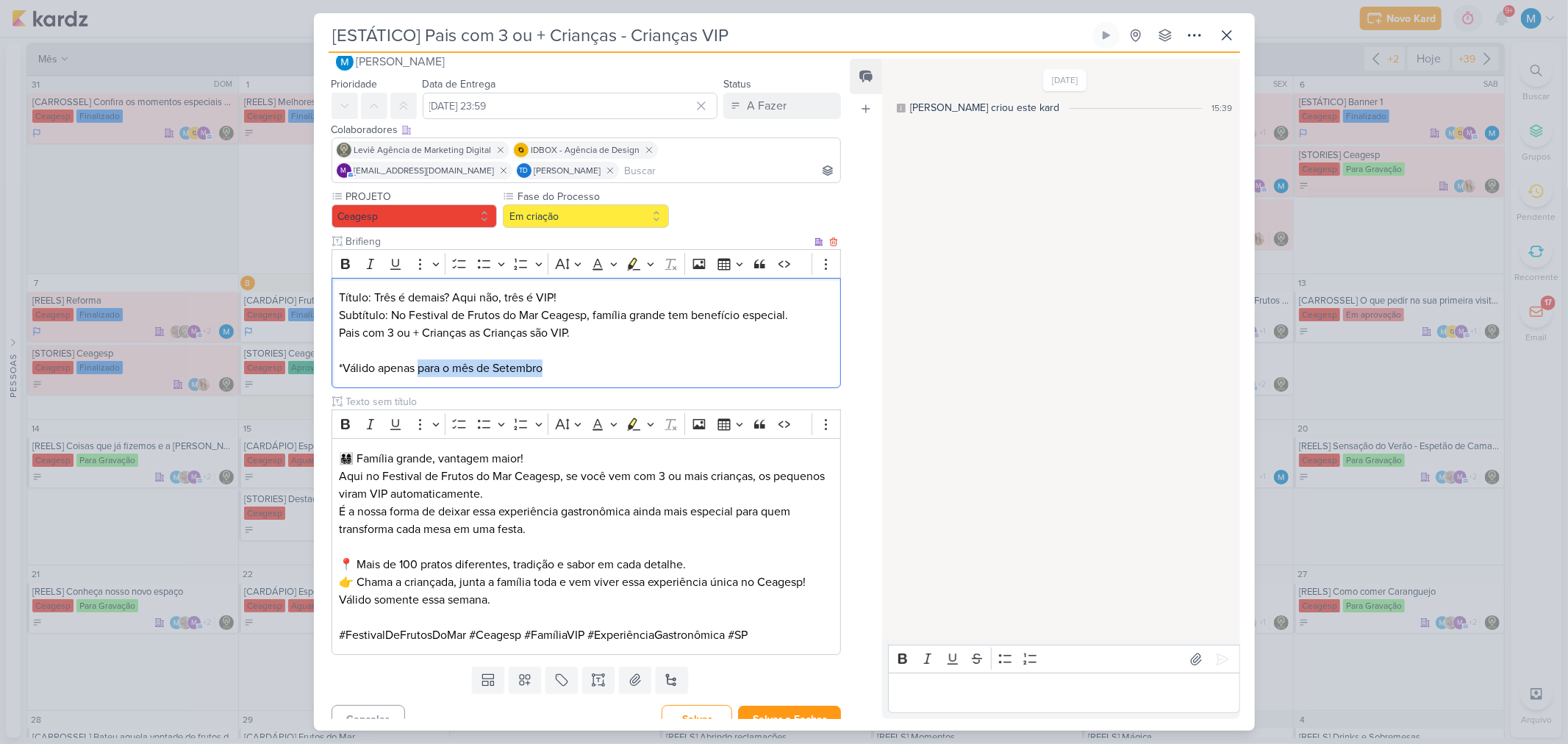
drag, startPoint x: 420, startPoint y: 371, endPoint x: 597, endPoint y: 370, distance: 177.0
click at [597, 370] on p "Subtítulo: No Festival de Frutos do Mar Ceagesp, família grande tem benefício e…" at bounding box center [585, 342] width 494 height 70
click at [503, 603] on p "👉 Chama a criançada, junta a família toda e vem viver essa experiência única no…" at bounding box center [585, 600] width 494 height 53
click at [569, 601] on p "👉 Chama a criançada, junta a família toda e vem viver essa experiência única no…" at bounding box center [585, 600] width 494 height 53
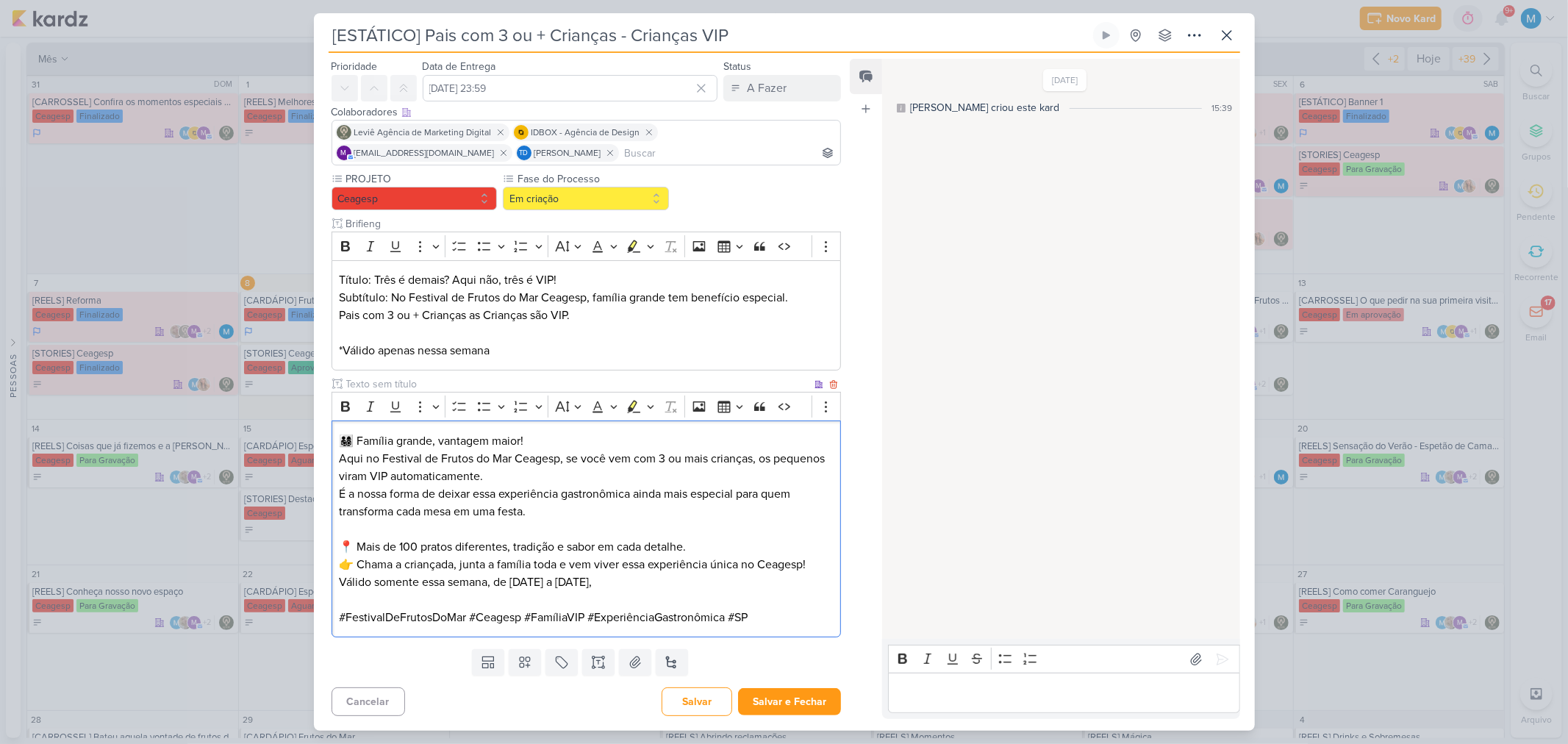
drag, startPoint x: 791, startPoint y: 613, endPoint x: 812, endPoint y: 608, distance: 21.6
click at [791, 612] on p "#FestivalDeFrutosDoMar #Ceagesp #FamíliaVIP #ExperiênciaGastronômica #SP" at bounding box center [585, 618] width 494 height 18
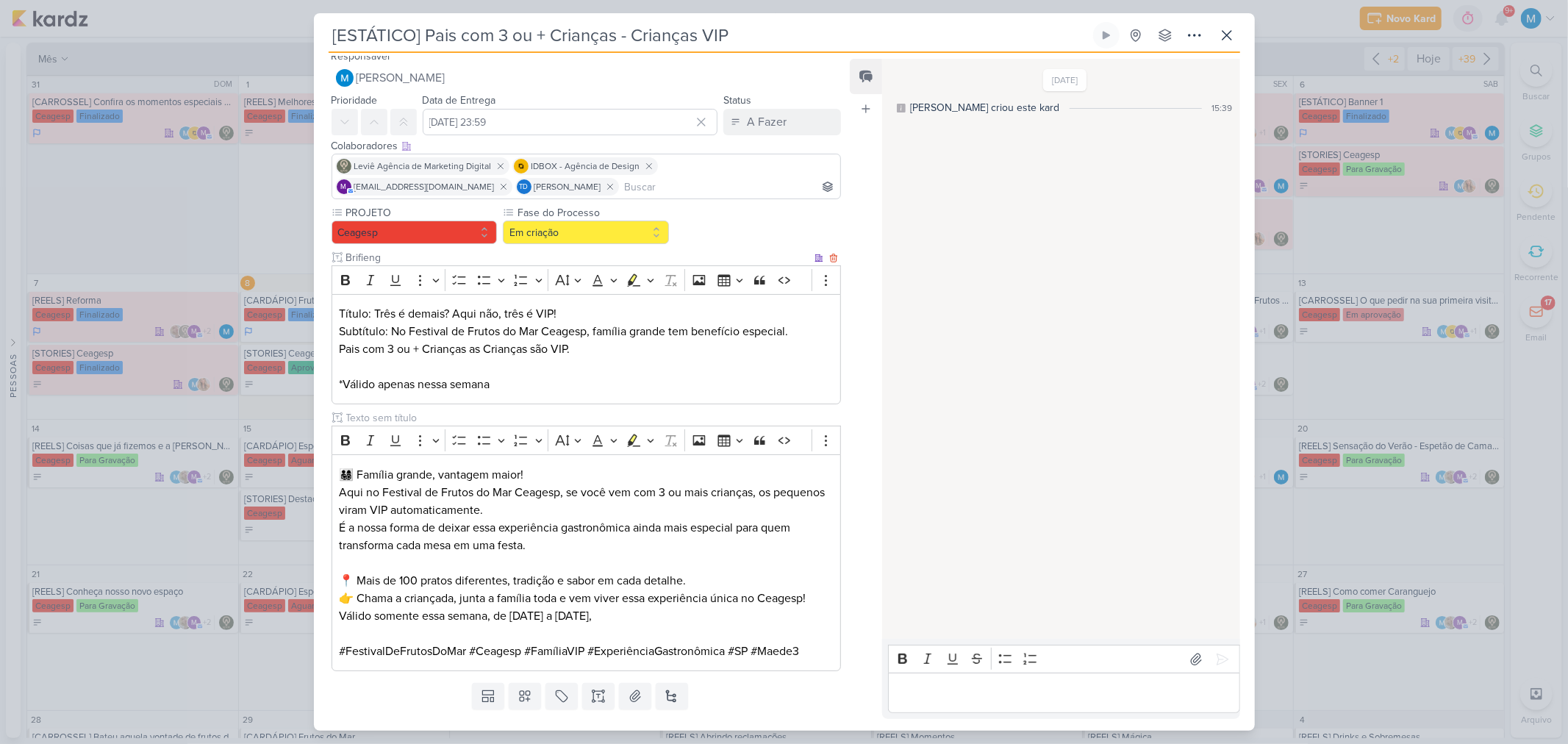
scroll to position [0, 0]
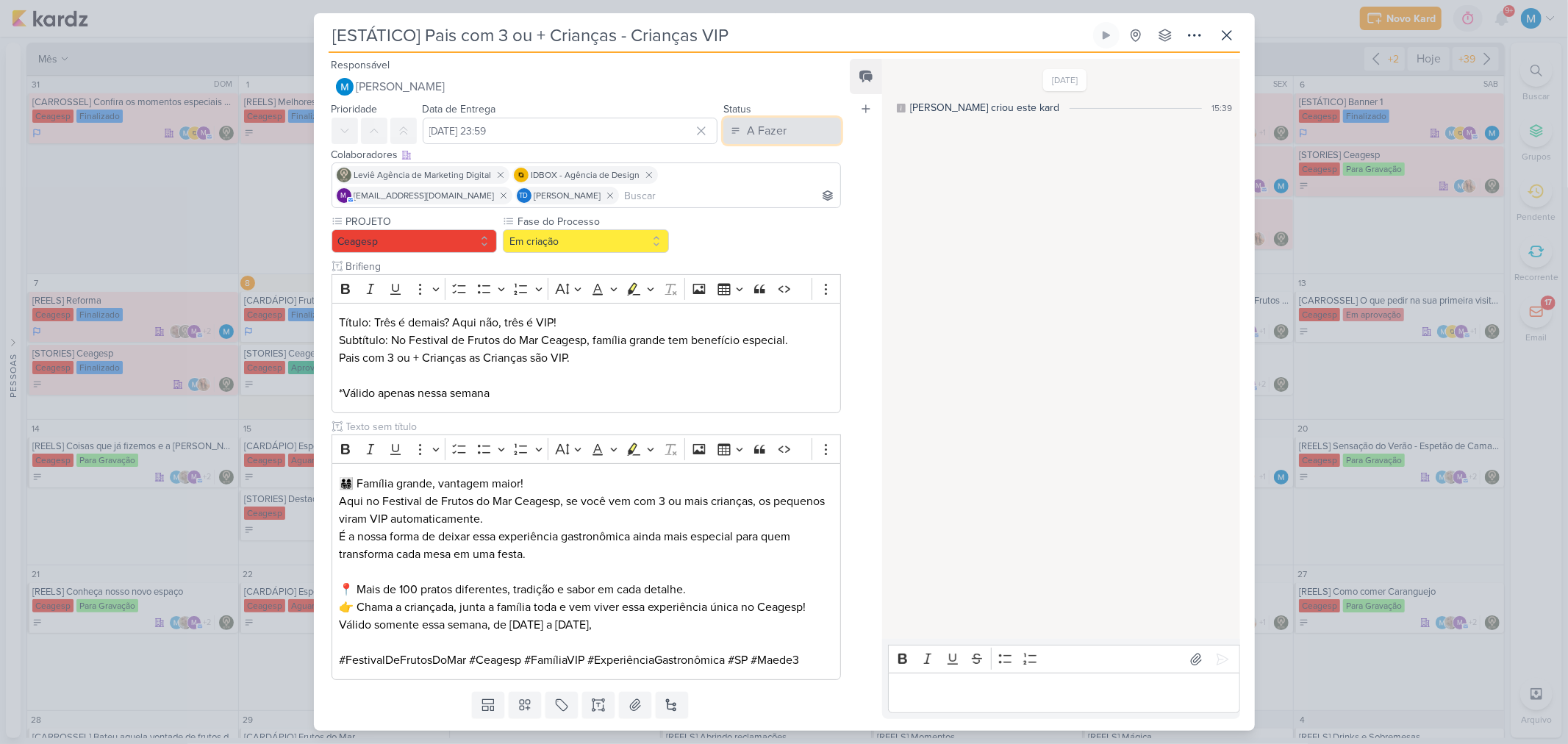
click at [766, 126] on div "A Fazer" at bounding box center [766, 130] width 40 height 18
click at [773, 208] on div "Em Andamento" at bounding box center [770, 213] width 69 height 16
drag, startPoint x: 663, startPoint y: 521, endPoint x: 671, endPoint y: 517, distance: 8.9
click at [665, 521] on p "👨‍👩‍👧‍👦 Família grande, vantagem maior! Aqui no Festival de Frutos do Mar Ceage…" at bounding box center [585, 501] width 494 height 53
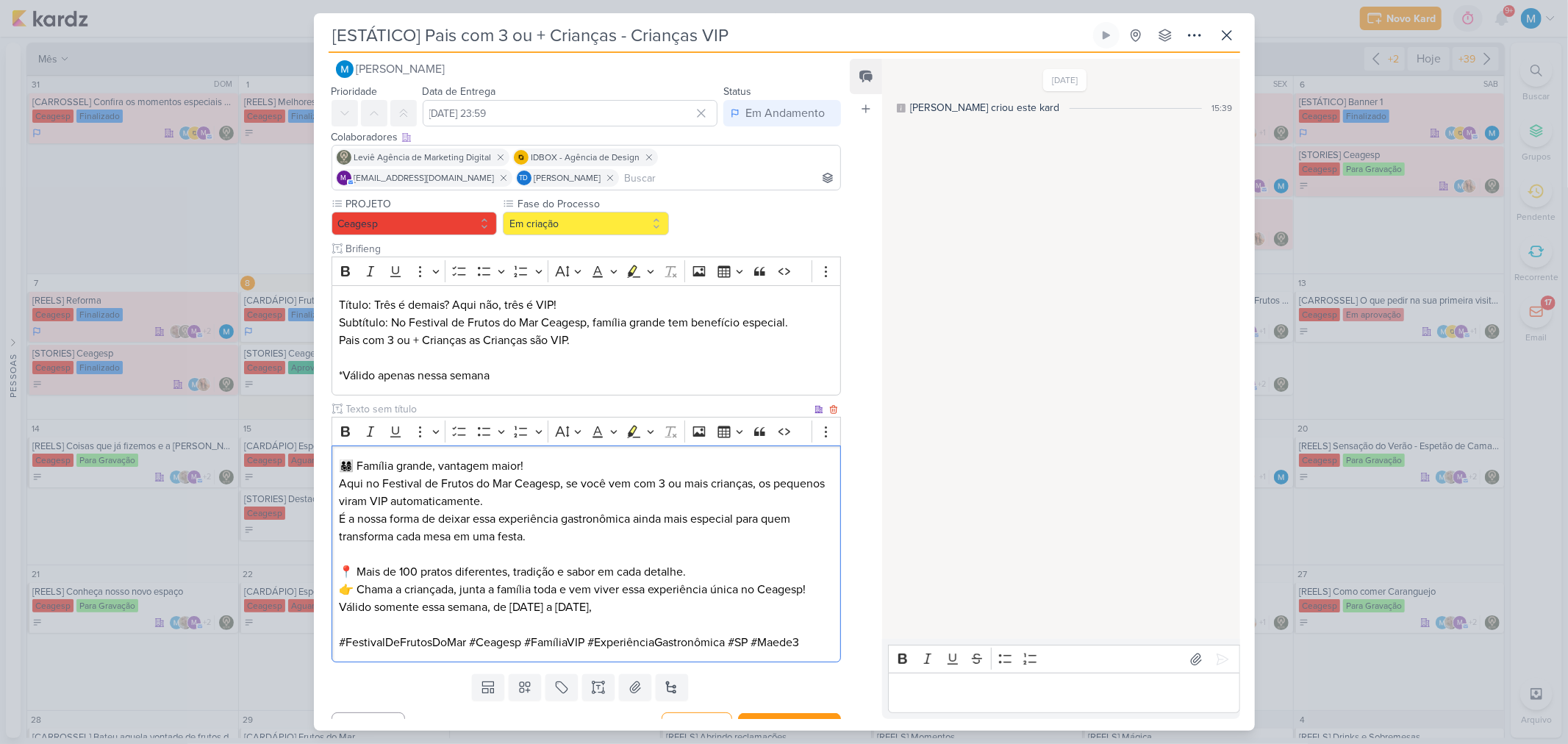
scroll to position [43, 0]
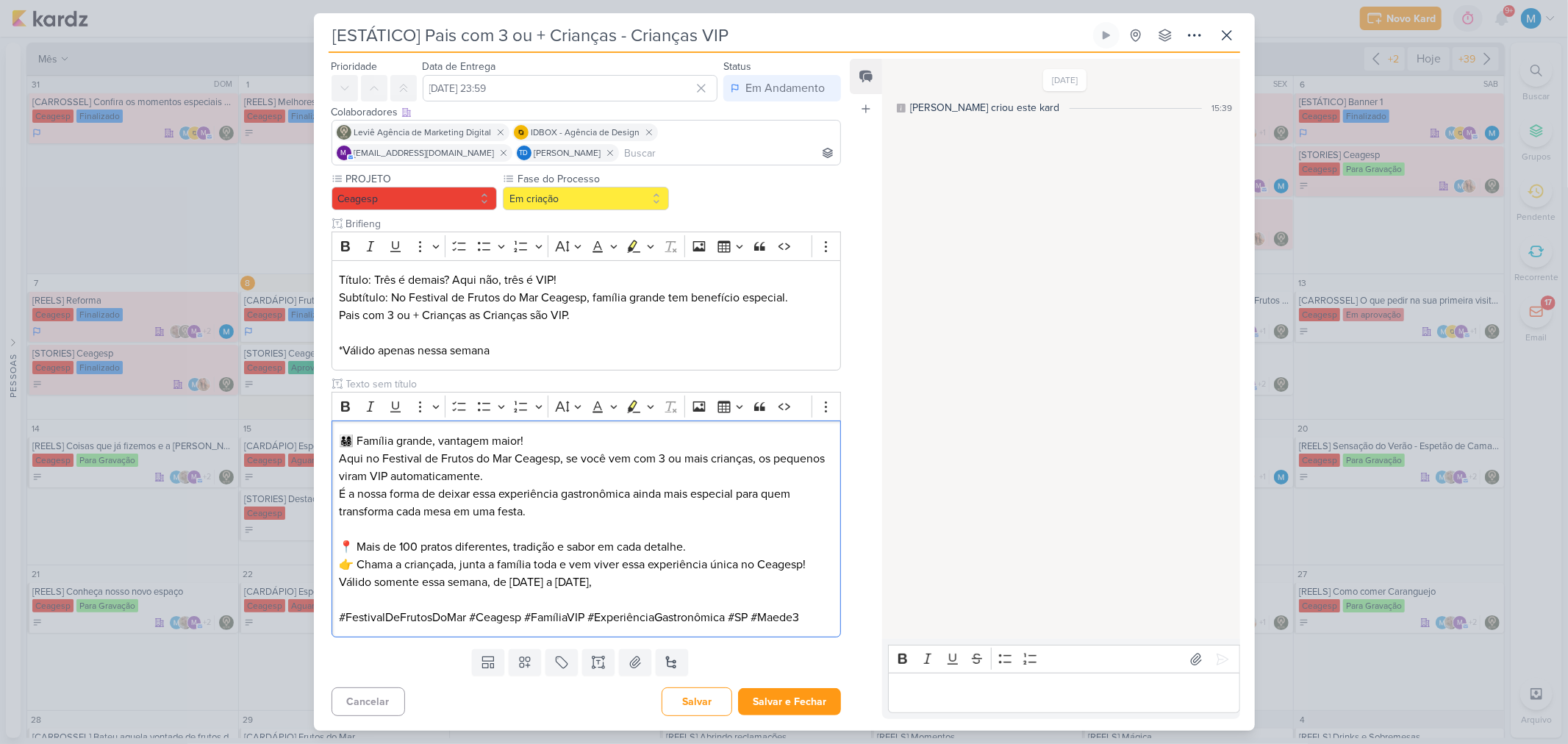
click at [941, 692] on p "Editor editing area: main" at bounding box center [1064, 693] width 336 height 18
click at [1195, 31] on icon at bounding box center [1194, 35] width 18 height 18
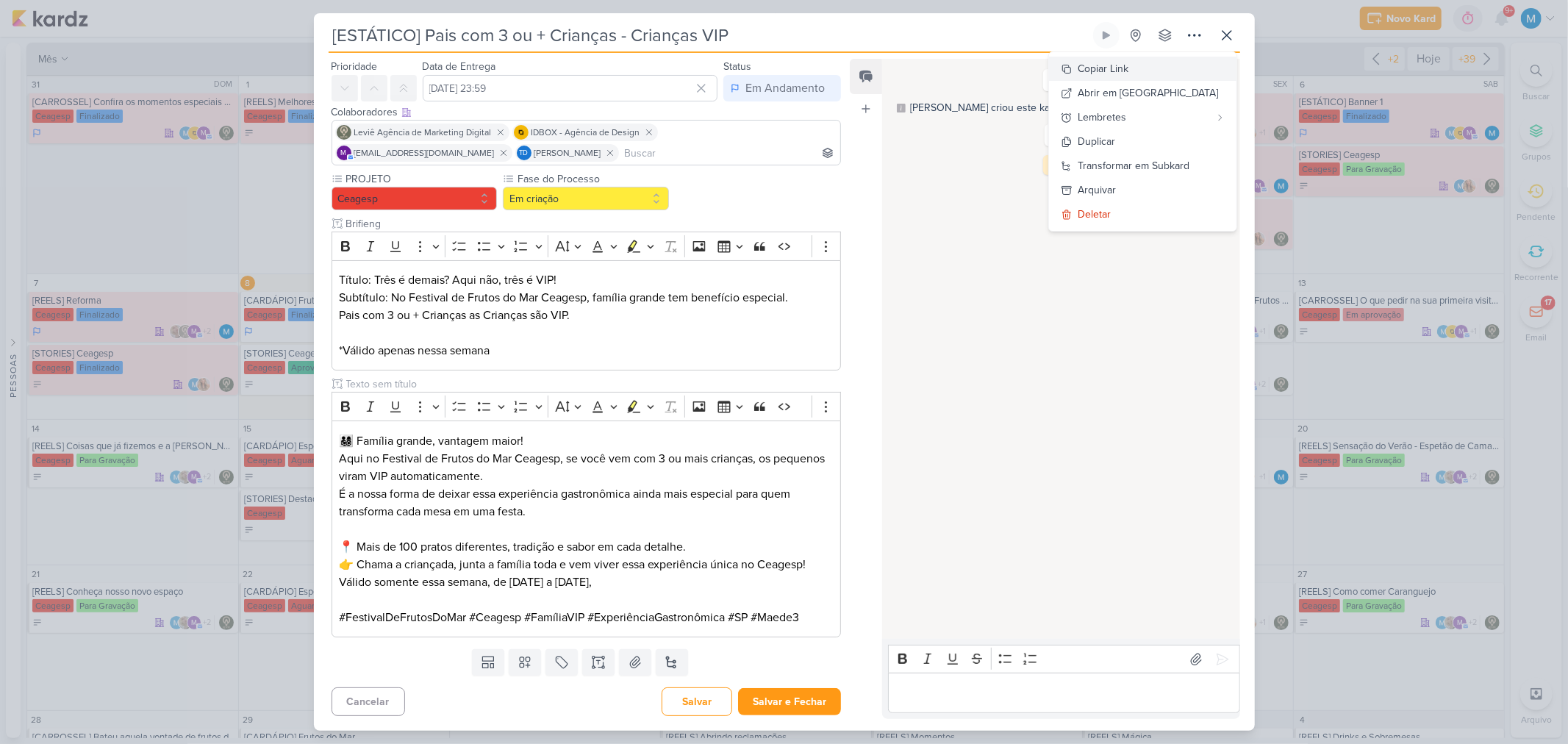
click at [1162, 65] on button "Copiar Link" at bounding box center [1143, 69] width 187 height 24
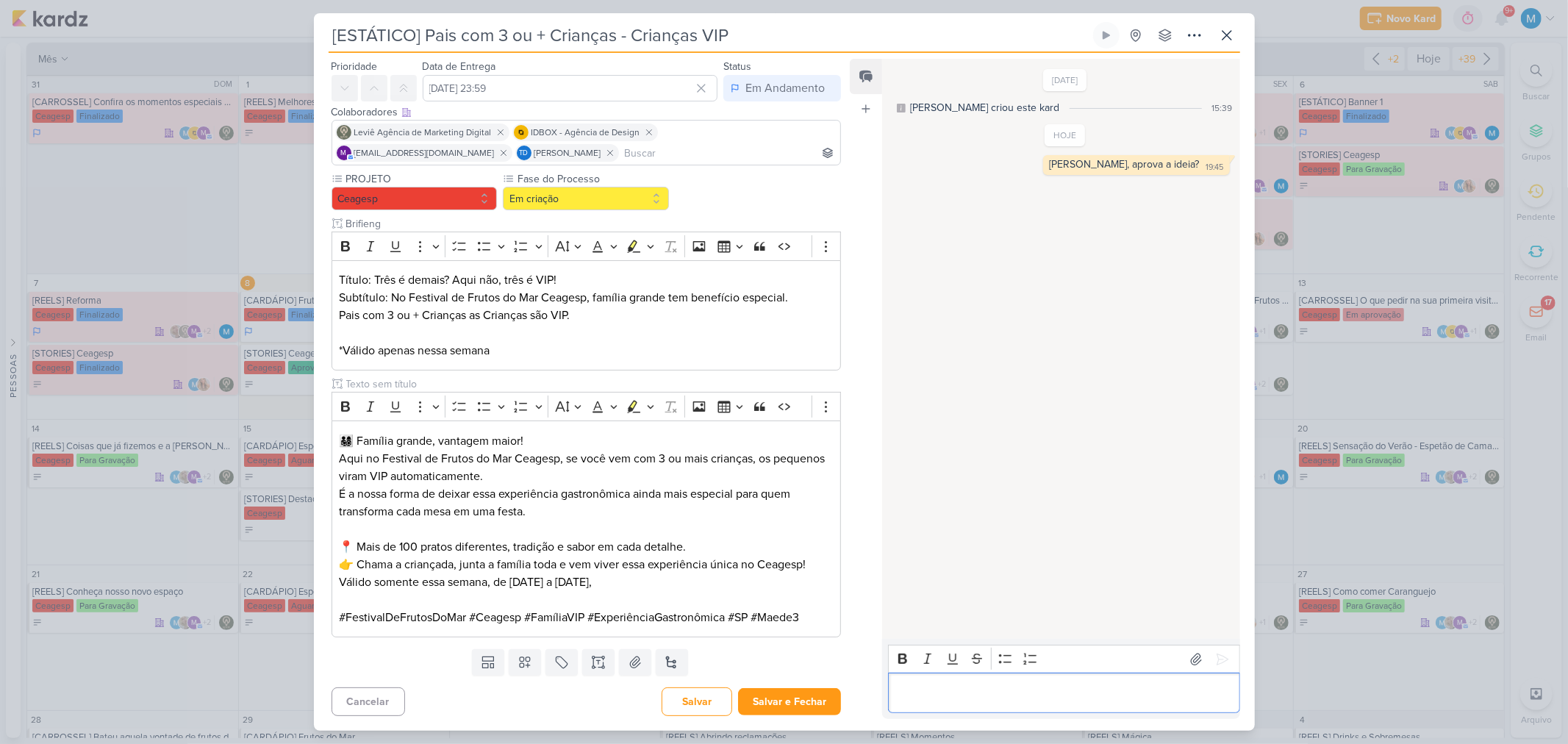
click at [1015, 689] on p "Editor editing area: main" at bounding box center [1064, 693] width 336 height 18
click at [588, 195] on button "Em criação" at bounding box center [585, 198] width 166 height 23
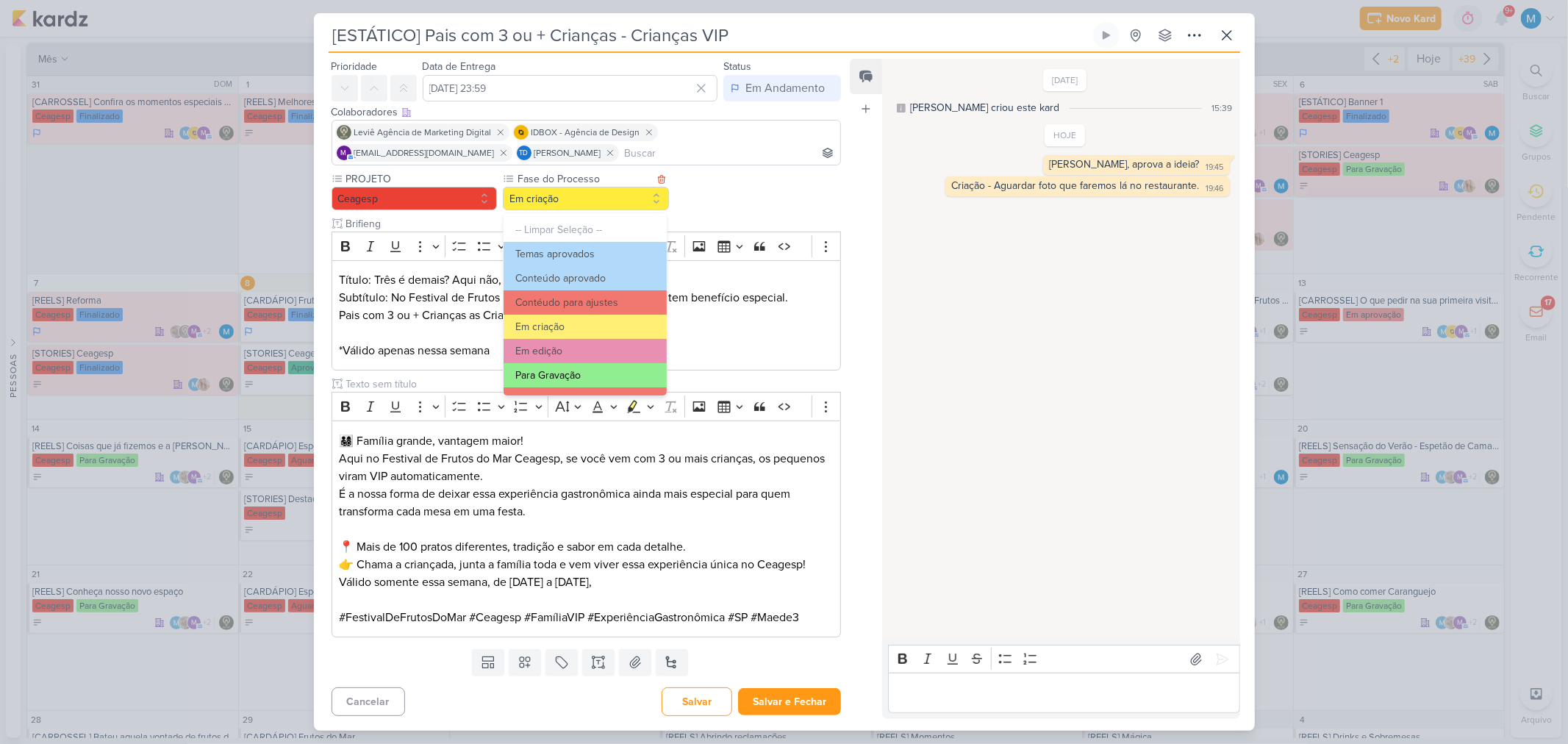
click at [590, 372] on button "Para Gravação" at bounding box center [585, 375] width 162 height 24
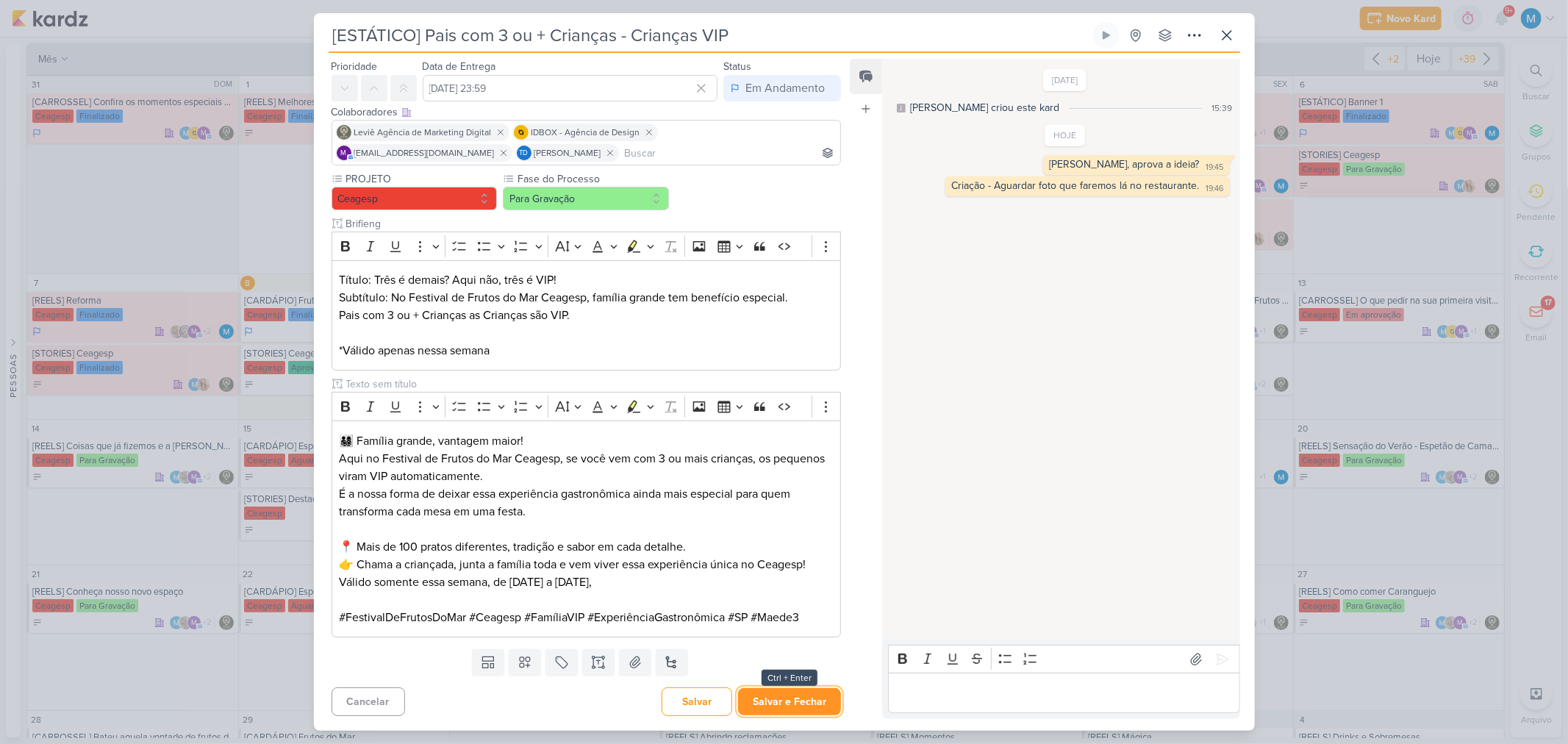
click at [794, 700] on button "Salvar e Fechar" at bounding box center [789, 701] width 103 height 27
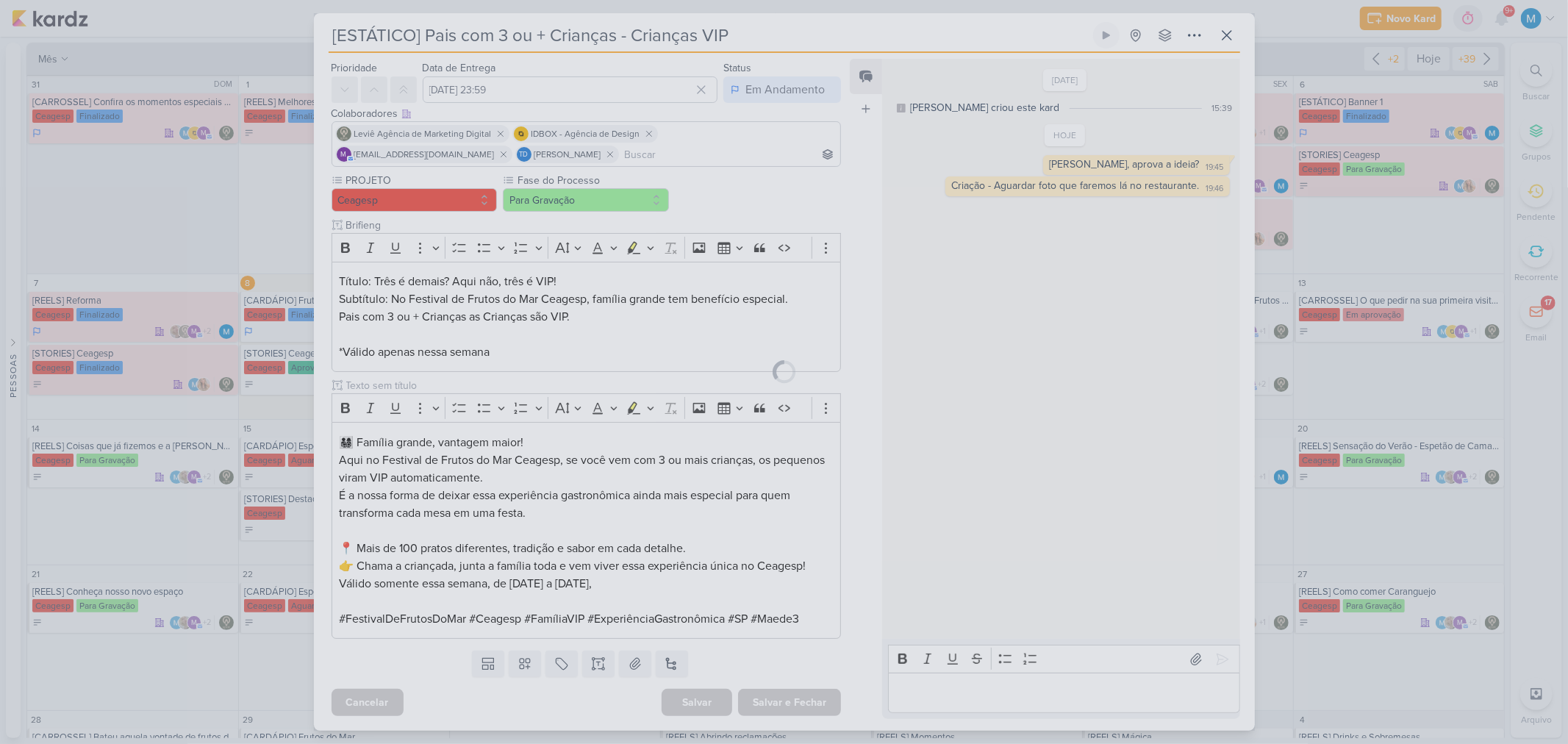
scroll to position [41, 0]
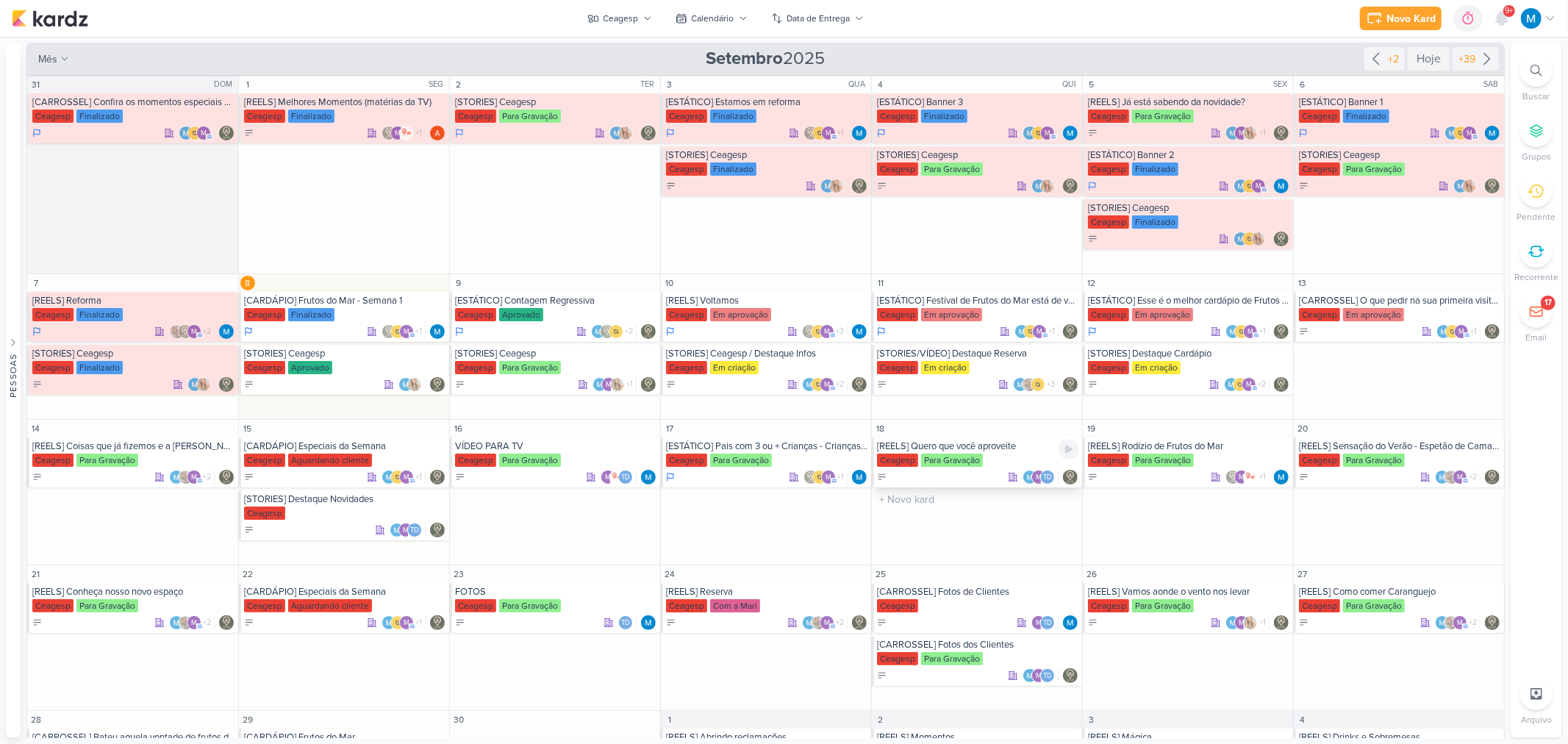
click at [1012, 454] on div "Ceagesp Para Gravação" at bounding box center [977, 461] width 202 height 15
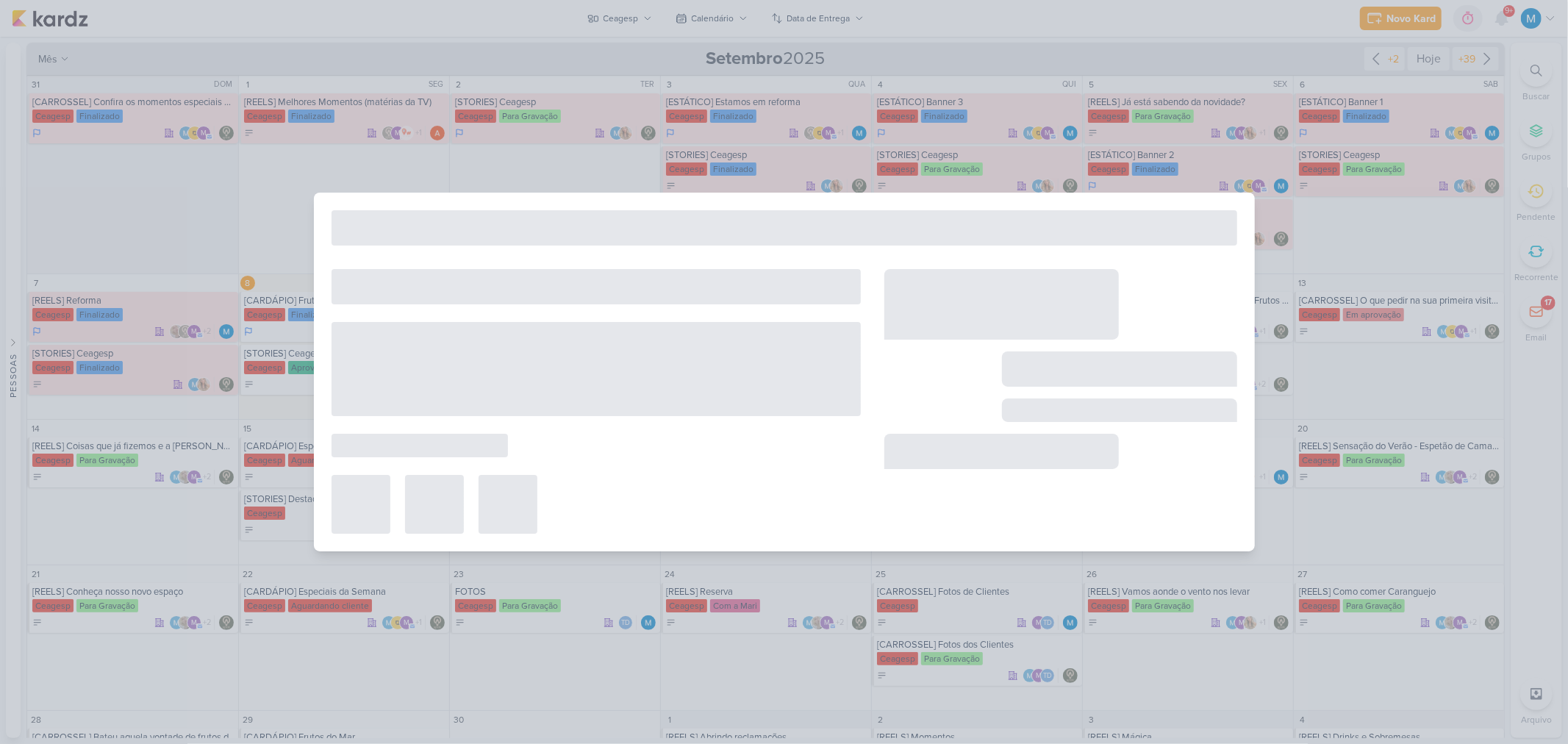
type input "[REELS] Quero que você aproveite"
type input "[DATE] 23:59"
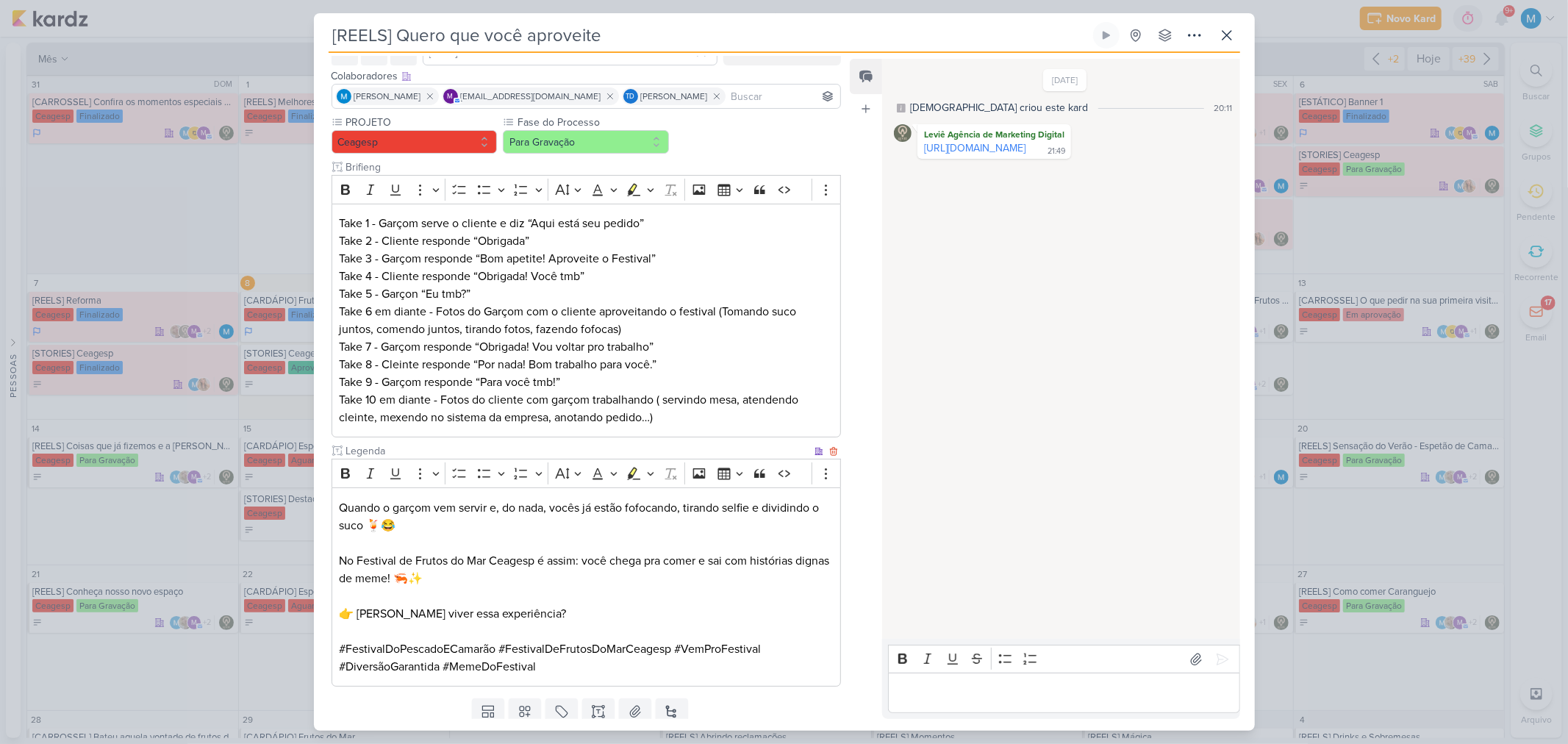
scroll to position [128, 0]
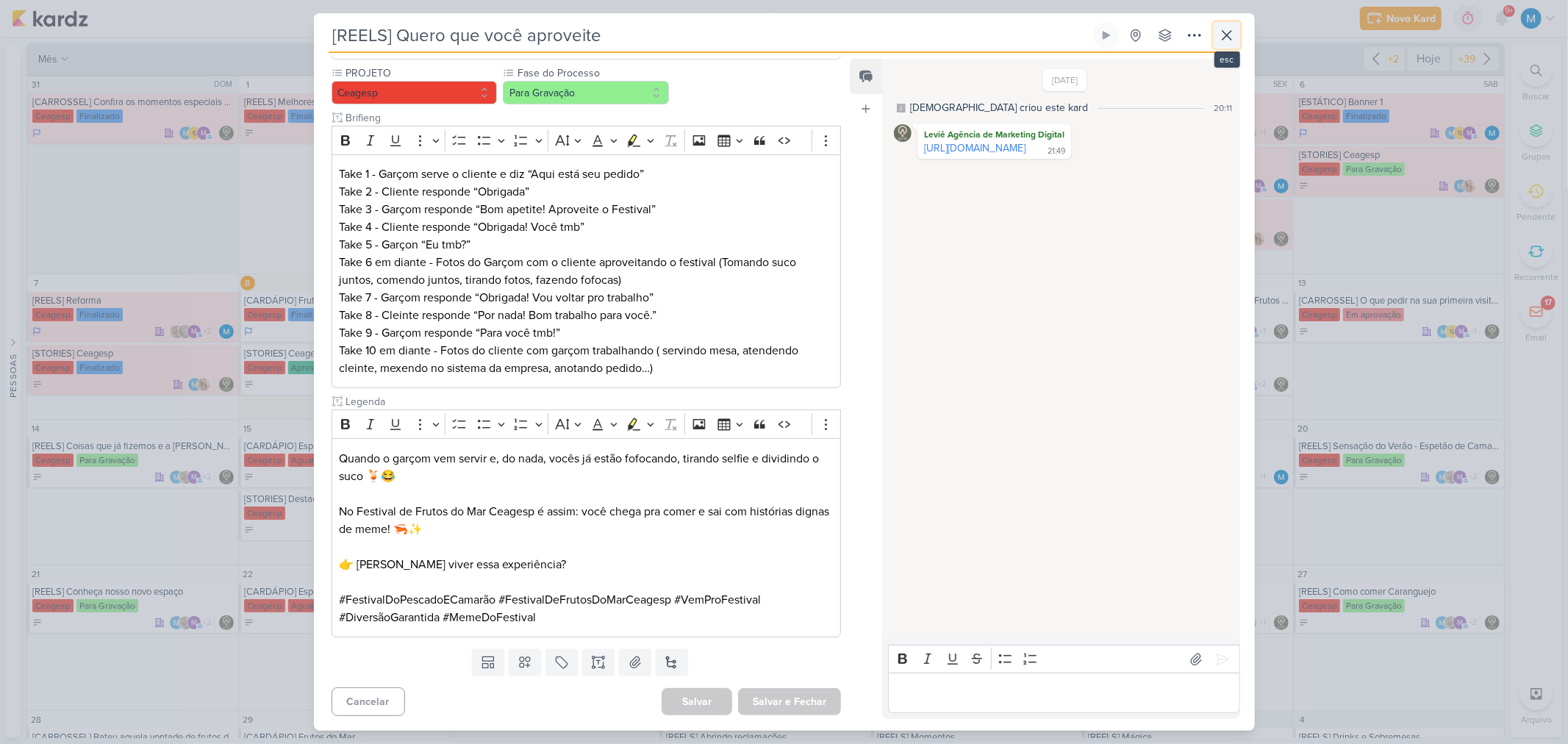
click at [1223, 35] on icon at bounding box center [1226, 35] width 18 height 18
